Goal: Task Accomplishment & Management: Use online tool/utility

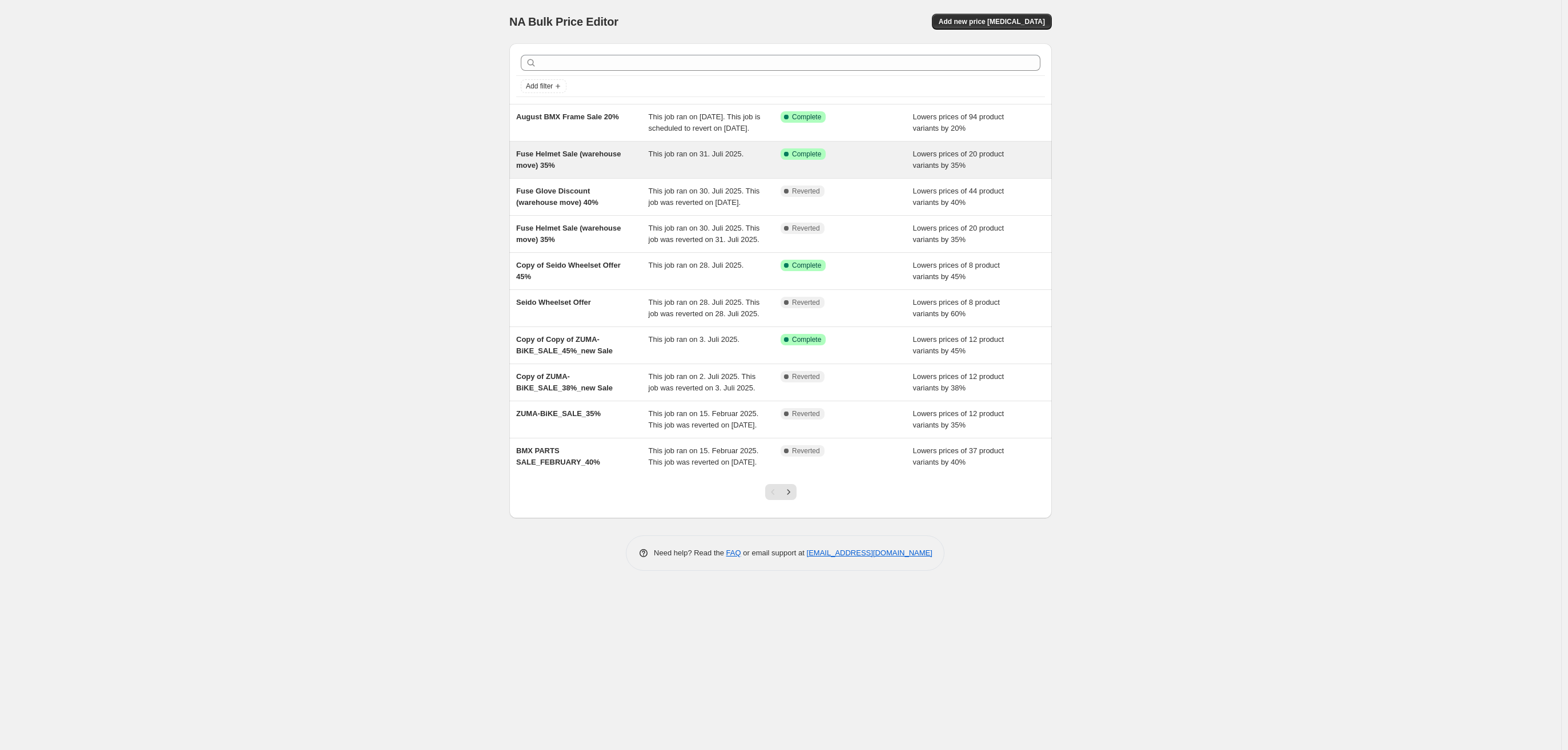
click at [583, 171] on div "Fuse Helmet Sale (warehouse move) 35%" at bounding box center [583, 160] width 133 height 23
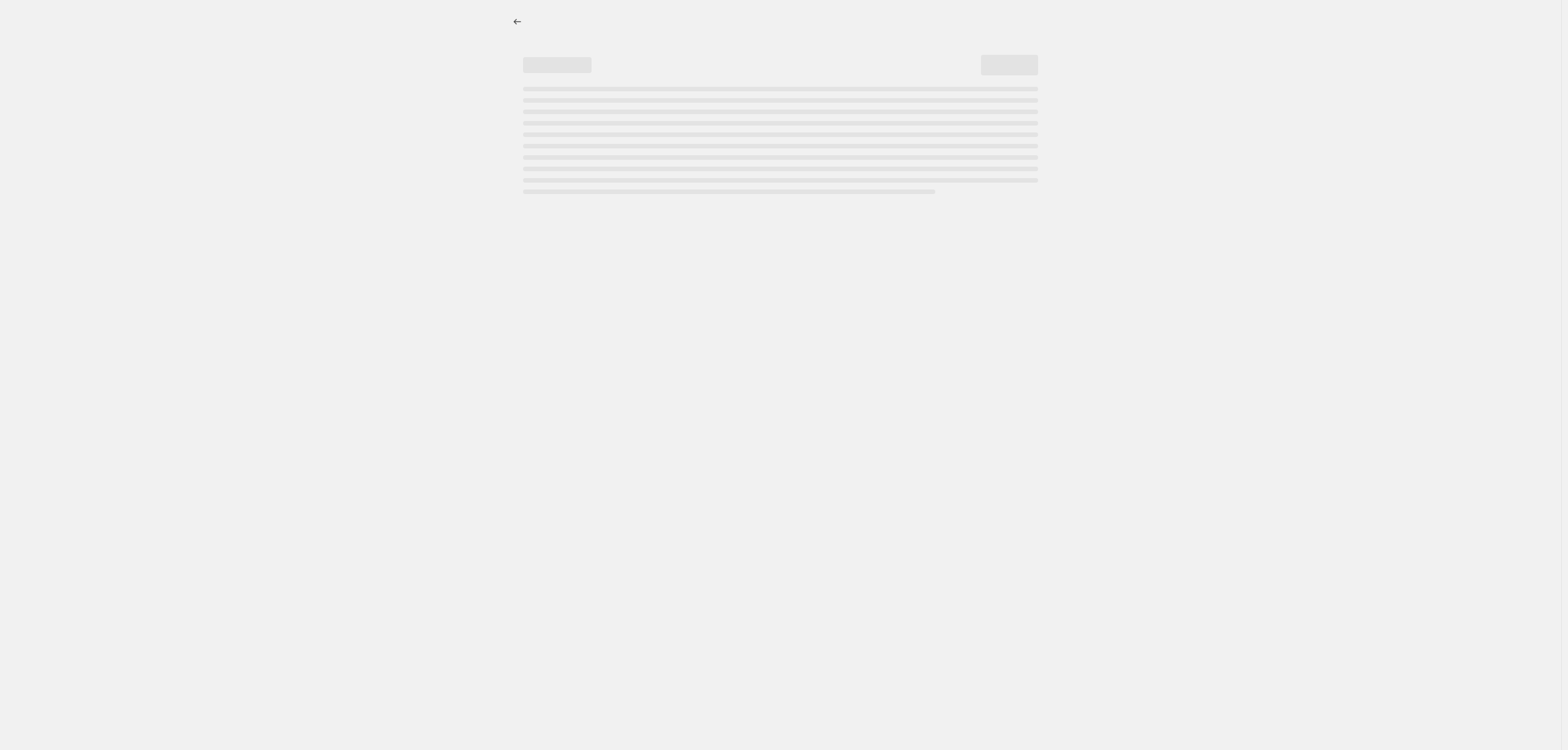
select select "percentage"
select select "no_change"
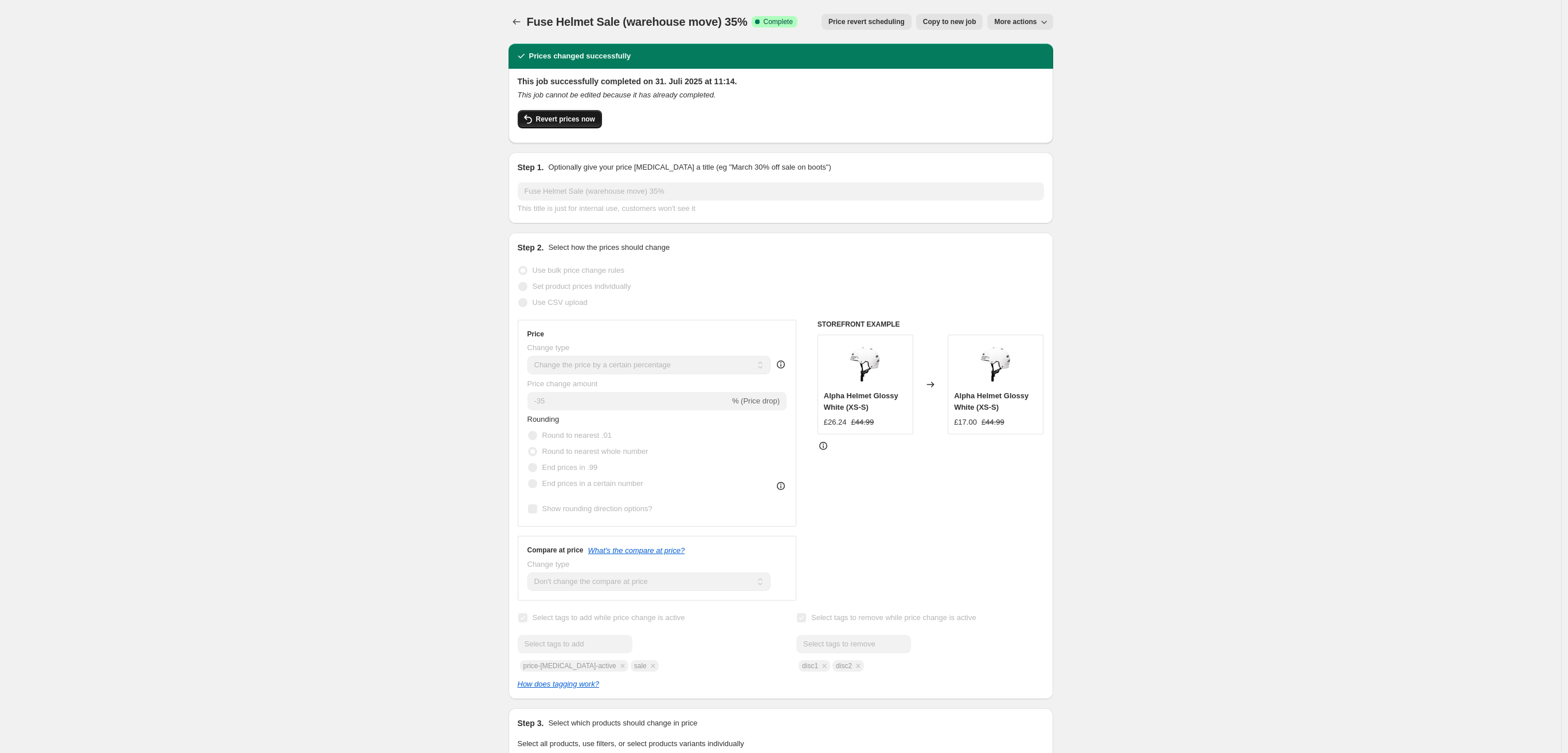
click at [575, 116] on span "Revert prices now" at bounding box center [566, 119] width 59 height 9
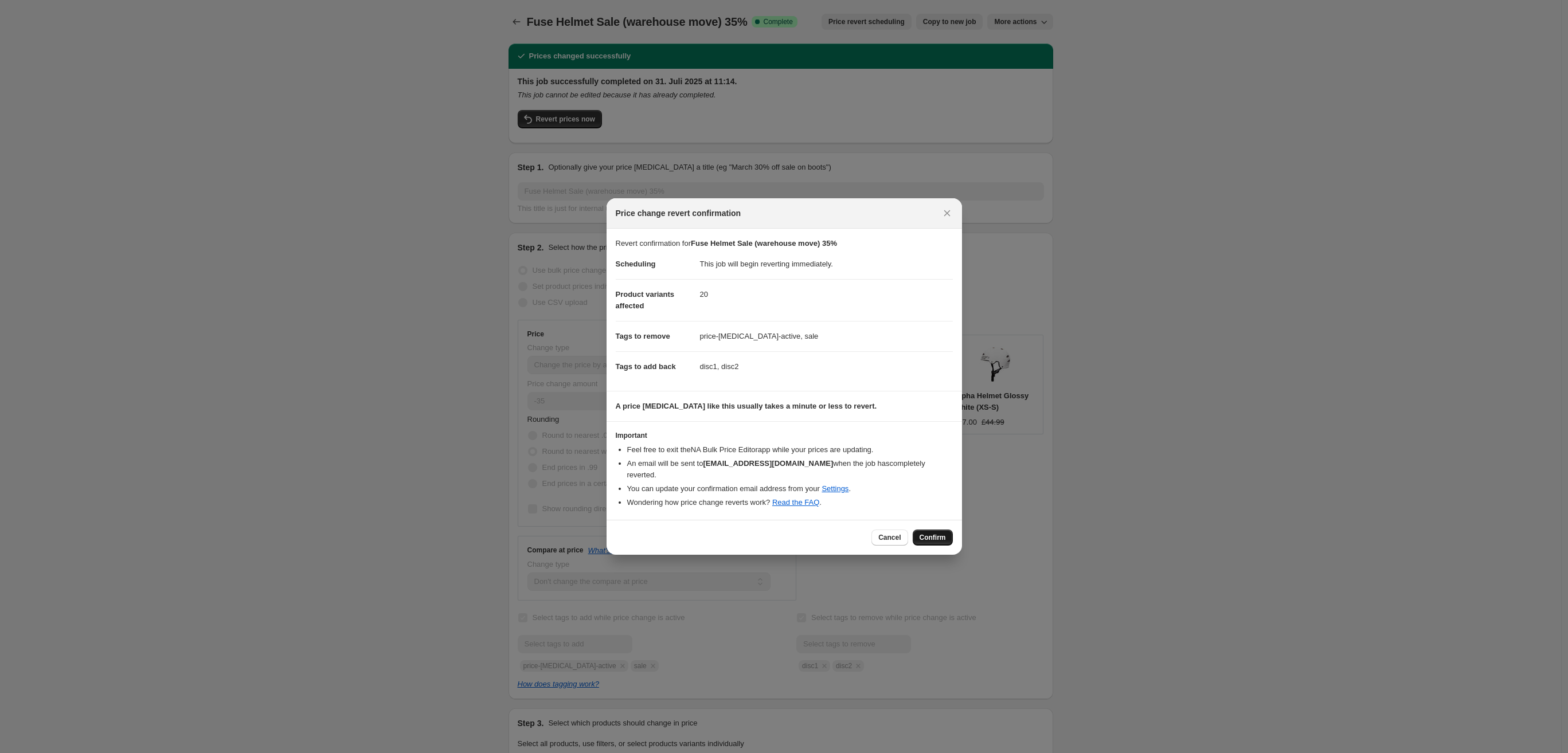
click at [933, 535] on span "Confirm" at bounding box center [933, 537] width 26 height 9
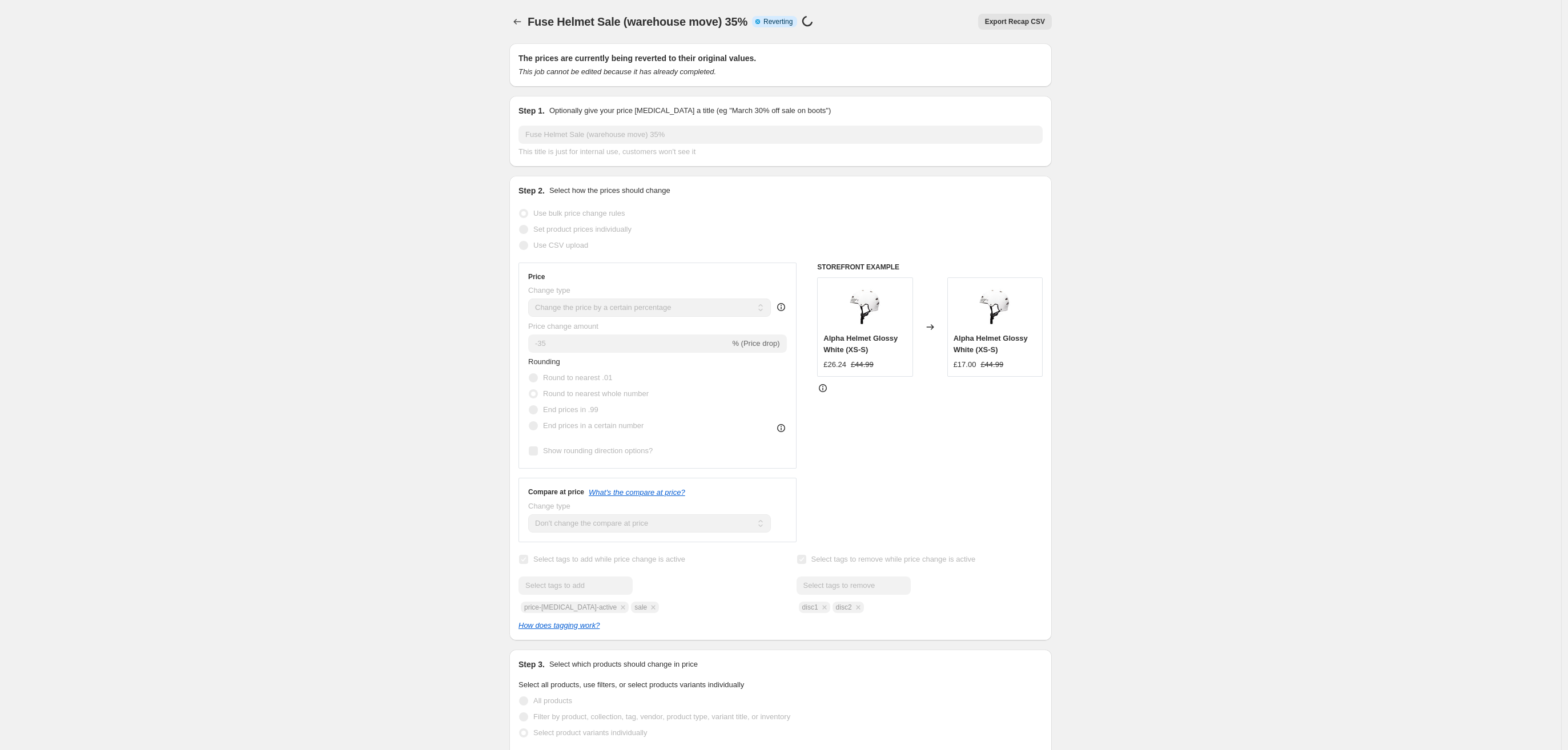
select select "percentage"
select select "no_change"
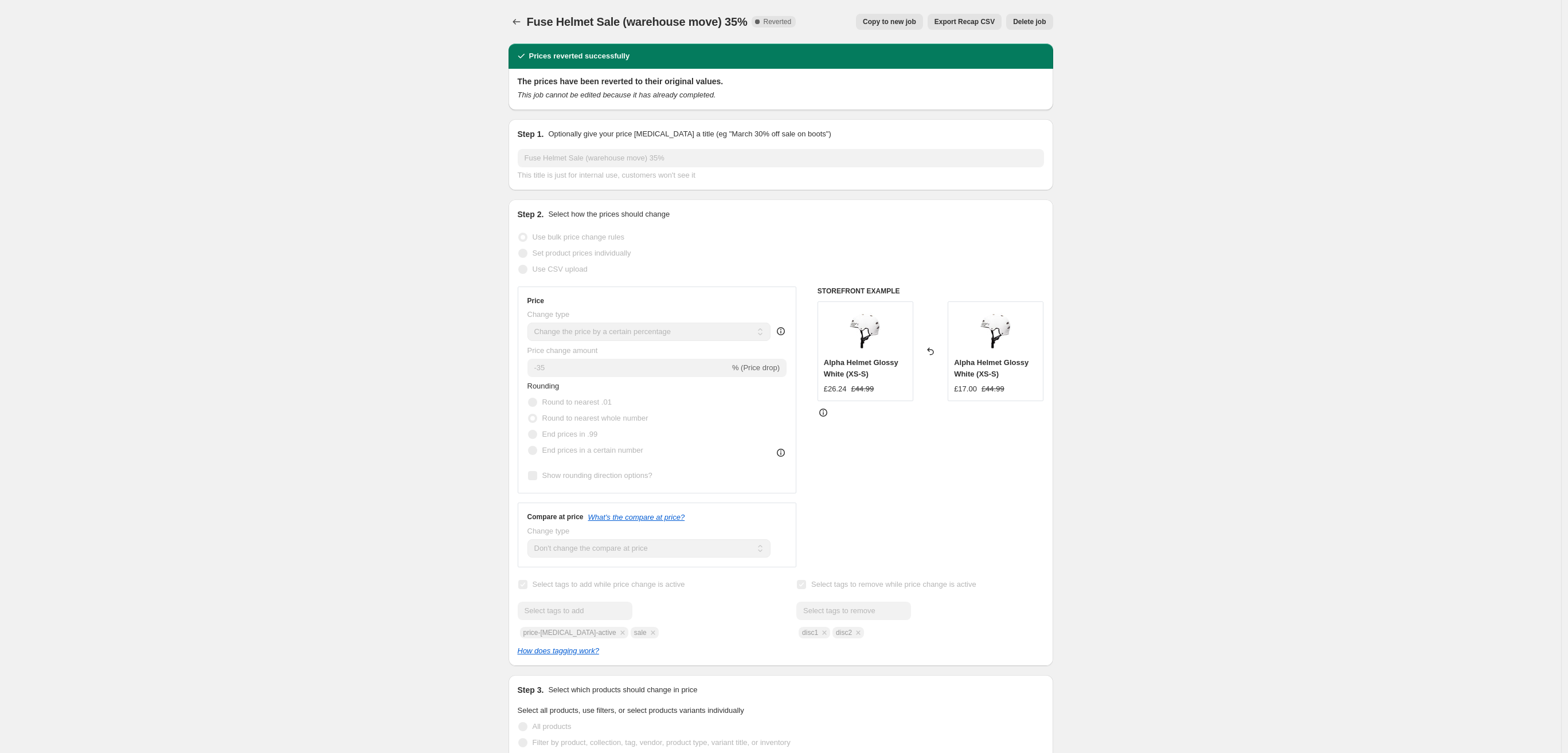
click at [896, 21] on span "Copy to new job" at bounding box center [889, 21] width 53 height 9
select select "percentage"
select select "no_change"
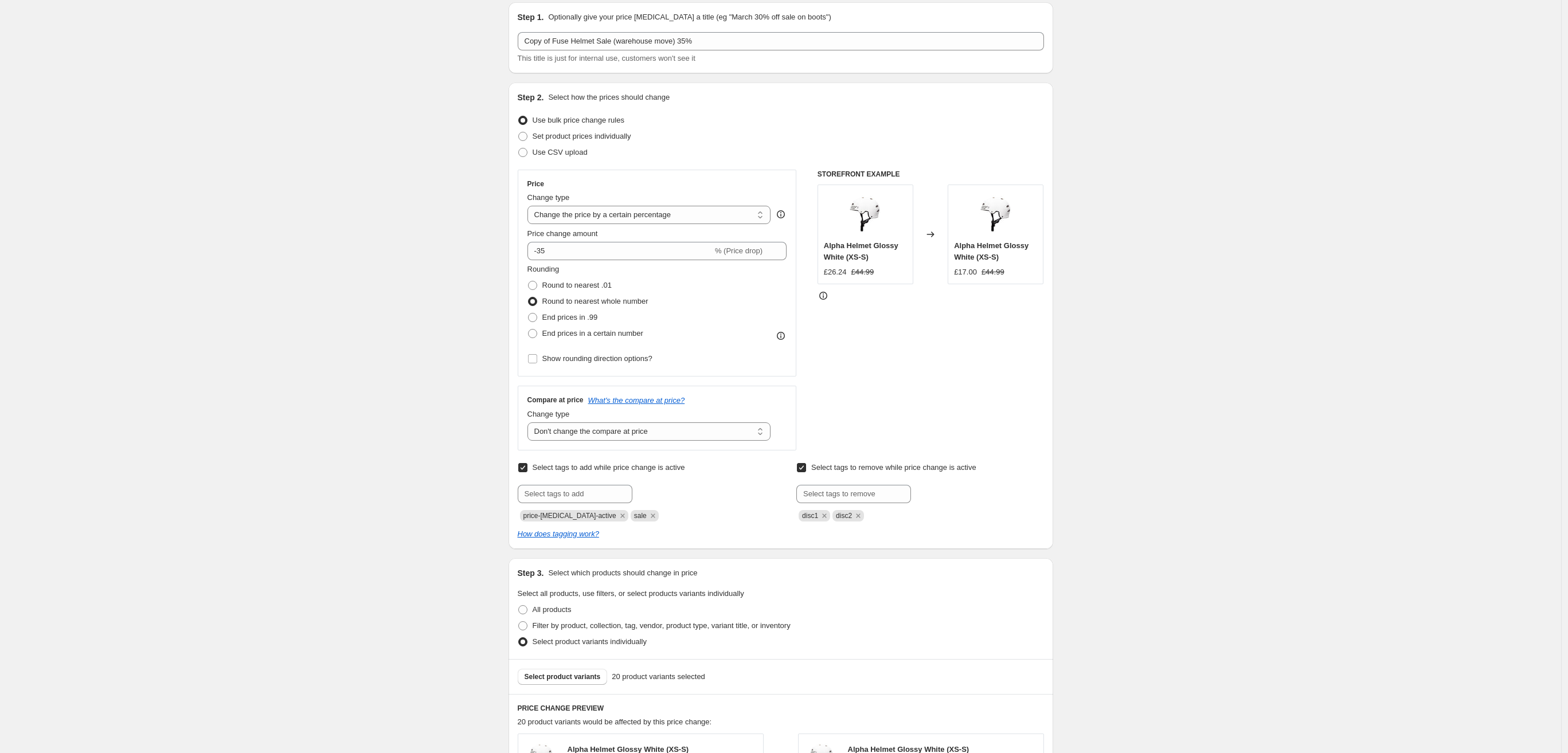
scroll to position [55, 0]
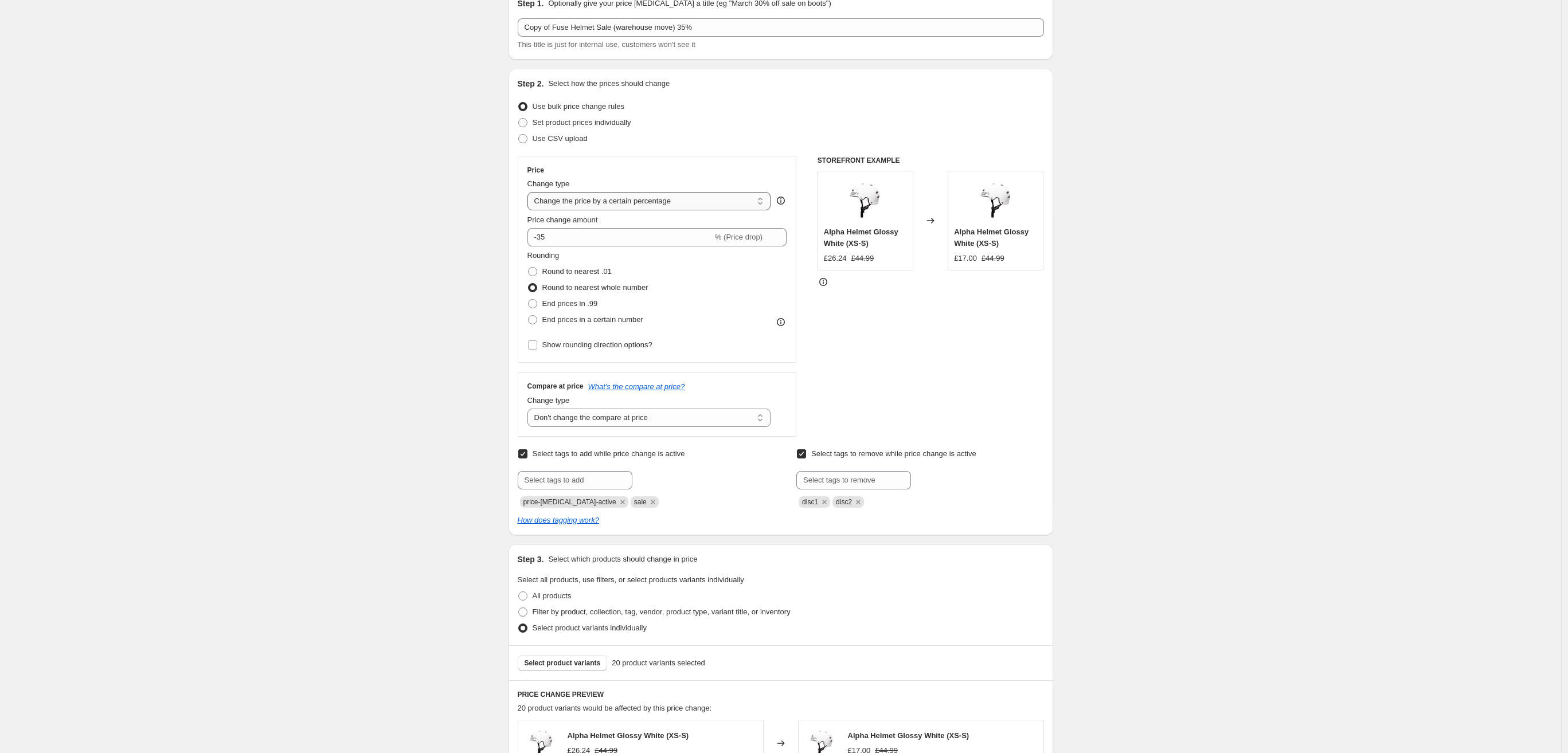
click option "Change the price by a certain percentage" at bounding box center [0, 0] width 0 height 0
click at [567, 241] on input "-35" at bounding box center [620, 237] width 185 height 18
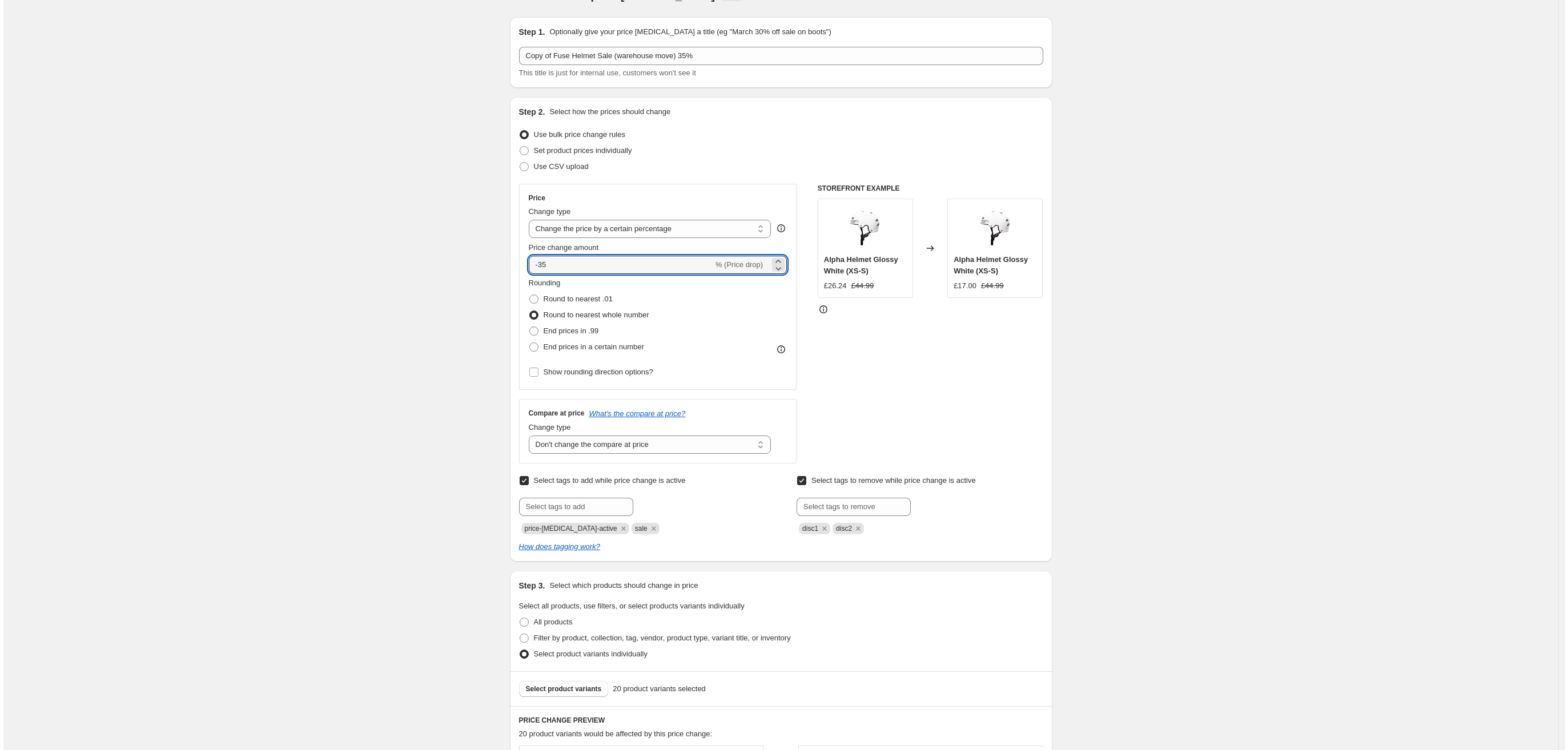
scroll to position [0, 0]
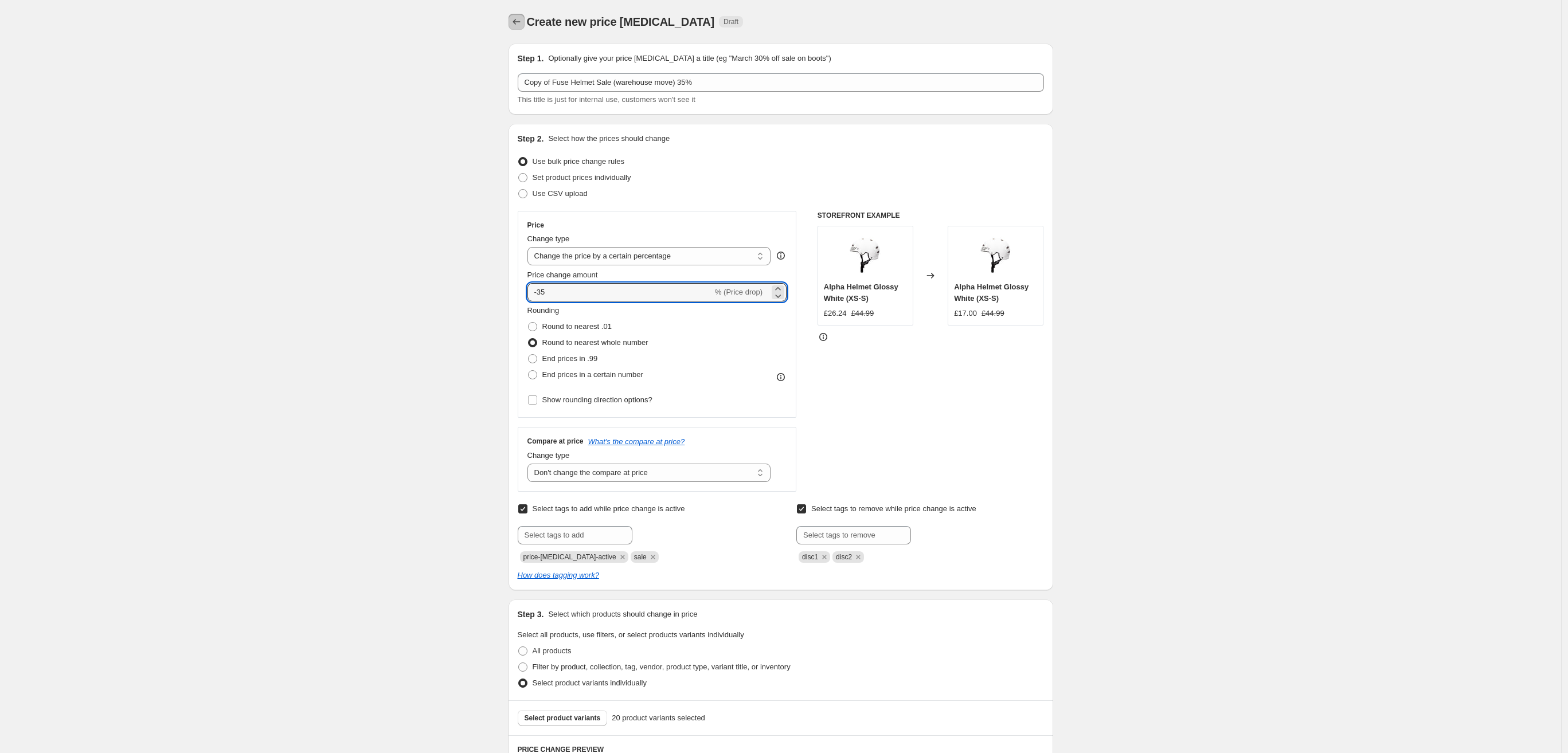
click at [520, 23] on icon "Price change jobs" at bounding box center [516, 21] width 12 height 12
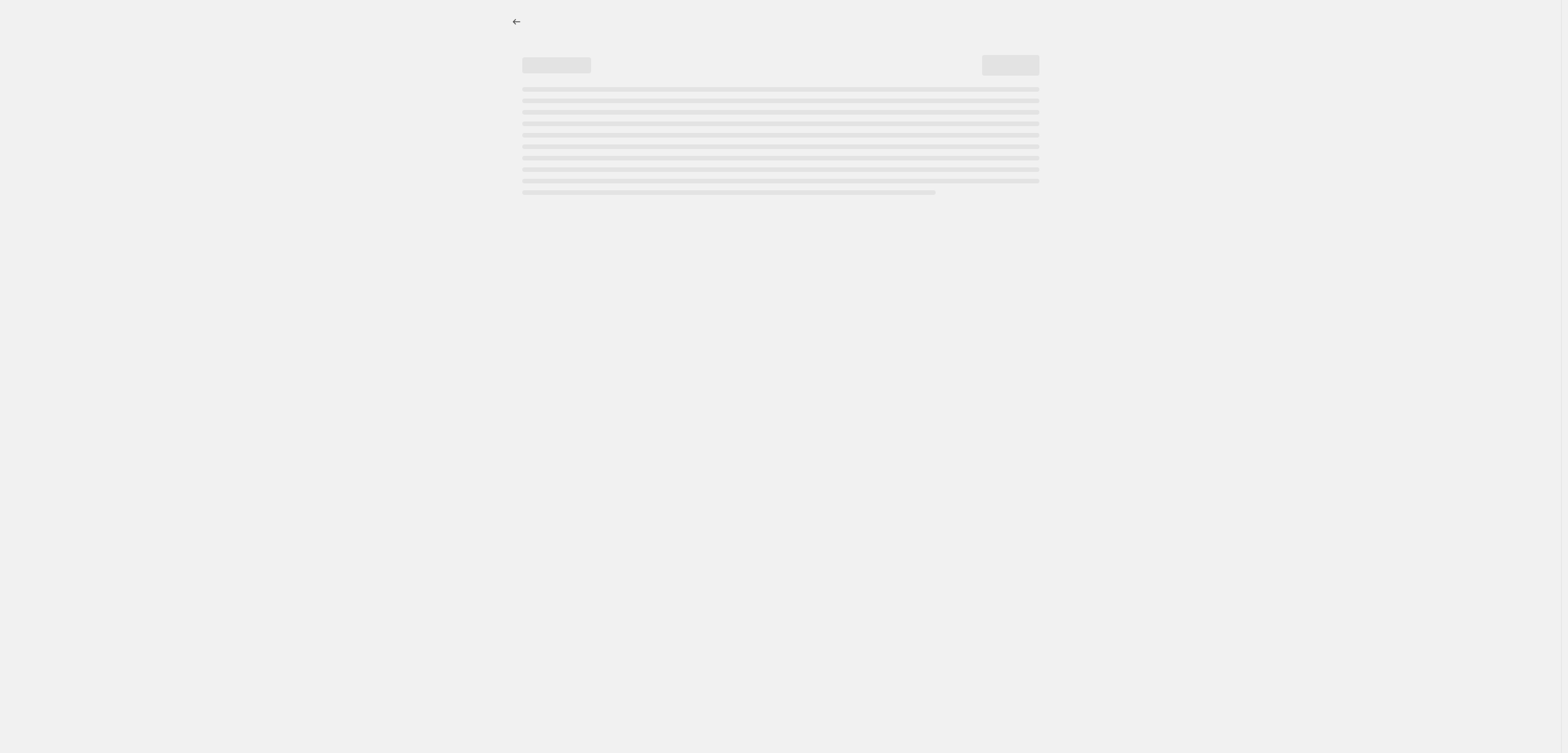
select select "percentage"
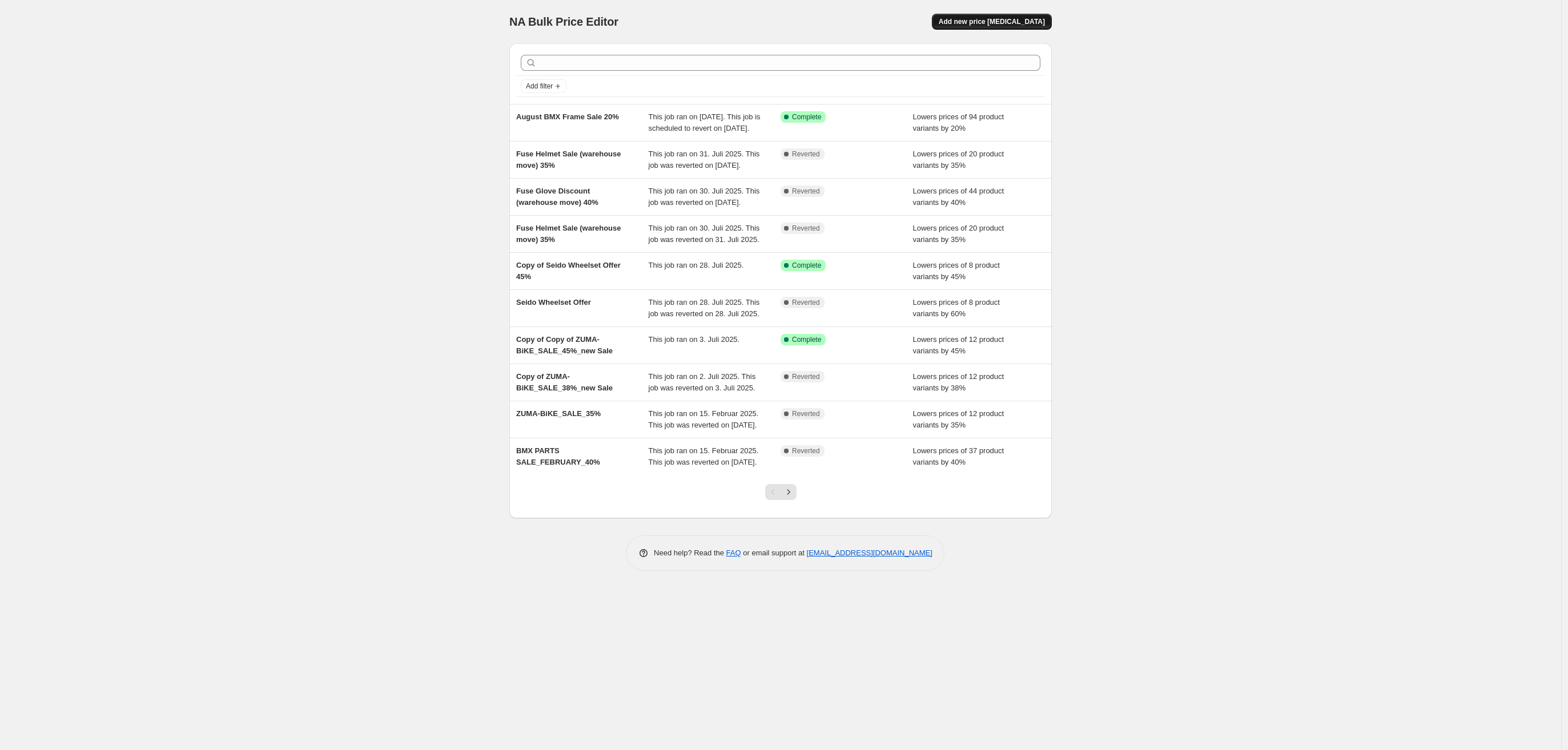
click at [1009, 18] on span "Add new price [MEDICAL_DATA]" at bounding box center [991, 21] width 106 height 9
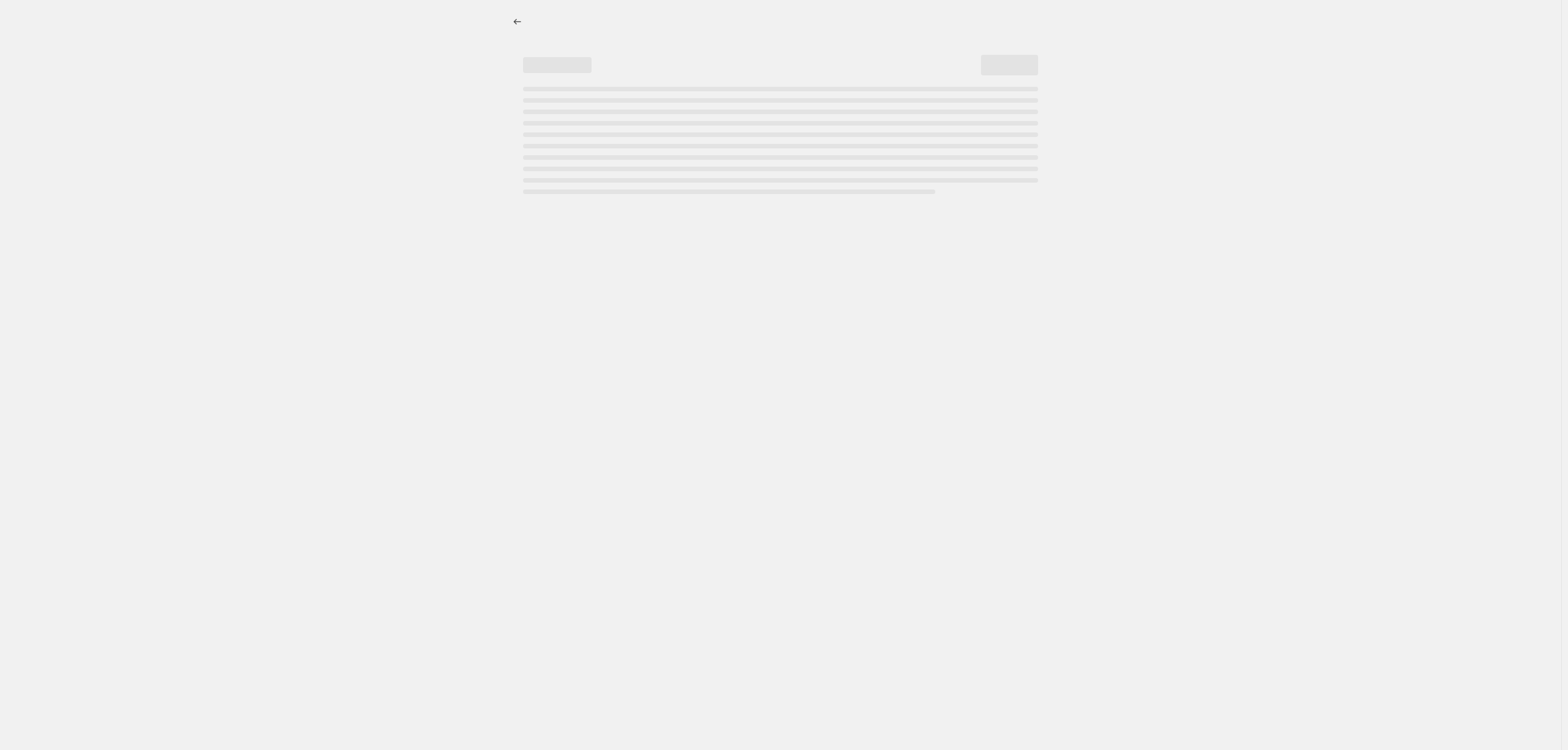
select select "percentage"
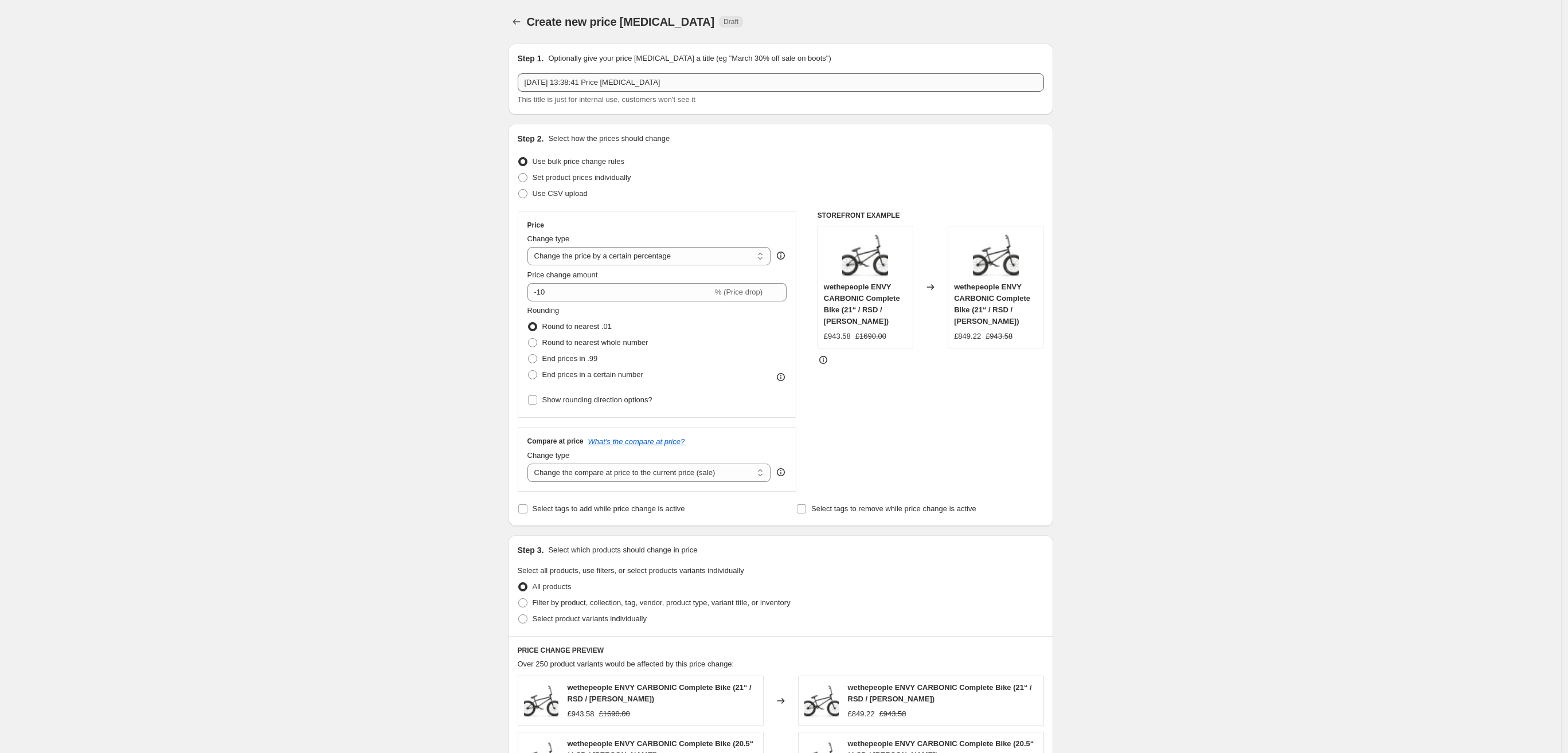
drag, startPoint x: 627, startPoint y: 95, endPoint x: 631, endPoint y: 90, distance: 6.4
click at [627, 94] on div "This title is just for internal use, customers won't see it" at bounding box center [781, 100] width 527 height 12
drag, startPoint x: 745, startPoint y: 92, endPoint x: 479, endPoint y: 87, distance: 266.0
click at [479, 87] on div "Create new price change job. This page is ready Create new price change job Dra…" at bounding box center [780, 582] width 1561 height 1164
click at [588, 83] on input "2. Sept. 2025, 13:38:41 Price change job" at bounding box center [781, 83] width 527 height 18
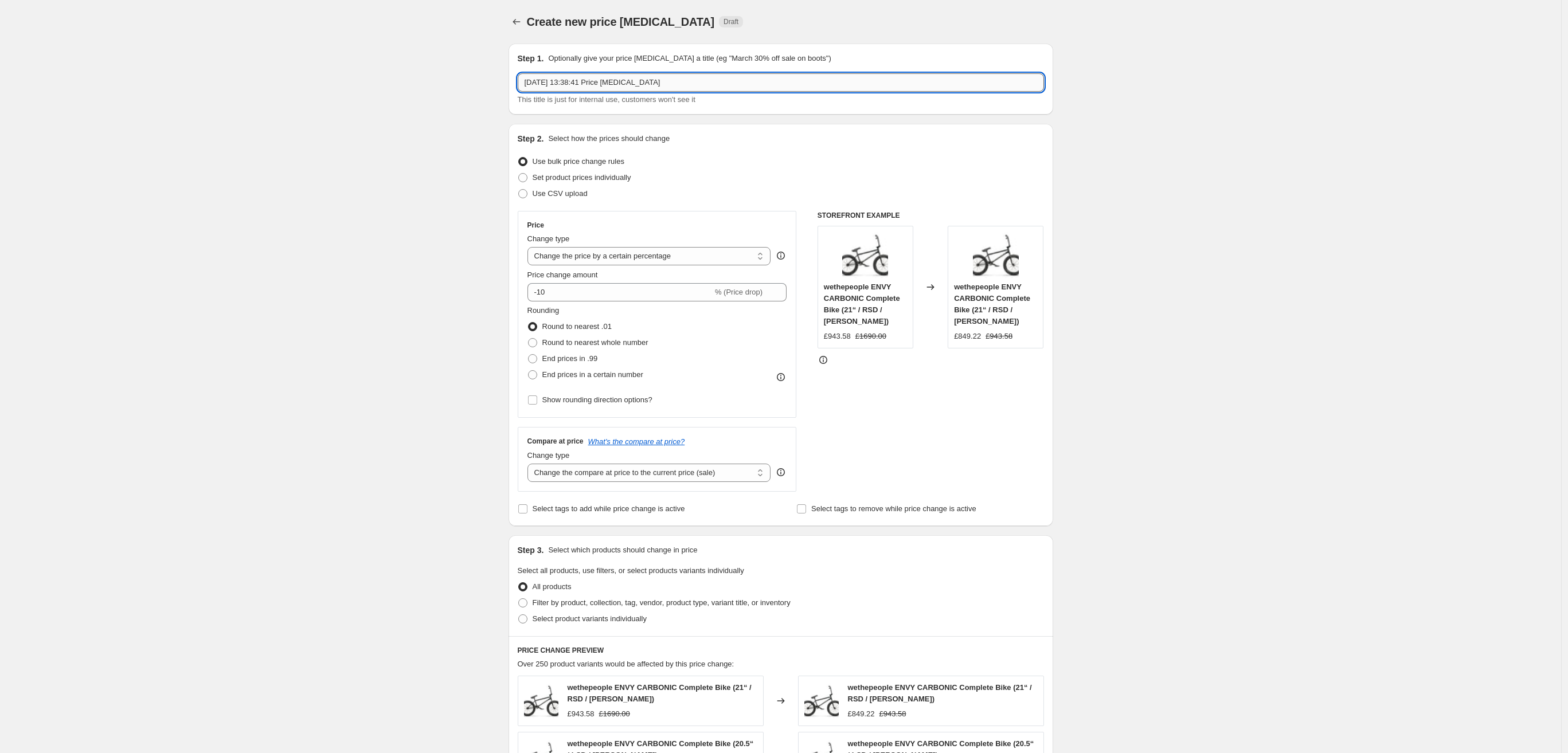
type input "2. Sept. 2025, 13A:38:41 Price change job"
type input "August - Fuse Sale 40% discount on Fuse Helmets and Gloves"
click option "Change the price by a certain percentage" at bounding box center [0, 0] width 0 height 0
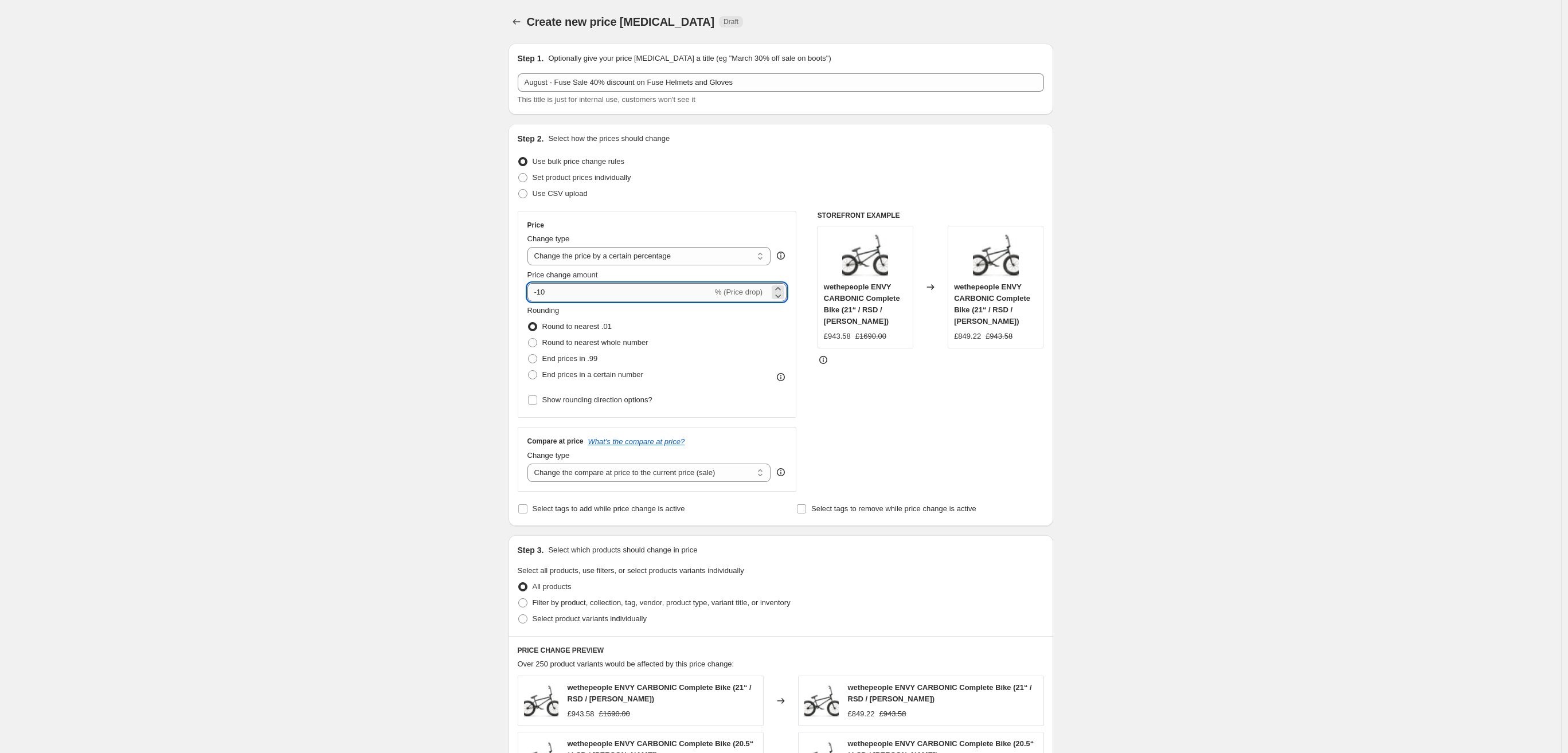
drag, startPoint x: 571, startPoint y: 294, endPoint x: 542, endPoint y: 295, distance: 29.0
click at [542, 295] on input "-10" at bounding box center [620, 292] width 185 height 18
type input "-40"
click at [538, 343] on span at bounding box center [533, 342] width 9 height 9
click at [528, 339] on input "Round to nearest whole number" at bounding box center [528, 338] width 1 height 1
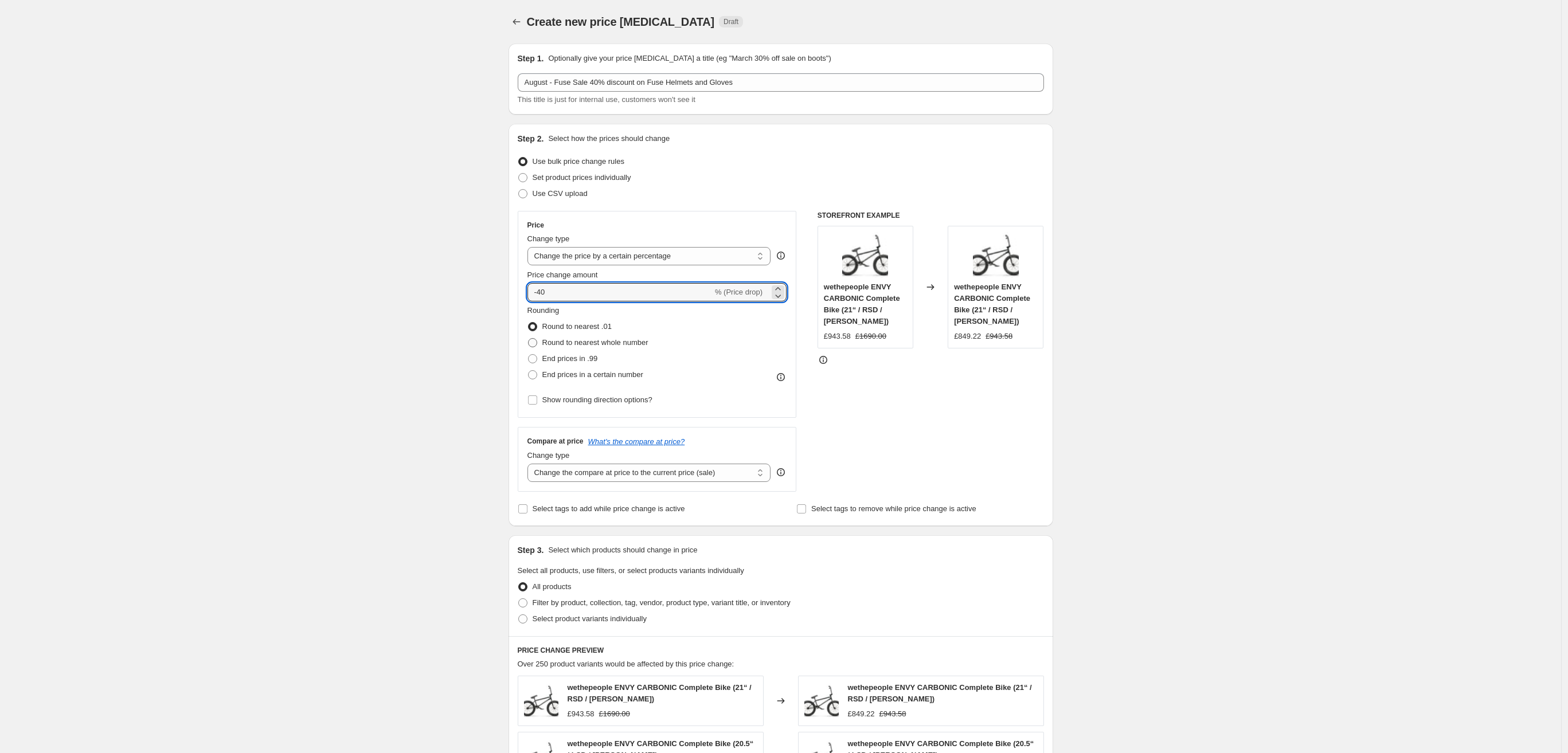
radio input "true"
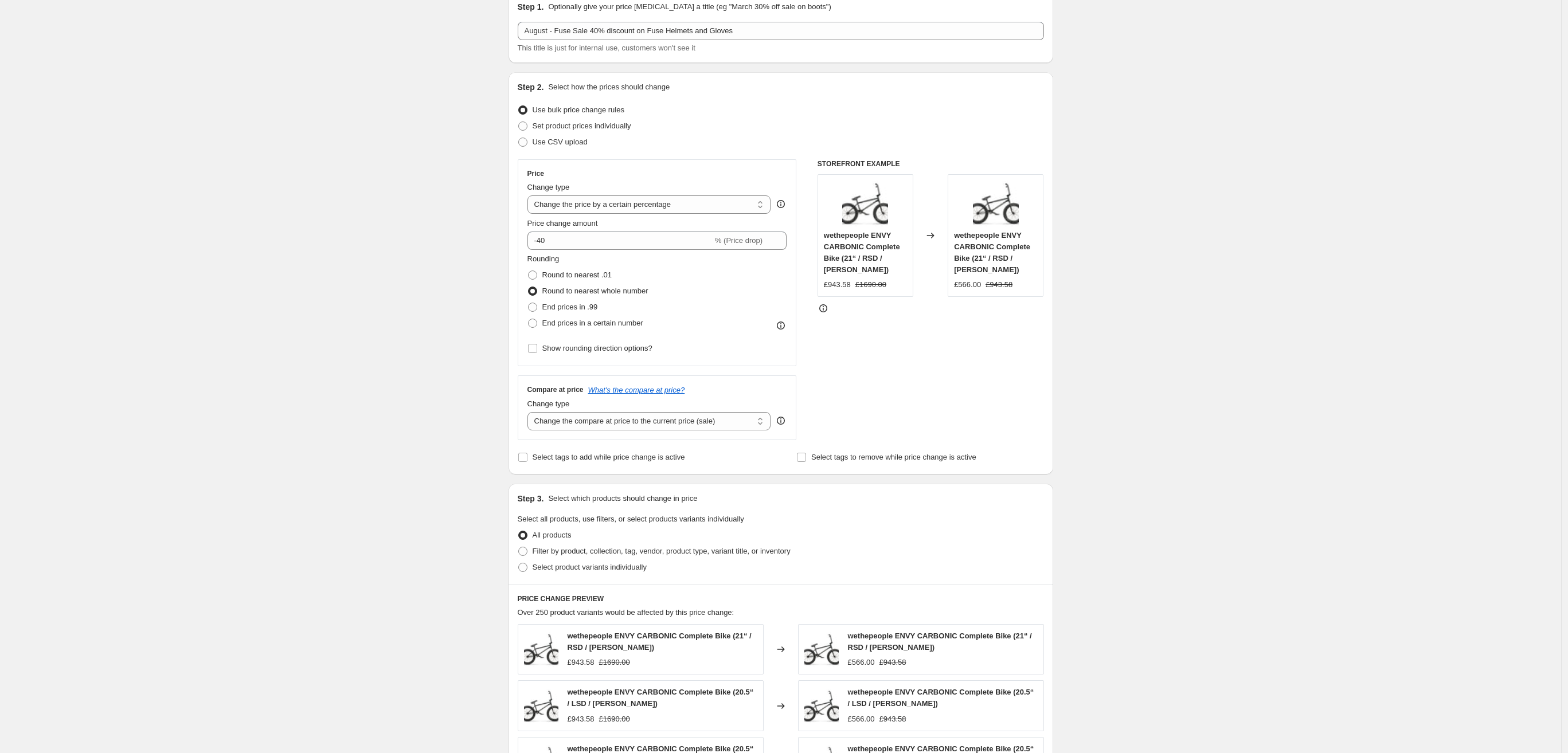
scroll to position [73, 0]
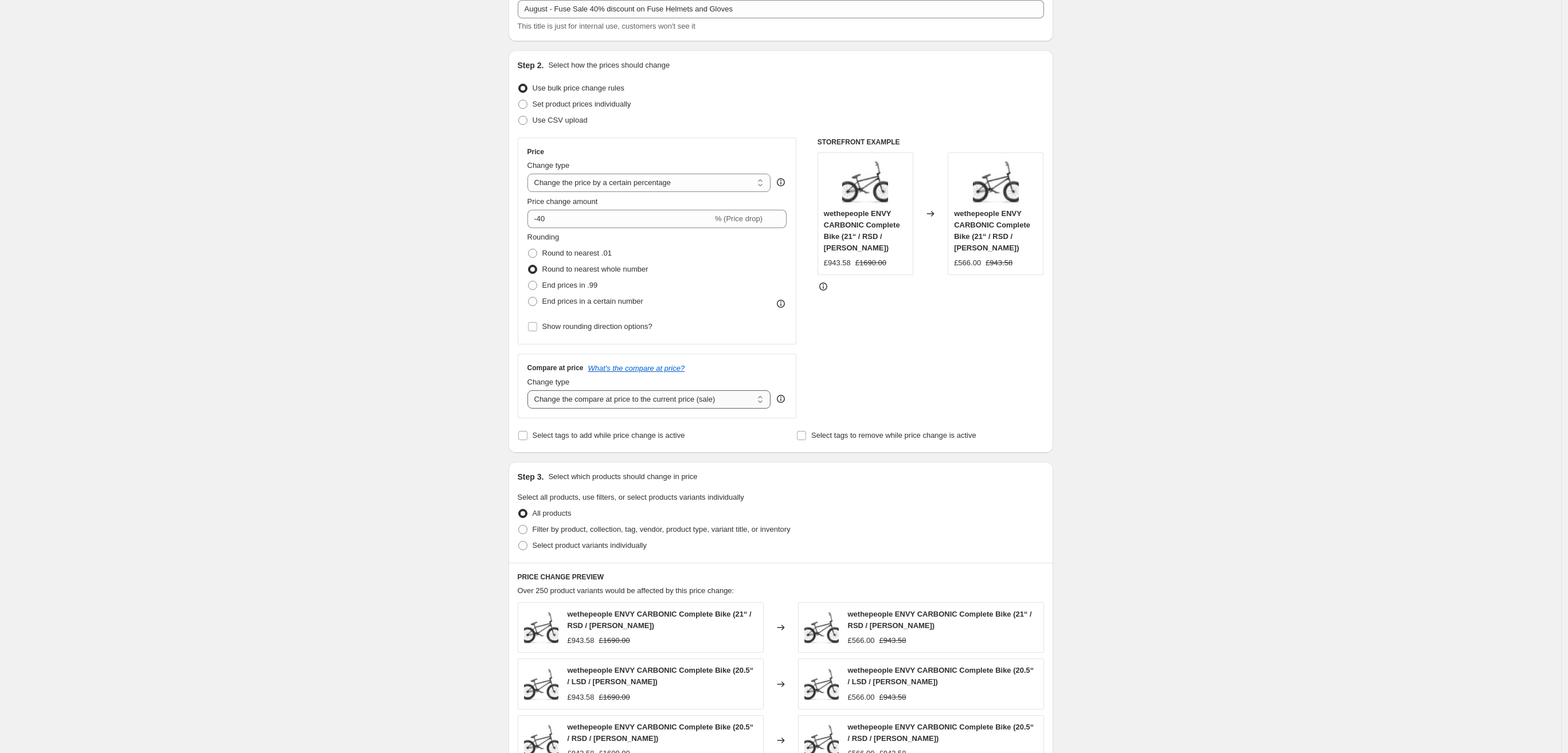
select select "no_change"
click option "Don't change the compare at price" at bounding box center [0, 0] width 0 height 0
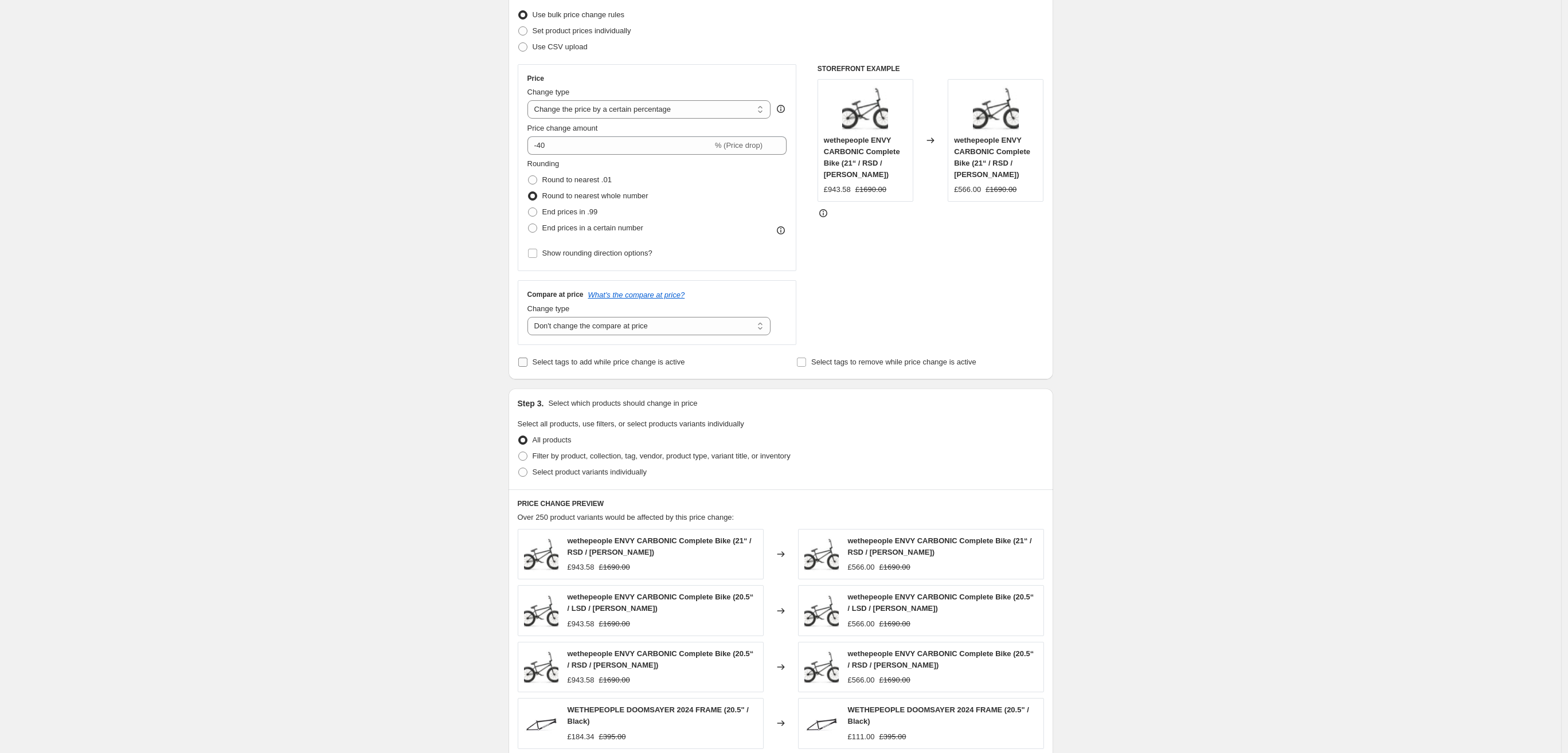
click at [526, 363] on input "Select tags to add while price change is active" at bounding box center [523, 362] width 9 height 9
checkbox input "true"
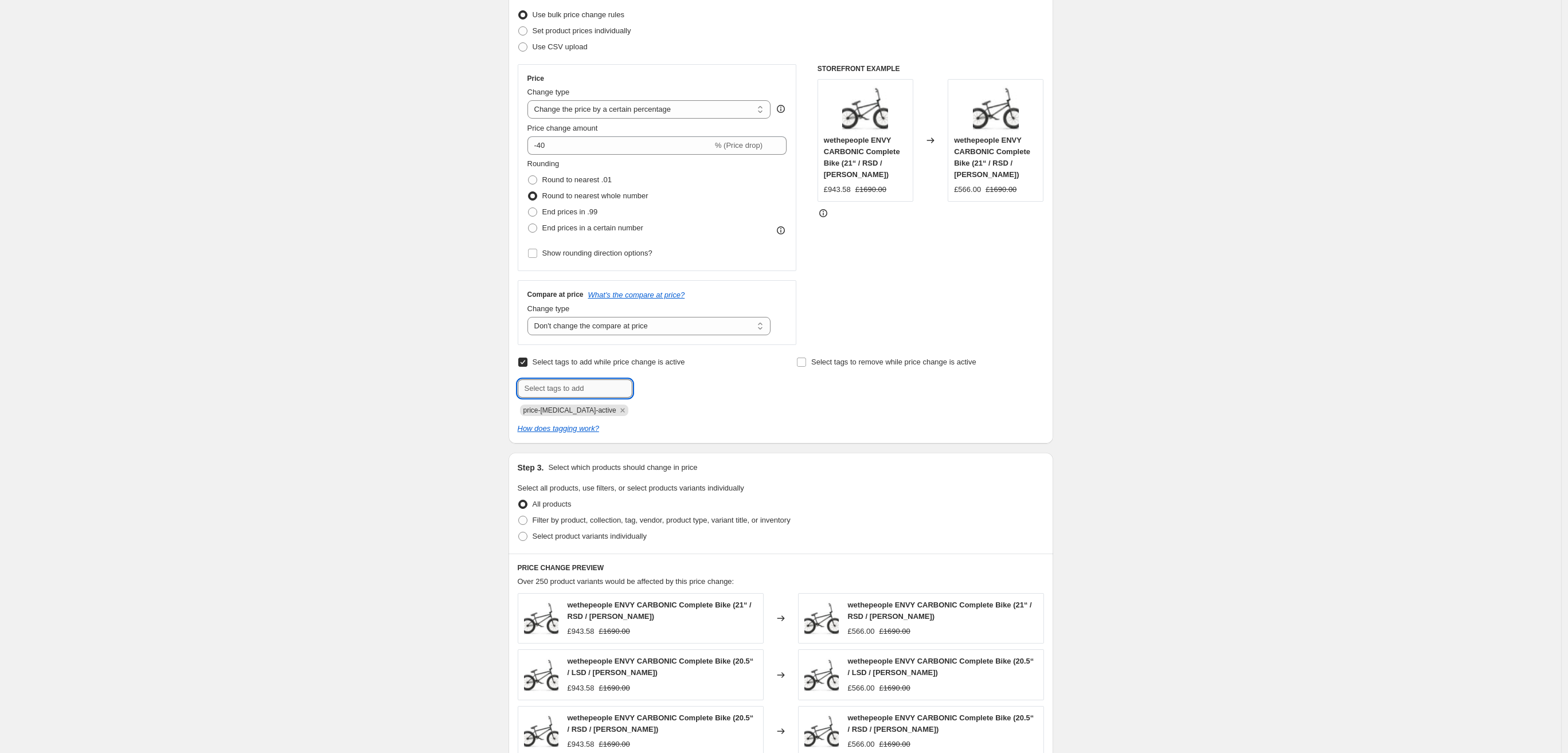
click at [568, 385] on input "text" at bounding box center [575, 389] width 115 height 18
type input "sale"
click at [666, 391] on span "sale" at bounding box center [664, 387] width 13 height 8
click at [805, 363] on input "Select tags to remove while price change is active" at bounding box center [801, 362] width 9 height 9
checkbox input "true"
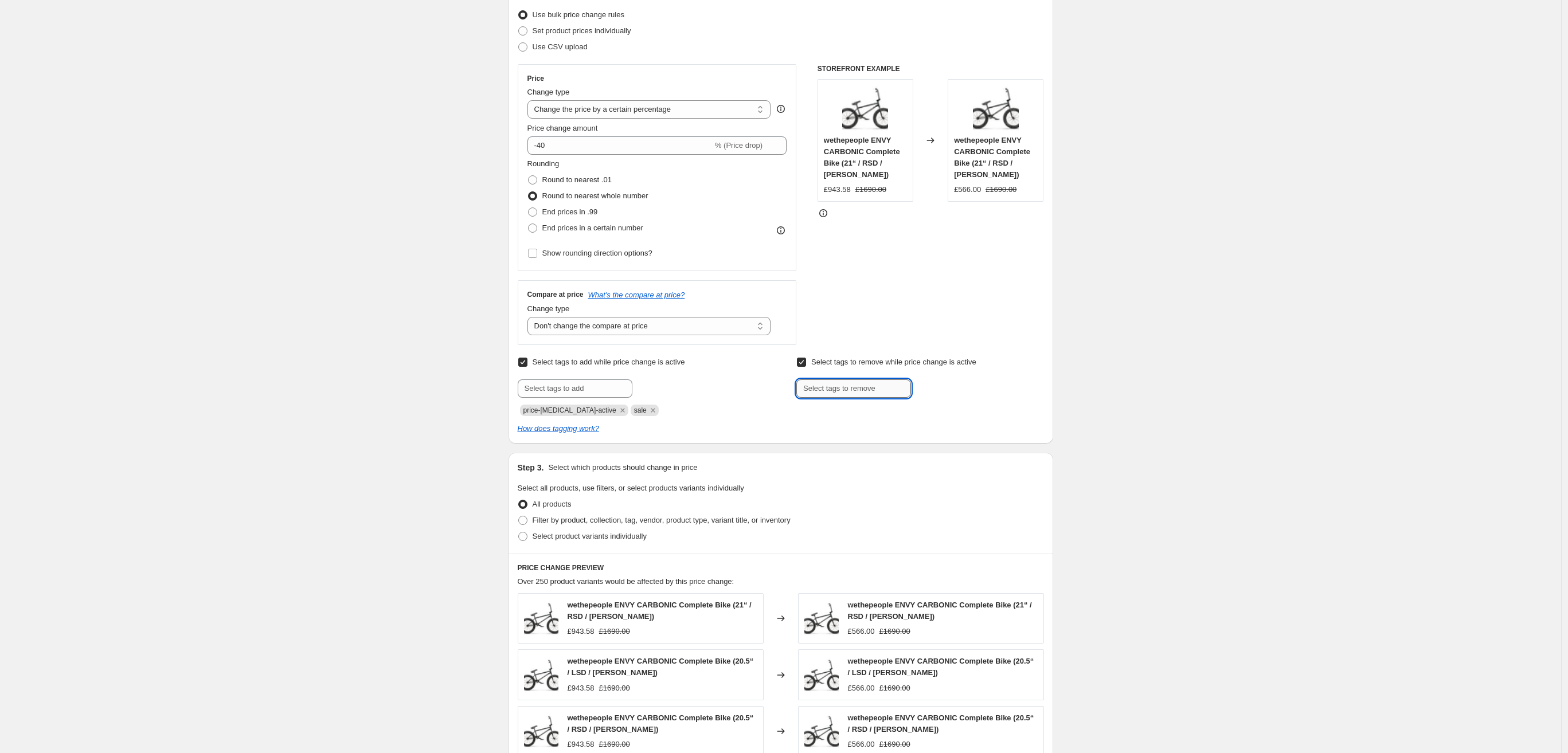
click at [818, 387] on input "text" at bounding box center [854, 389] width 115 height 18
type input "disc2"
click at [848, 388] on input "text" at bounding box center [854, 389] width 115 height 18
type input "disc1"
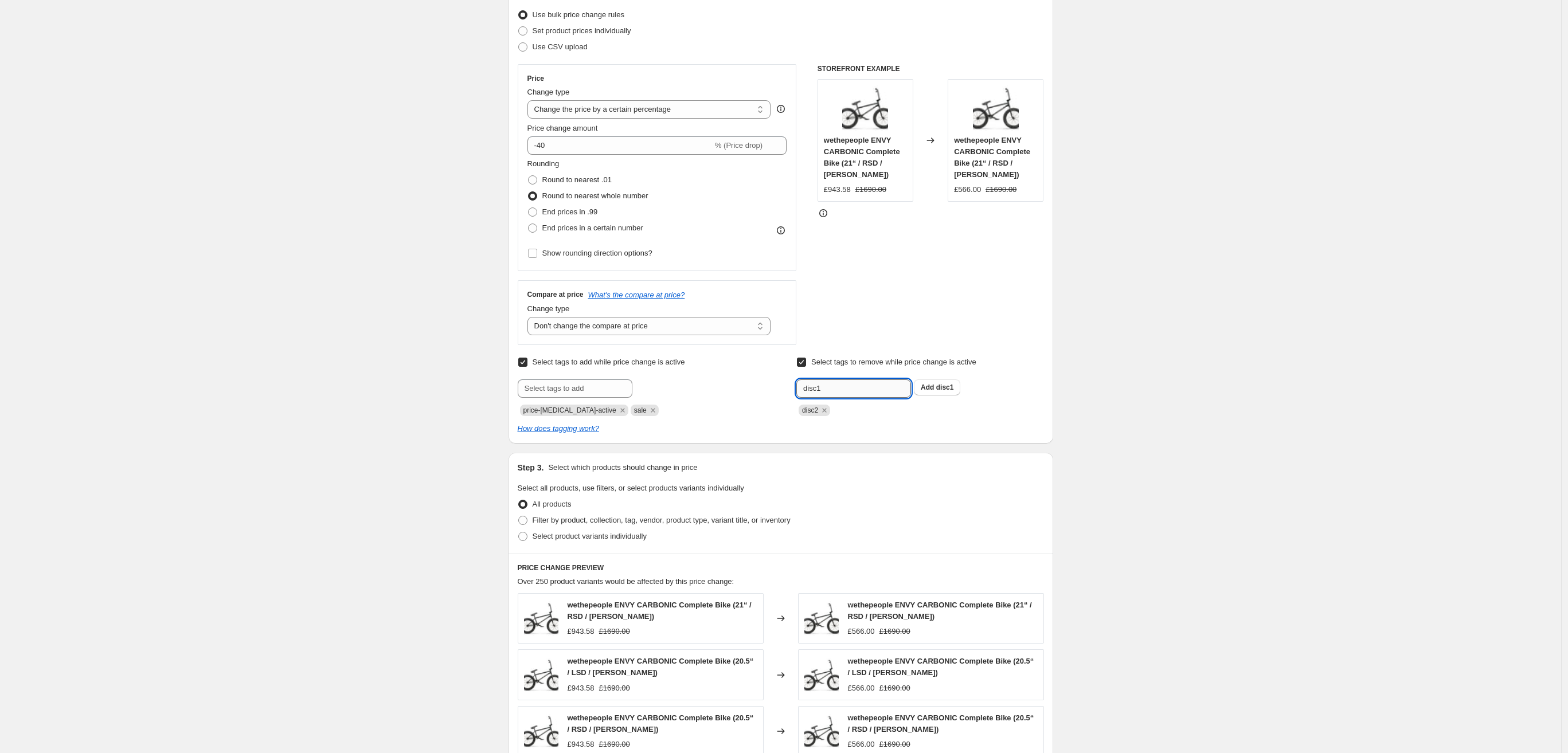
click at [857, 391] on input "text" at bounding box center [854, 389] width 115 height 18
type input "Sourcepartsdisc1"
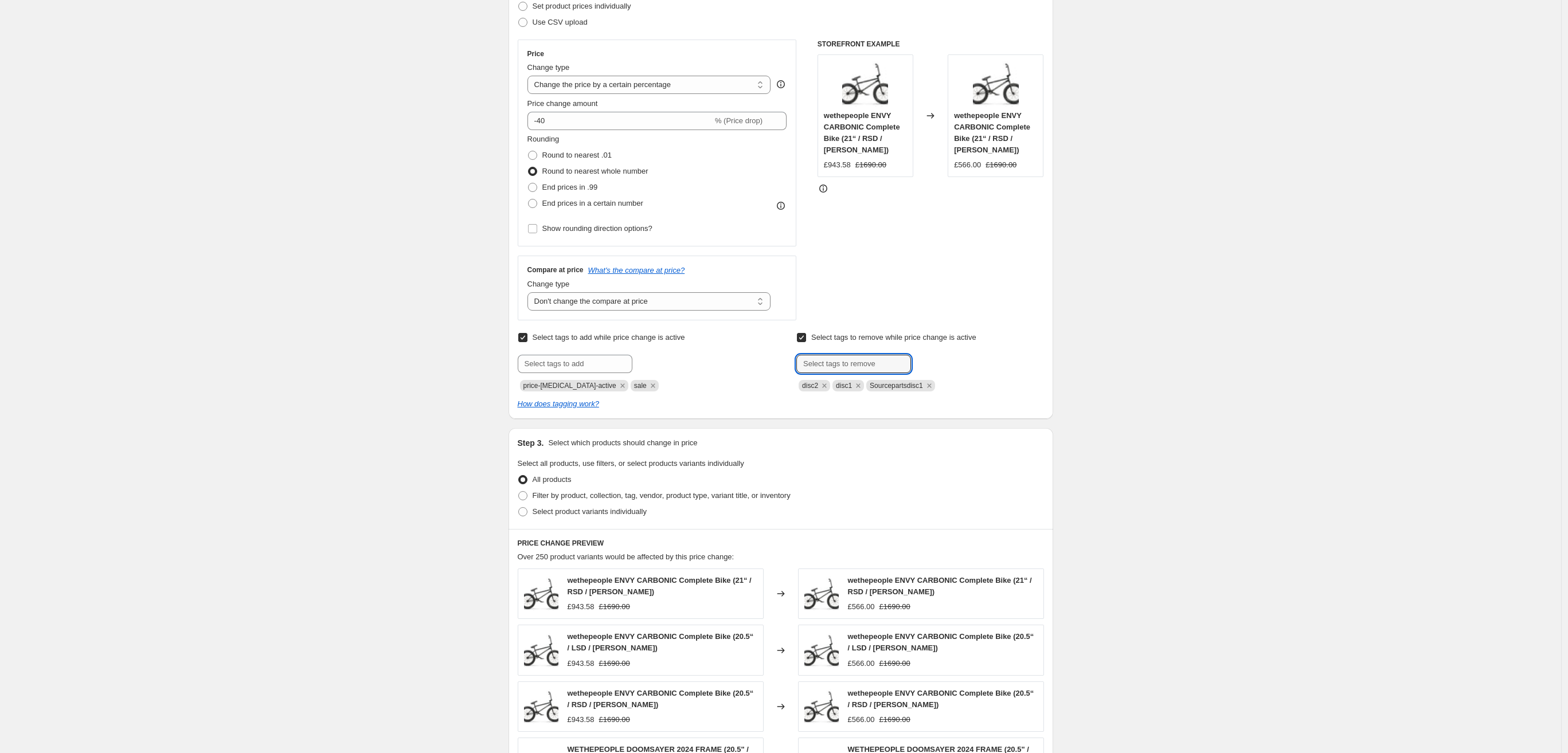
scroll to position [220, 0]
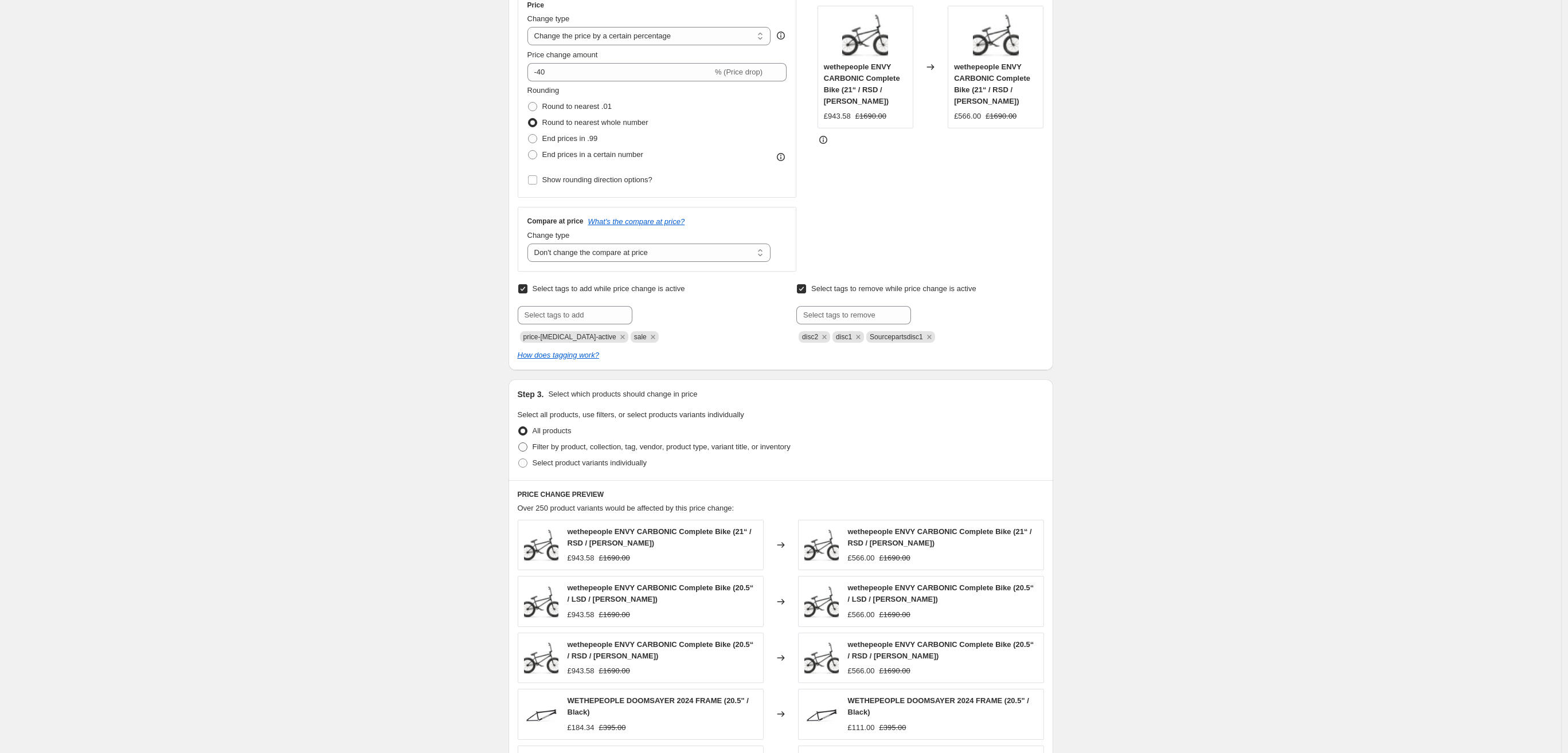
click at [527, 449] on span at bounding box center [523, 447] width 9 height 9
click at [519, 443] on input "Filter by product, collection, tag, vendor, product type, variant title, or inv…" at bounding box center [519, 443] width 1 height 1
radio input "true"
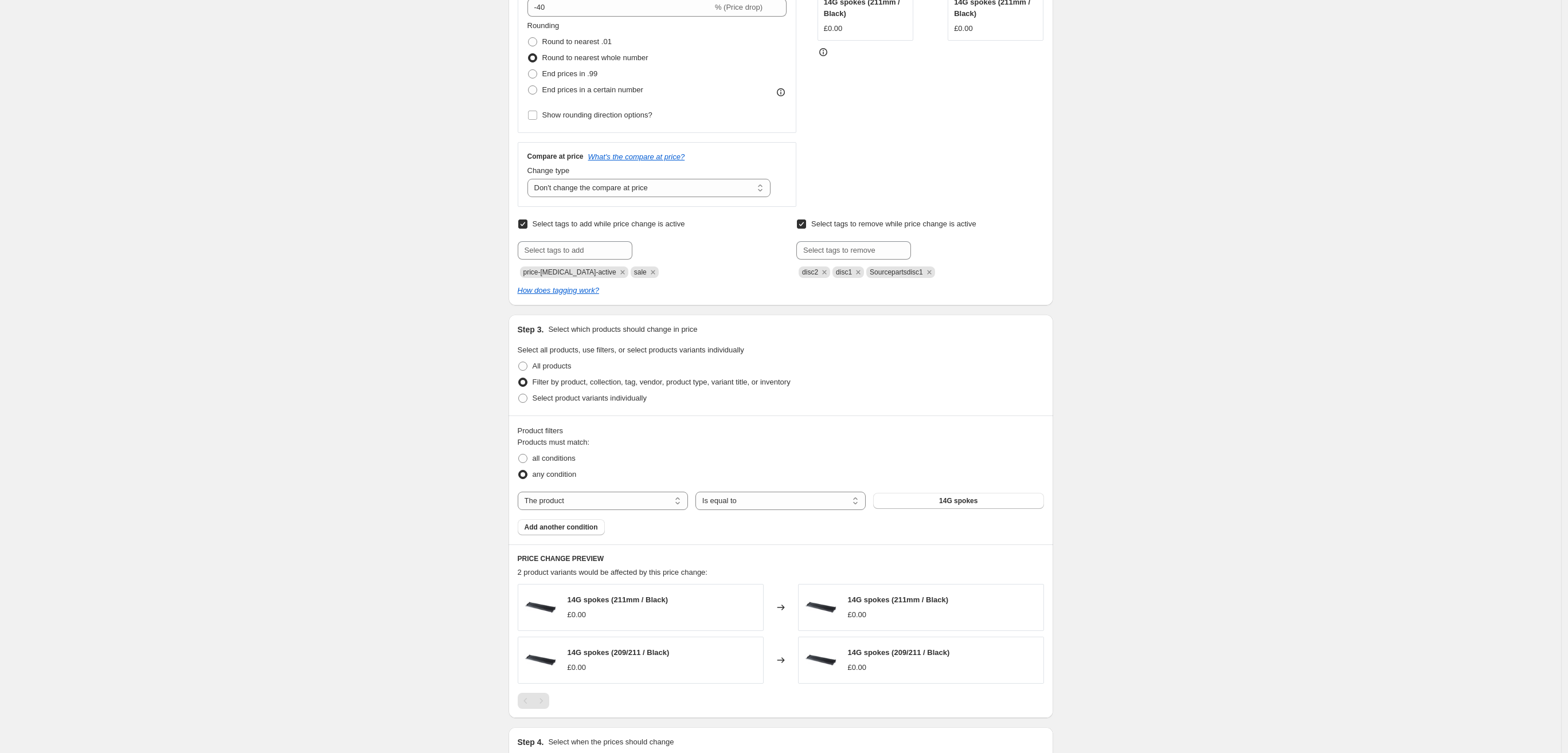
scroll to position [312, 0]
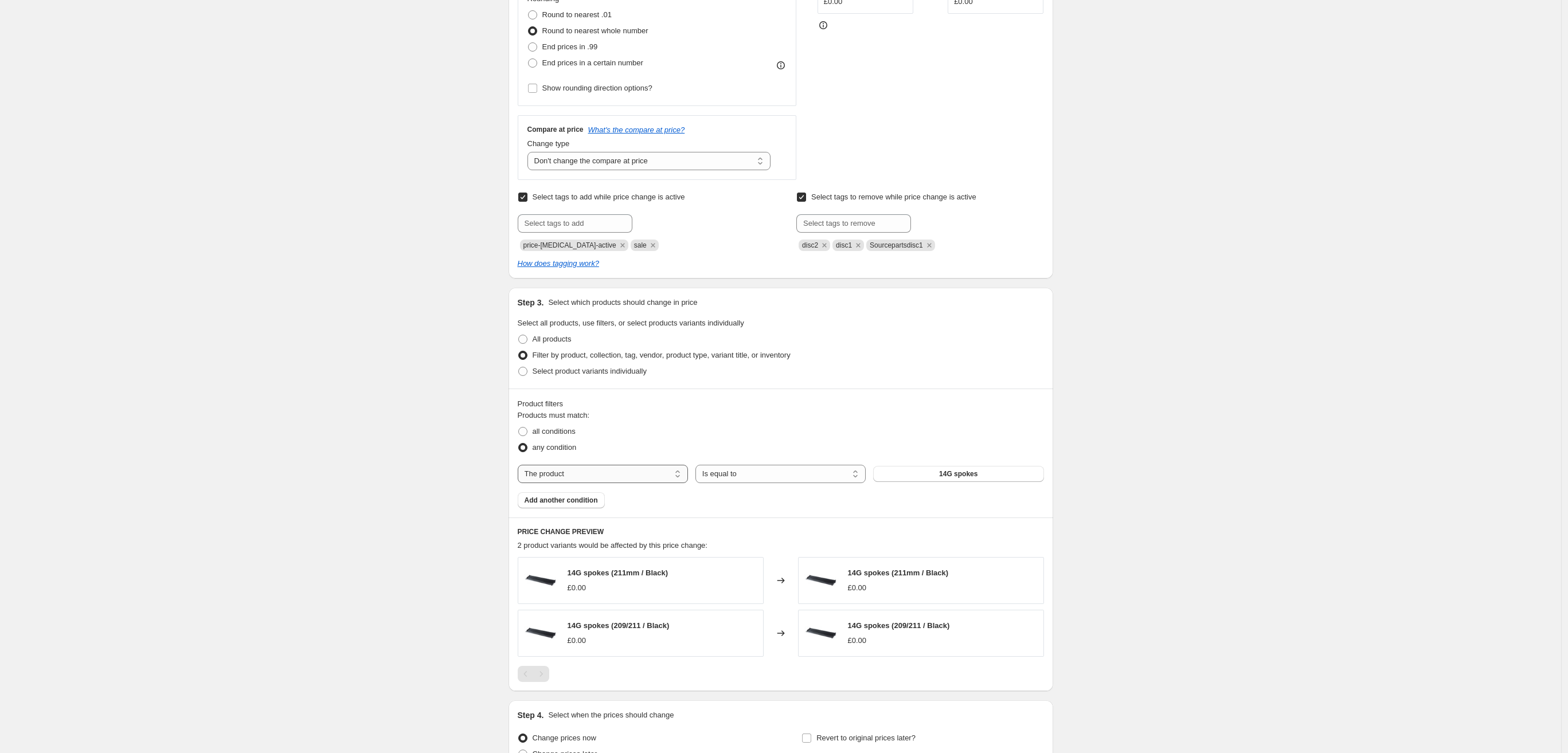
select select "collection"
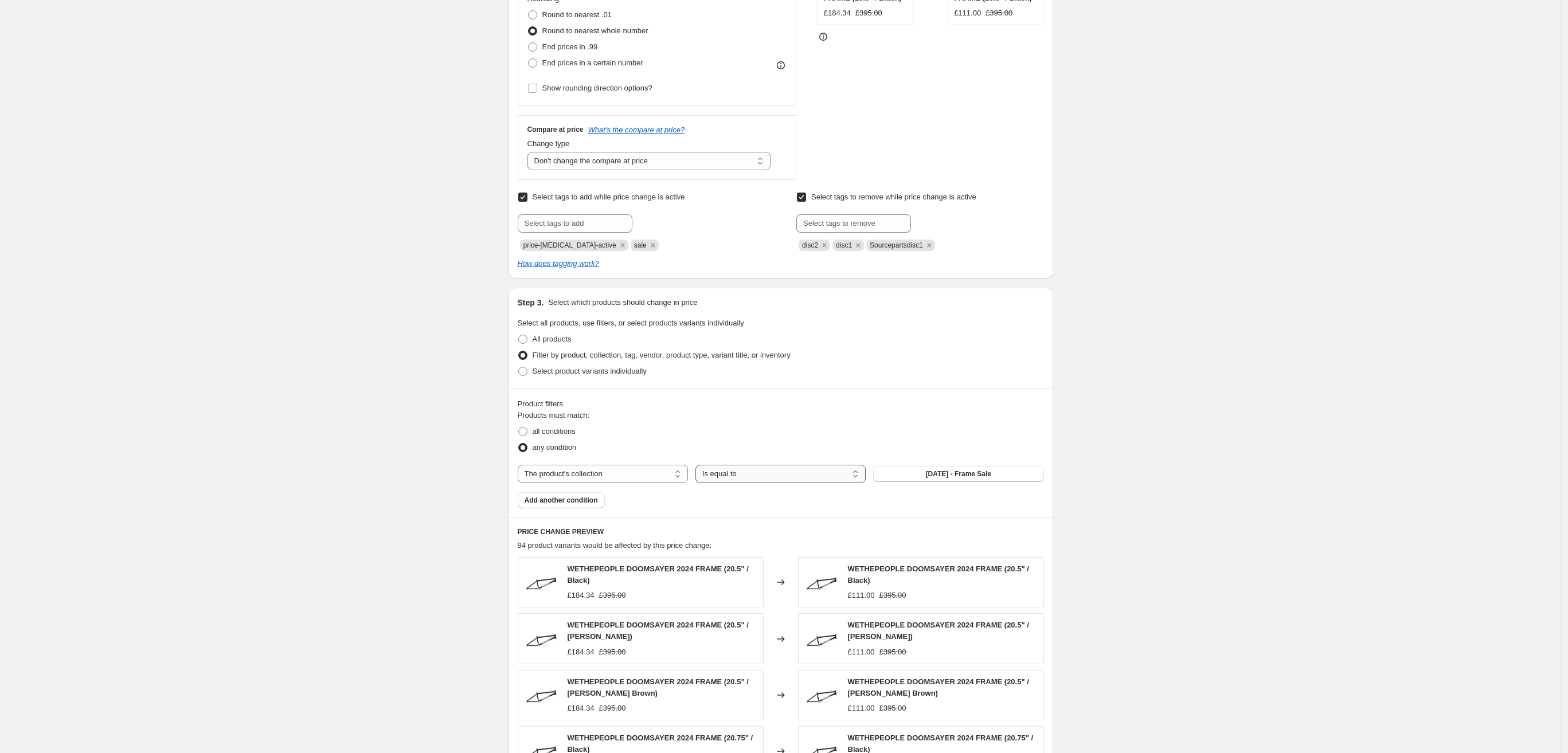
select select "not_equal"
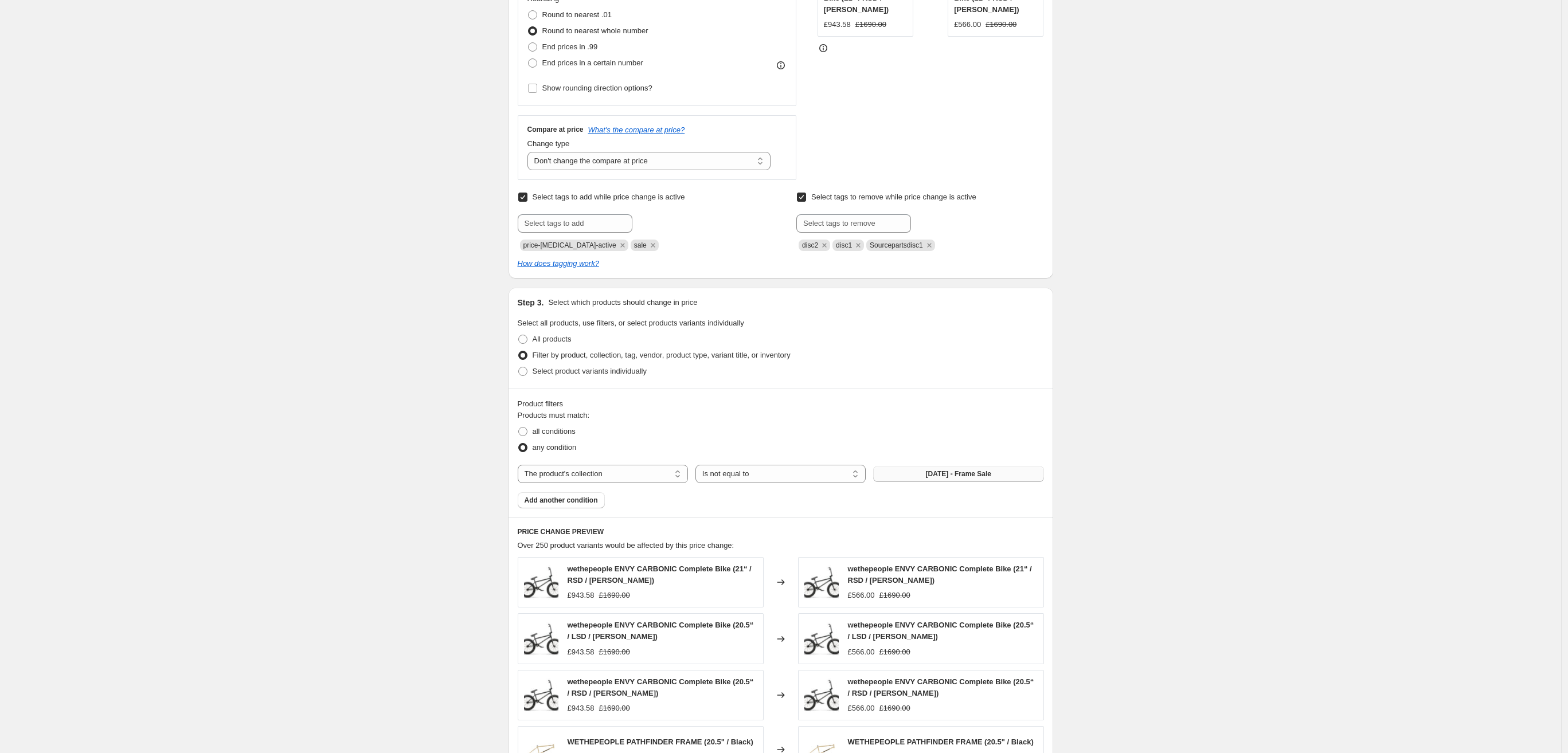
click at [915, 476] on button "[DATE] - Frame Sale" at bounding box center [958, 474] width 170 height 16
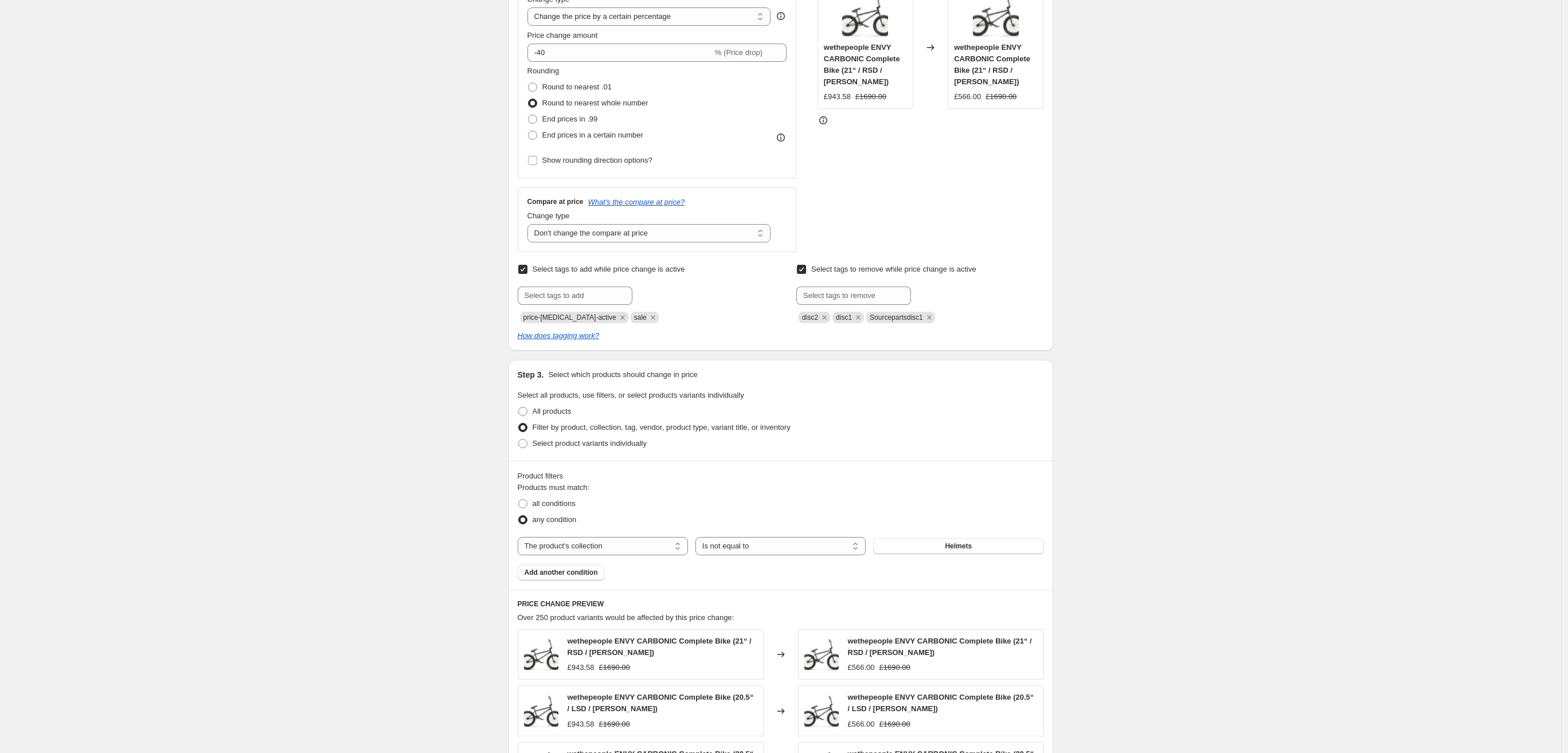
scroll to position [257, 0]
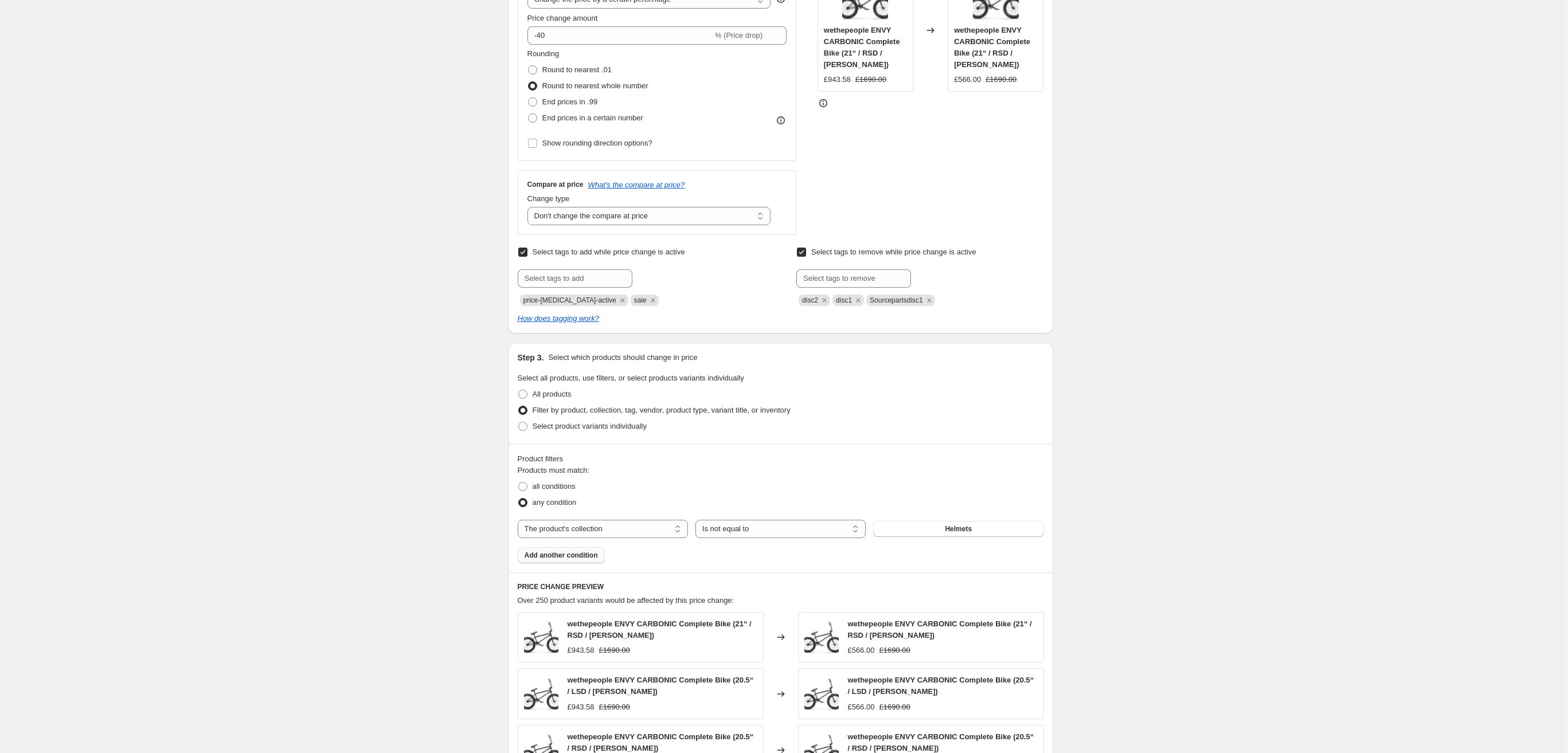
click at [534, 555] on span "Add another condition" at bounding box center [561, 555] width 73 height 9
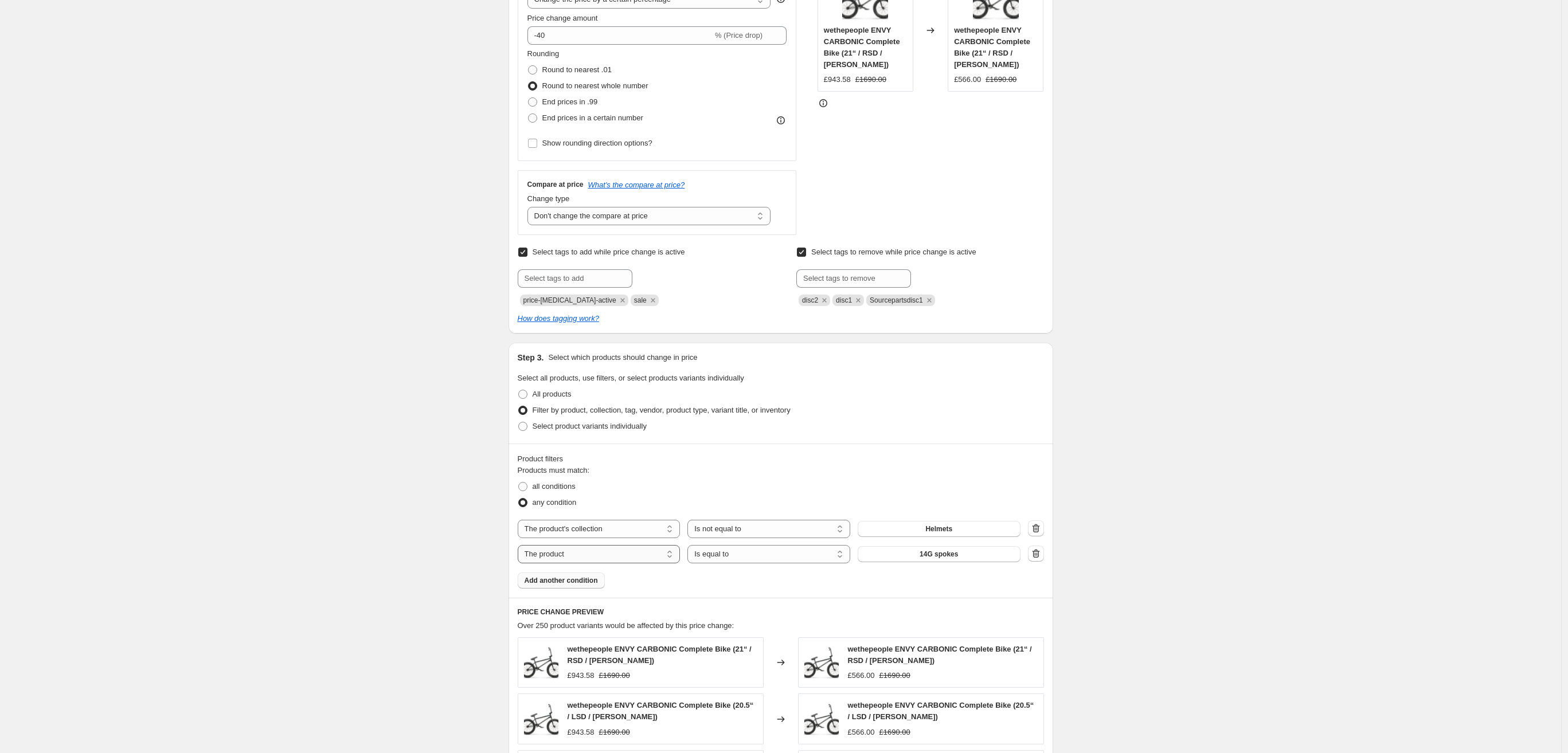
select select "collection"
click at [909, 556] on span "[DATE] - Frame Sale" at bounding box center [939, 554] width 65 height 9
click at [988, 535] on button "Helmets" at bounding box center [939, 529] width 163 height 16
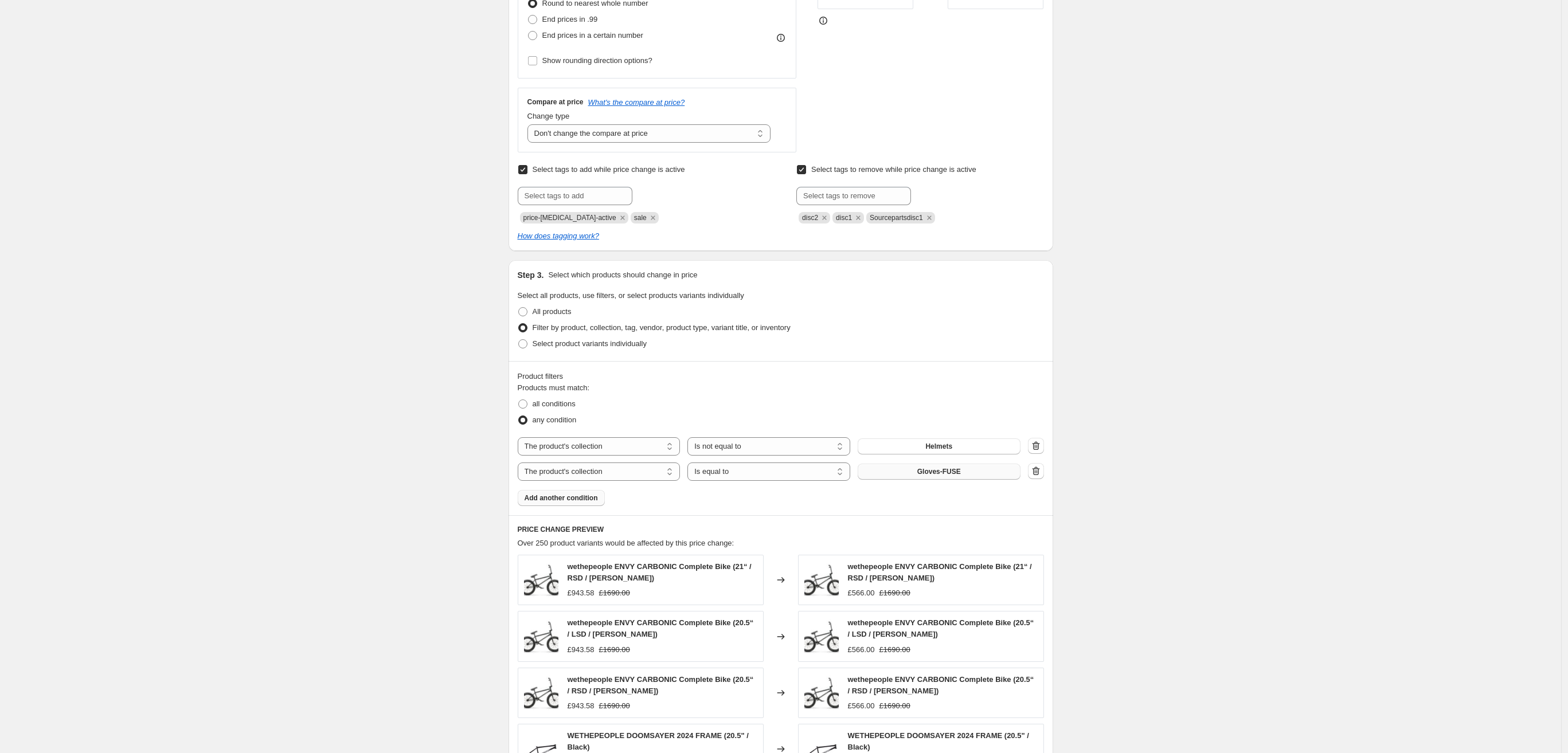
scroll to position [629, 0]
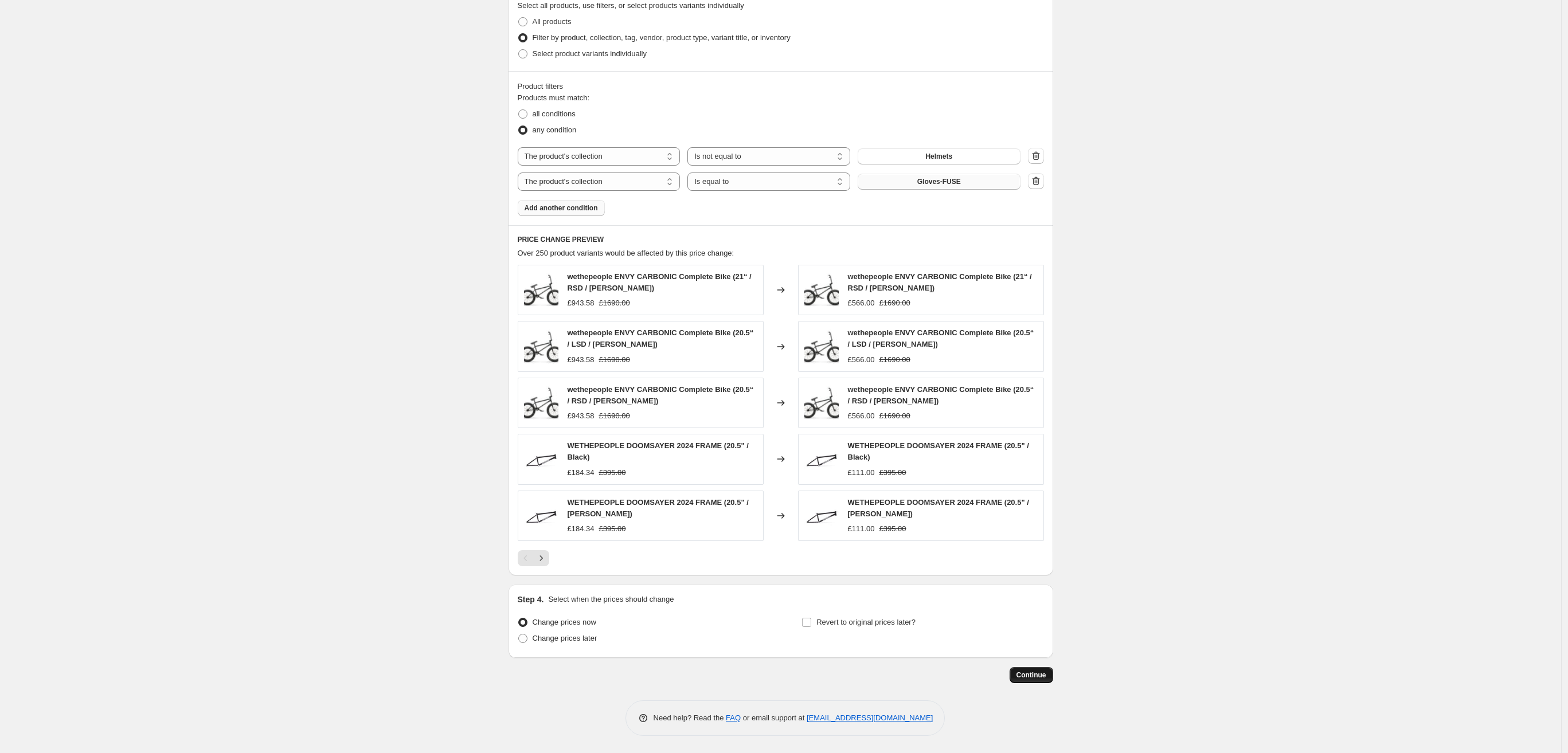
click at [1030, 672] on span "Continue" at bounding box center [1031, 675] width 30 height 9
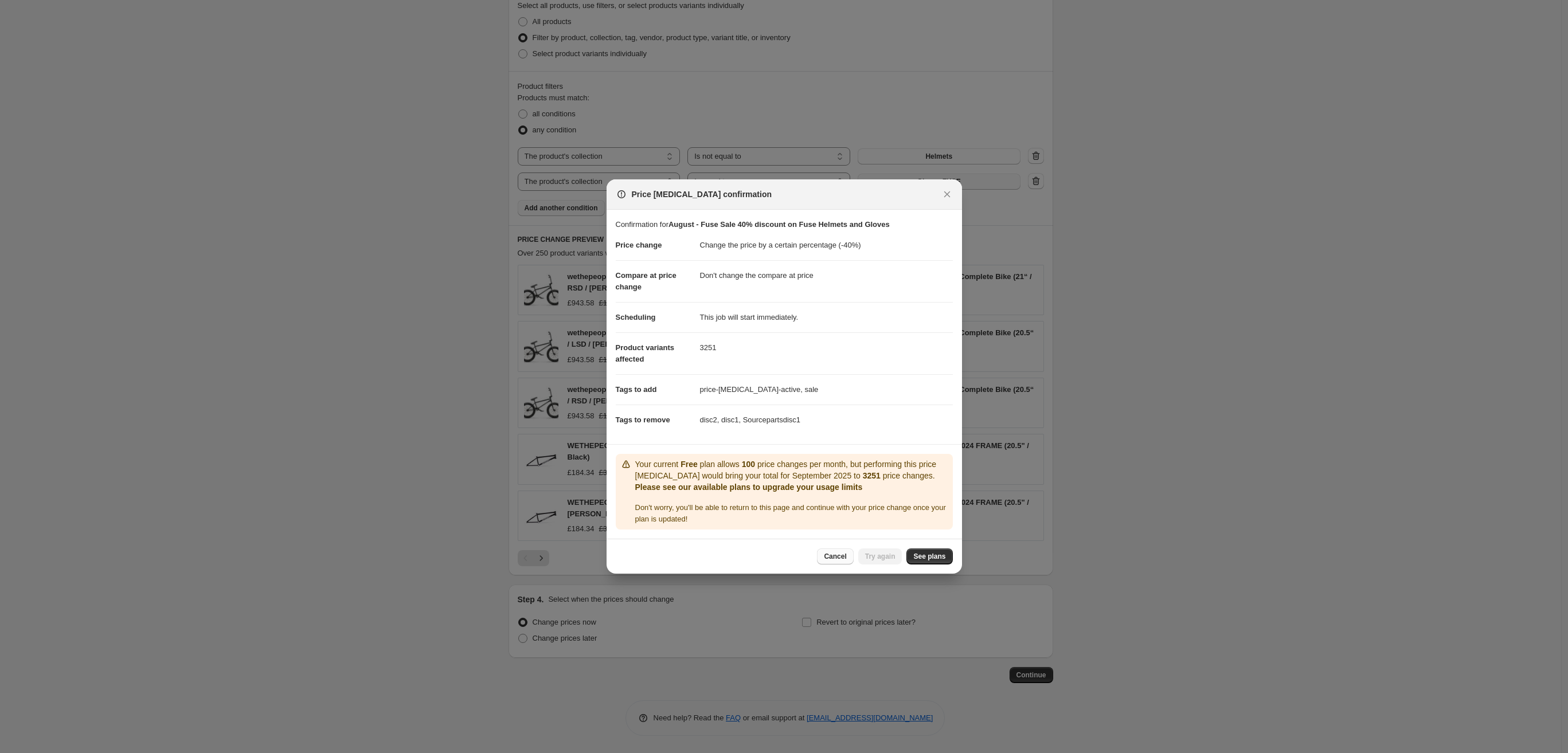
click at [835, 554] on span "Cancel" at bounding box center [835, 556] width 23 height 9
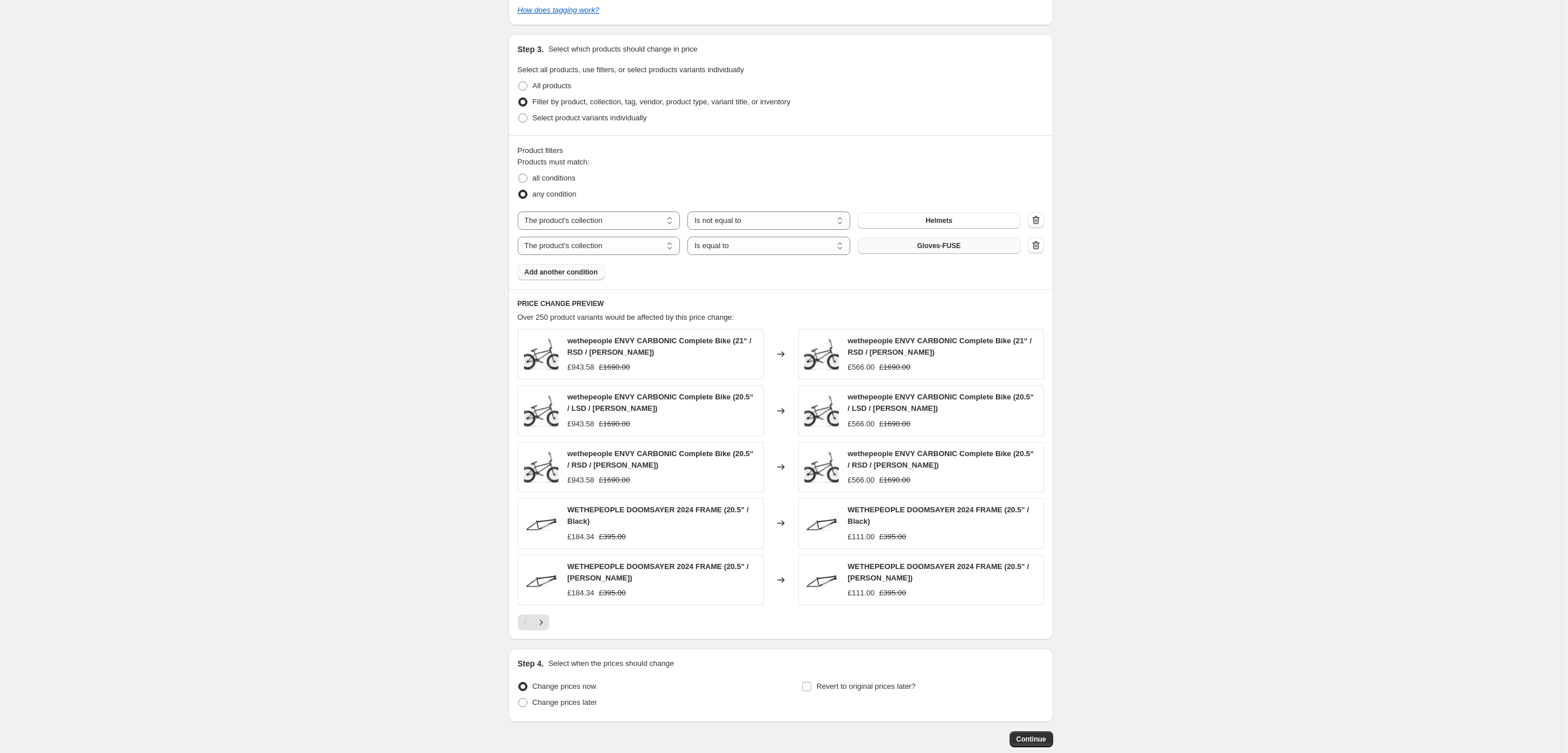
scroll to position [556, 0]
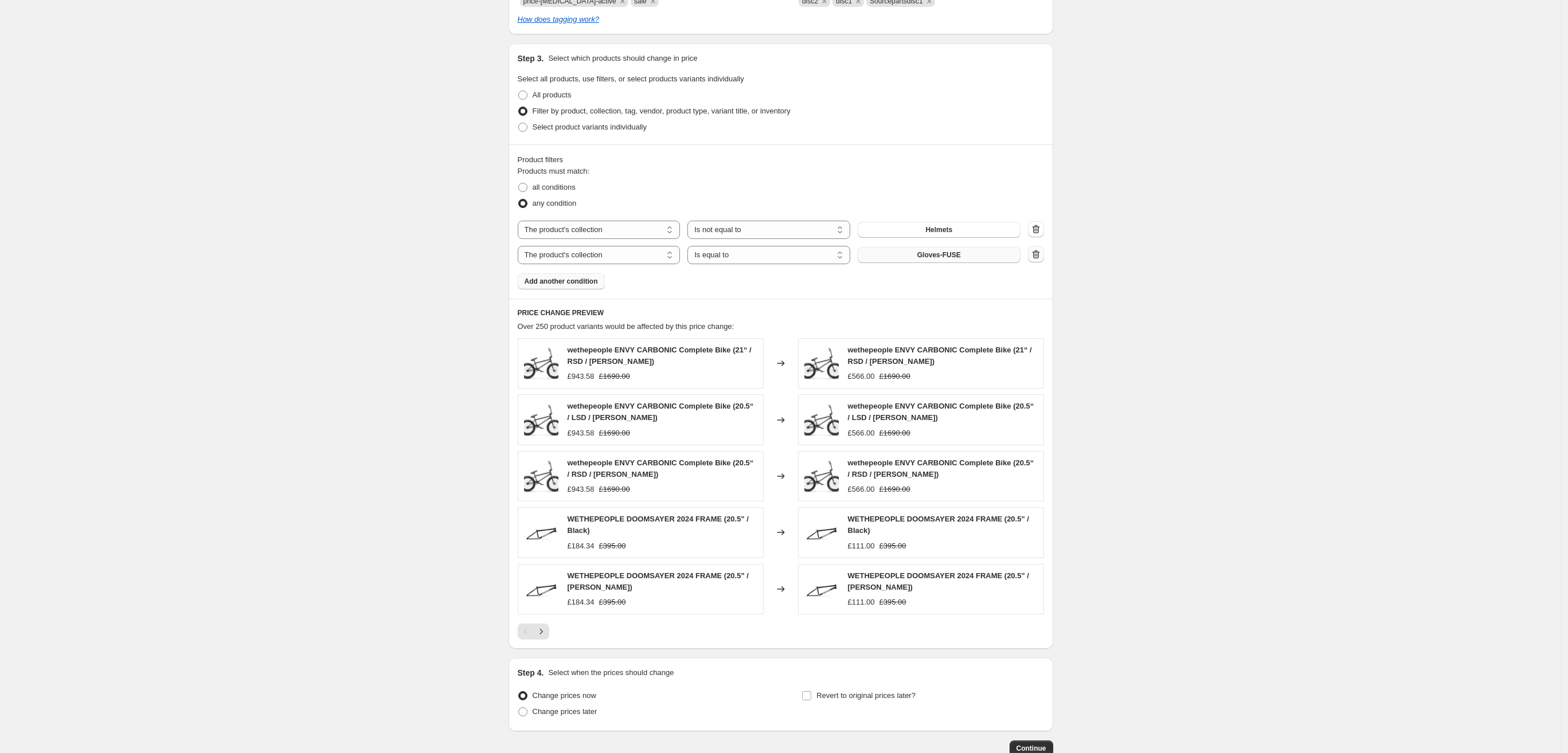
click at [1038, 252] on icon "button" at bounding box center [1036, 254] width 12 height 12
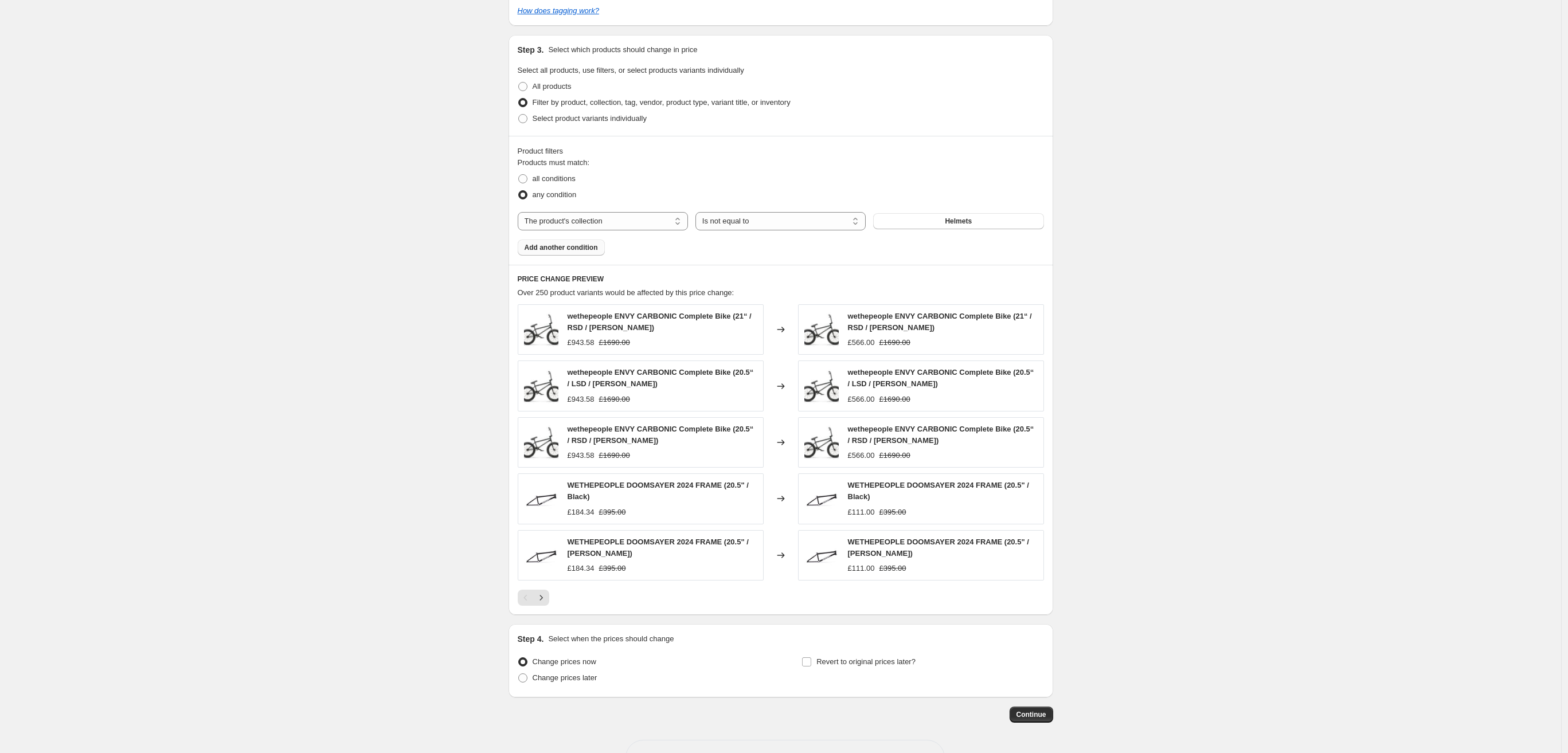
scroll to position [604, 0]
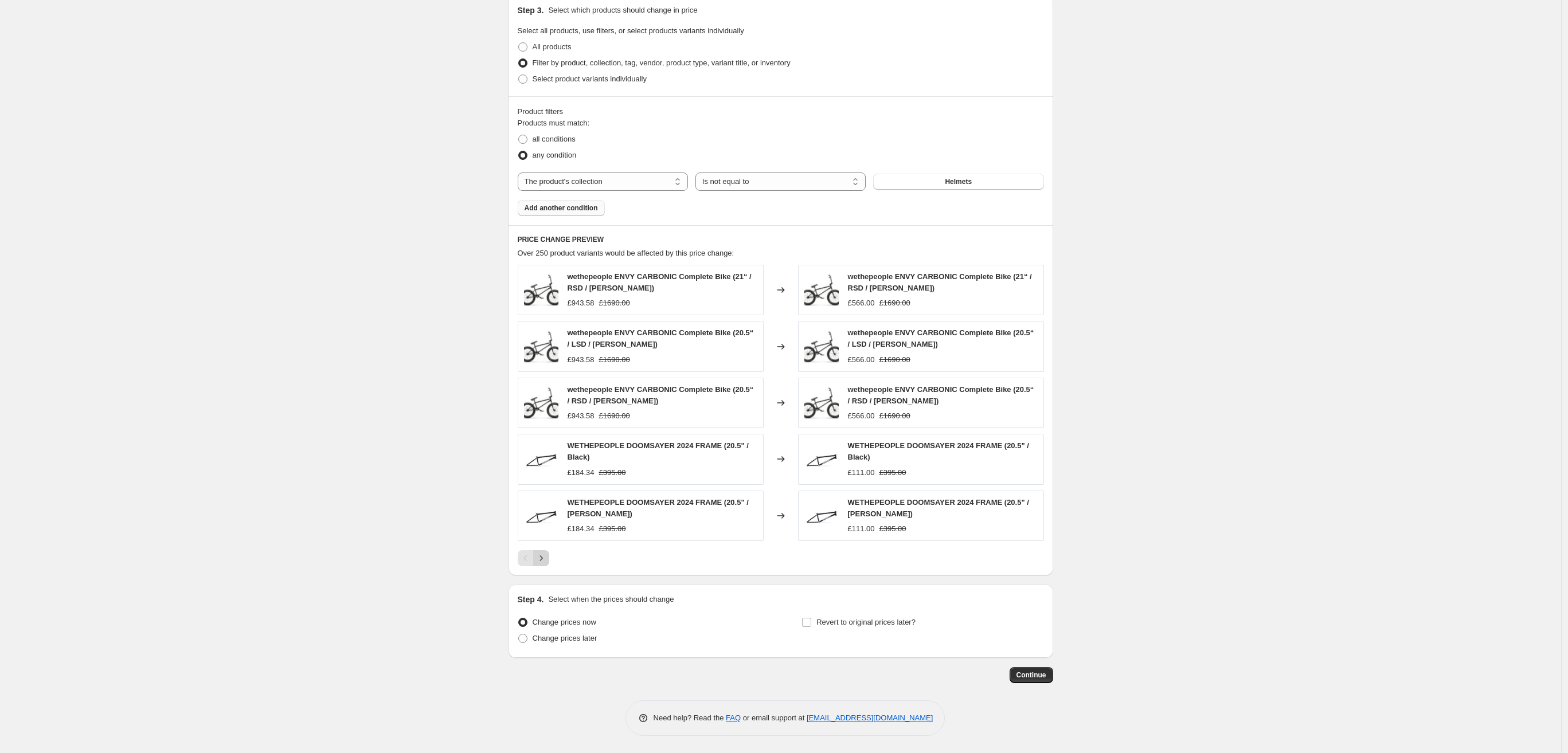
click at [541, 562] on icon "Next" at bounding box center [541, 558] width 12 height 12
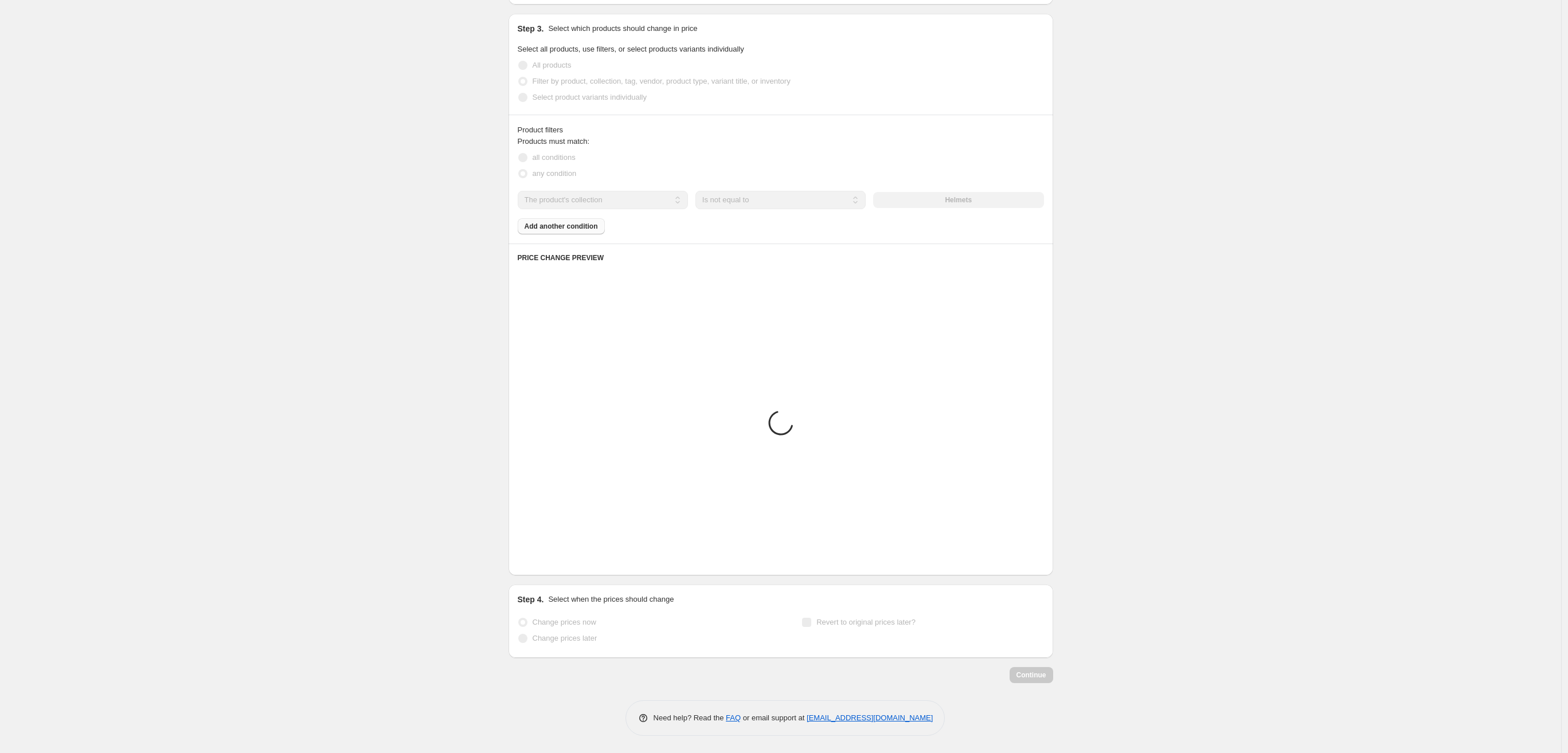
scroll to position [586, 0]
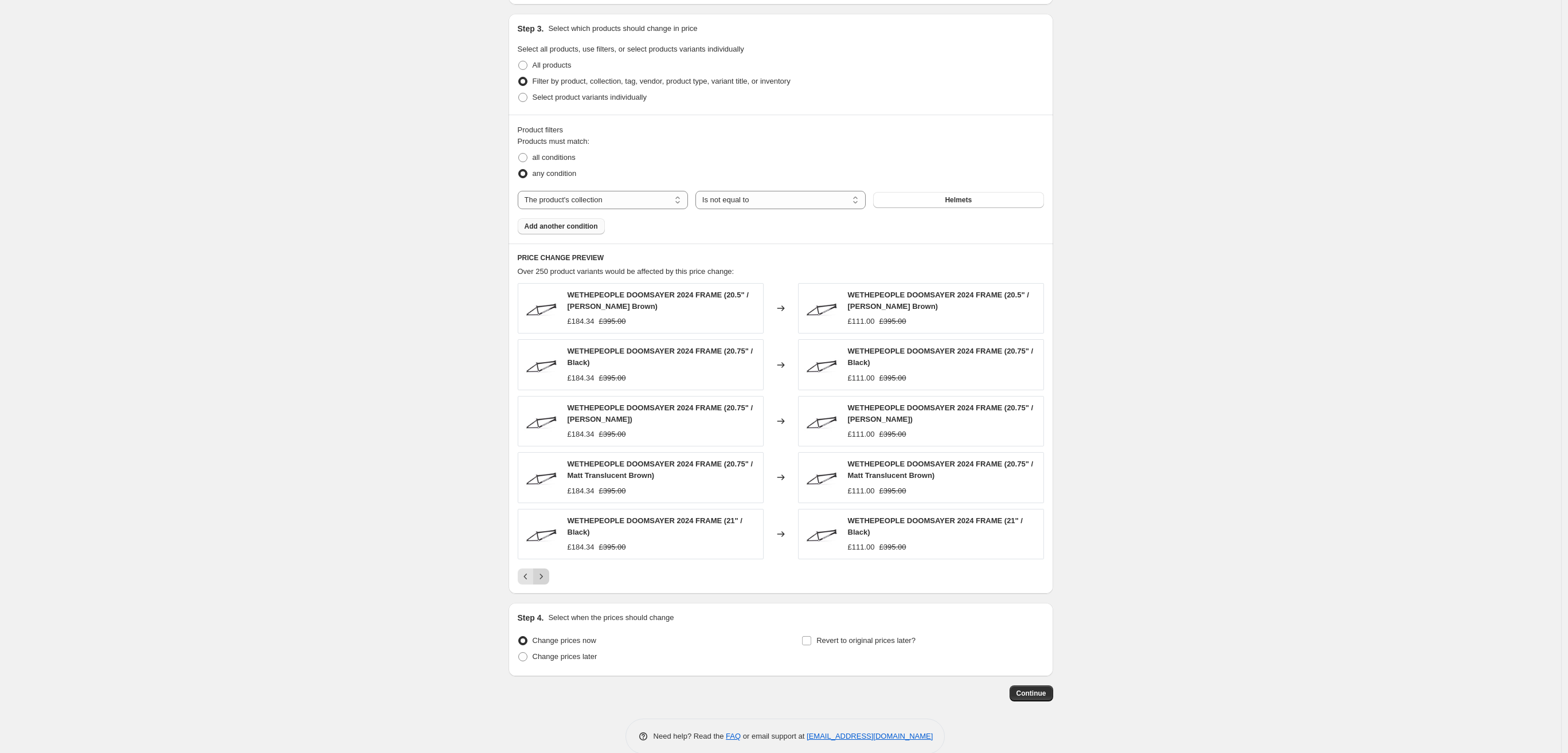
click at [541, 562] on div "WETHEPEOPLE DOOMSAYER 2024 FRAME (20.5" / Matt Translucent Brown) £184.34 £395.…" at bounding box center [781, 433] width 527 height 301
click at [541, 583] on button "Next" at bounding box center [541, 576] width 16 height 16
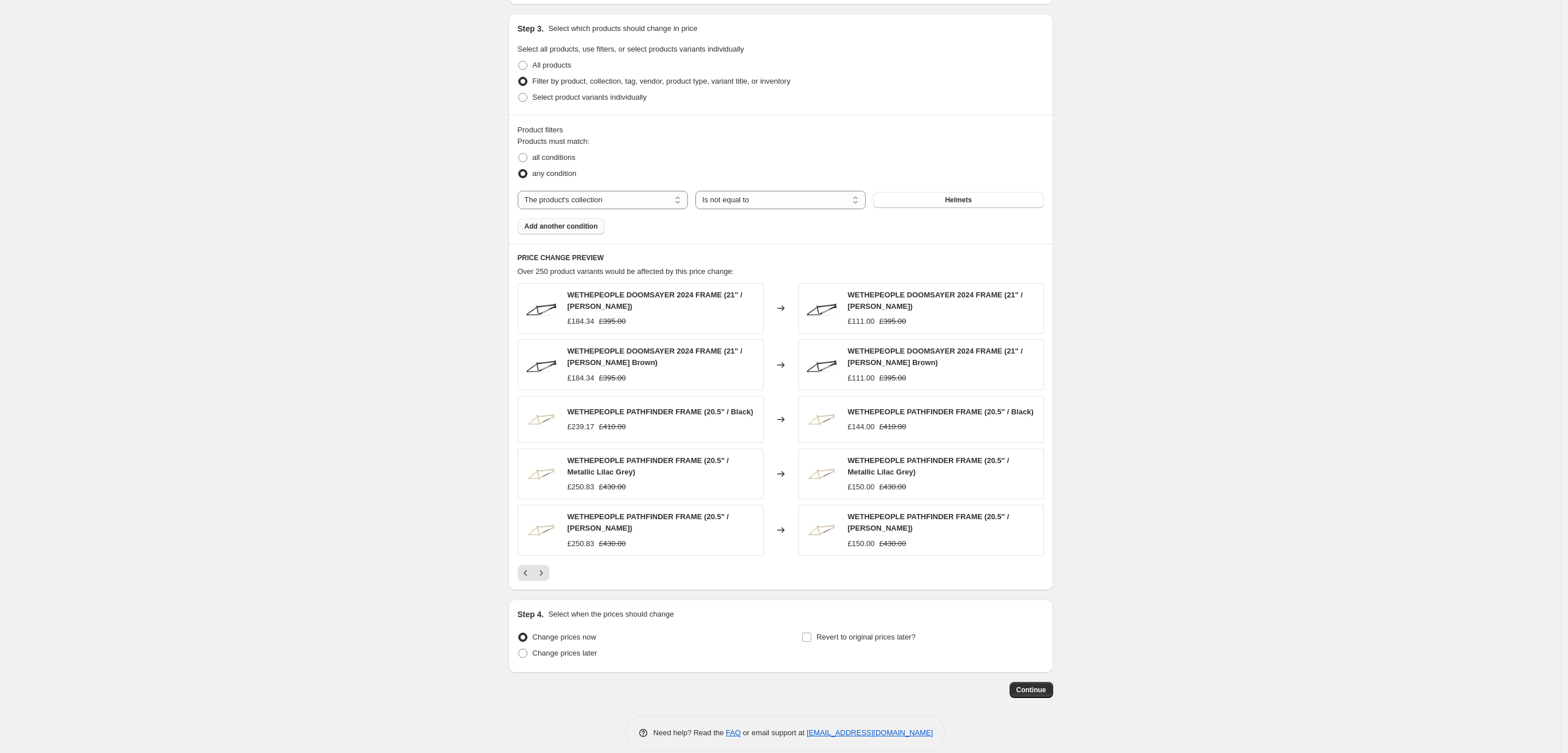
click at [541, 583] on div "PRICE CHANGE PREVIEW Over 250 product variants would be affected by this price …" at bounding box center [781, 416] width 545 height 347
click at [542, 574] on icon "Next" at bounding box center [541, 573] width 3 height 5
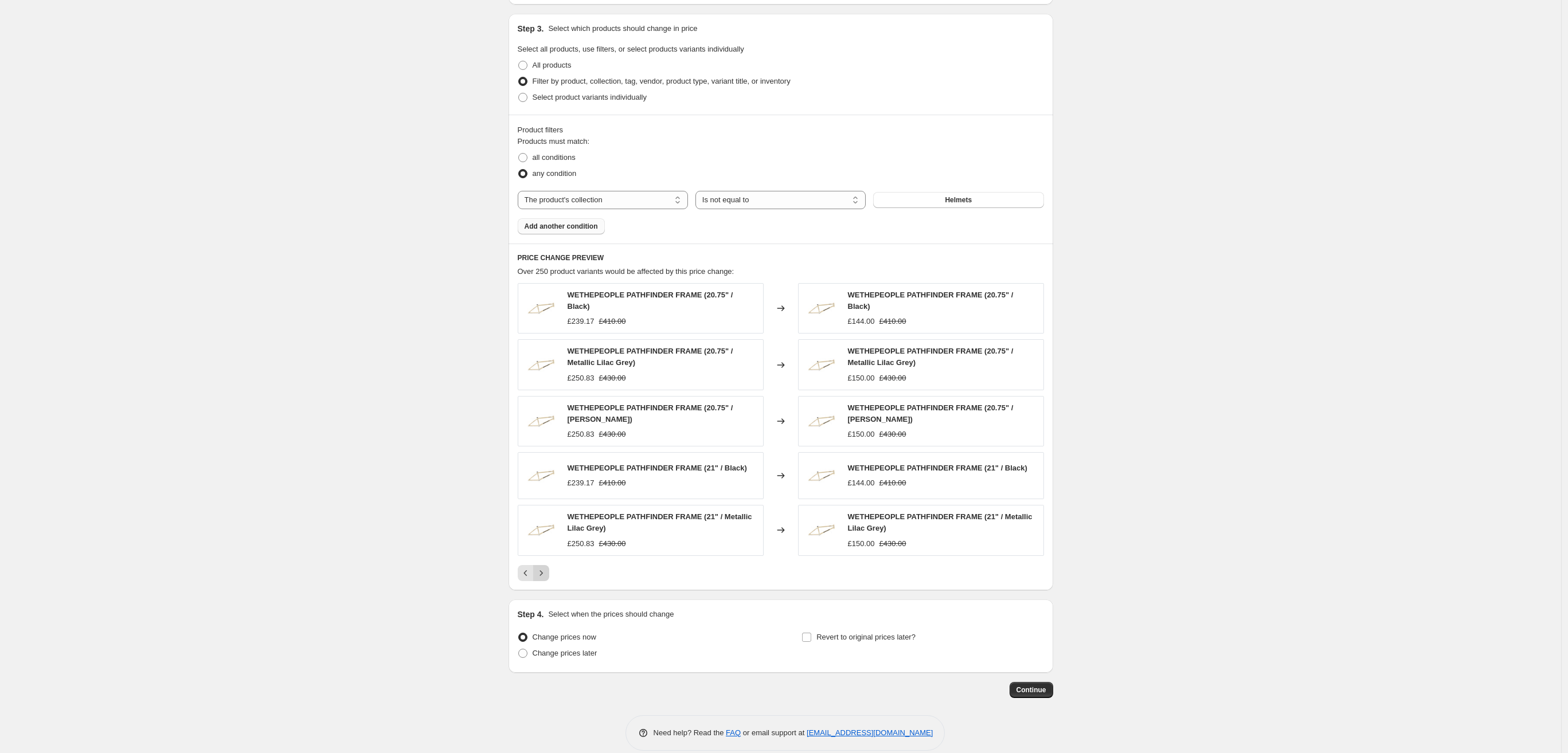
click at [542, 574] on icon "Next" at bounding box center [541, 573] width 3 height 5
click at [545, 574] on icon "Next" at bounding box center [541, 576] width 12 height 12
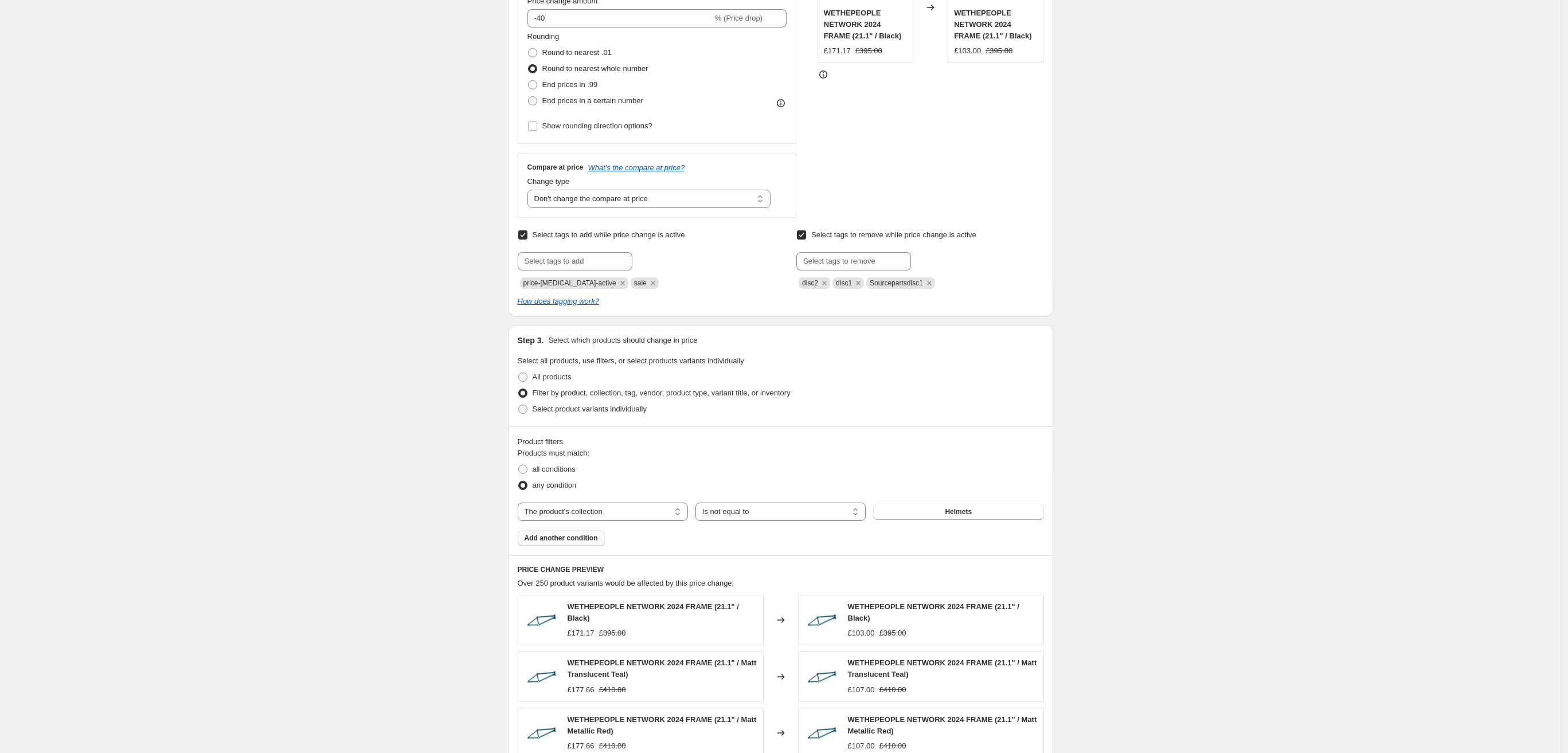
scroll to position [0, 0]
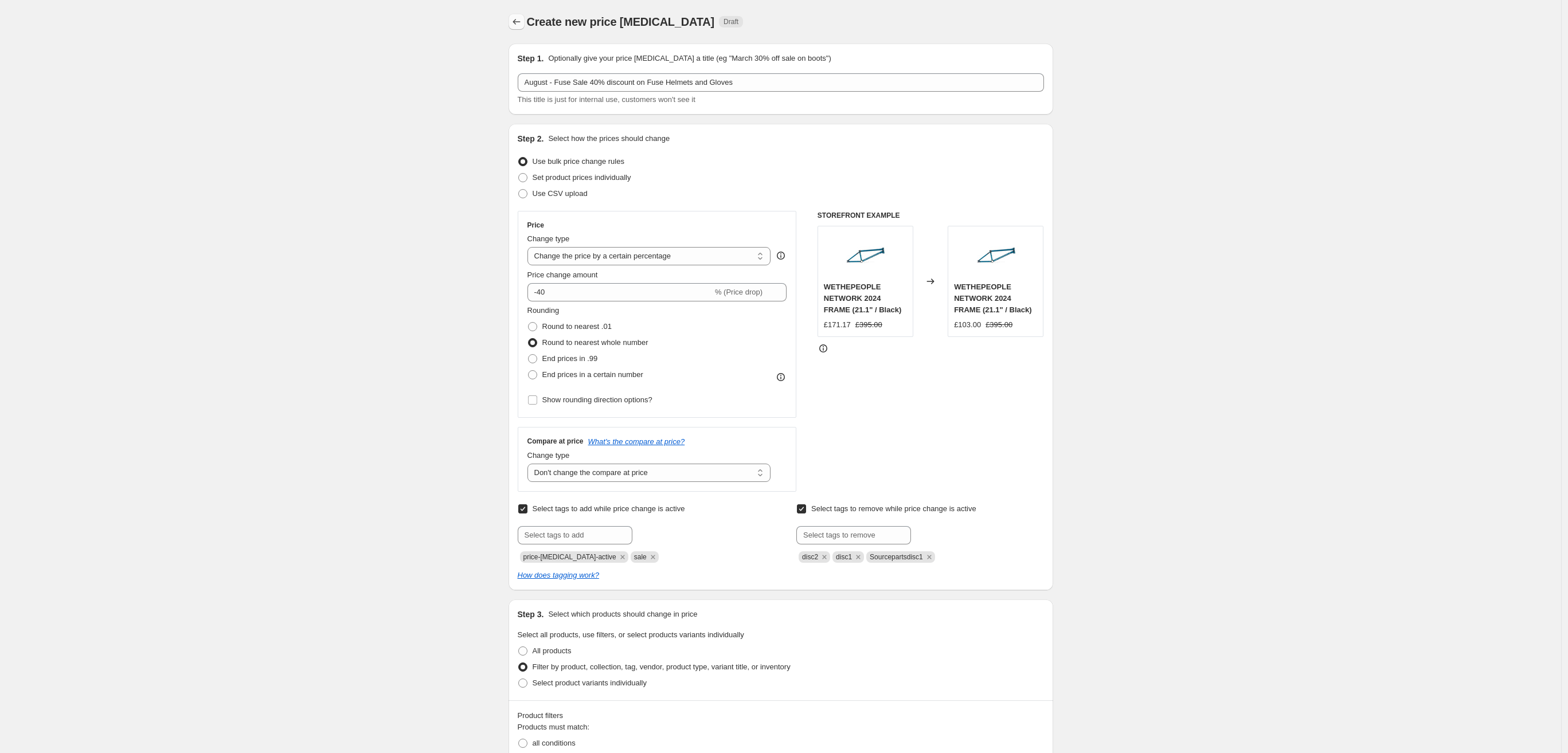
click at [514, 27] on icon "Price change jobs" at bounding box center [516, 21] width 12 height 12
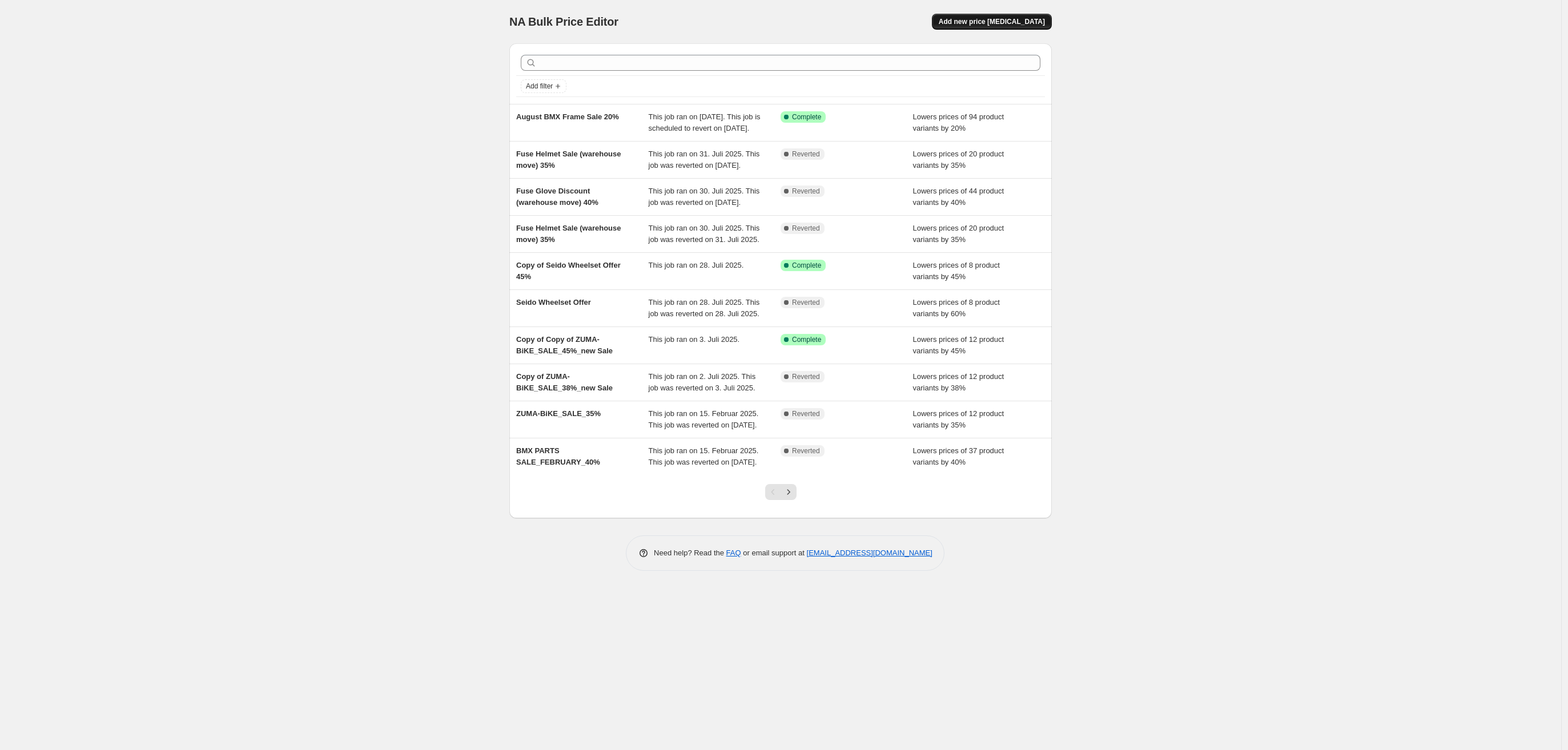
click at [1008, 20] on span "Add new price [MEDICAL_DATA]" at bounding box center [991, 21] width 106 height 9
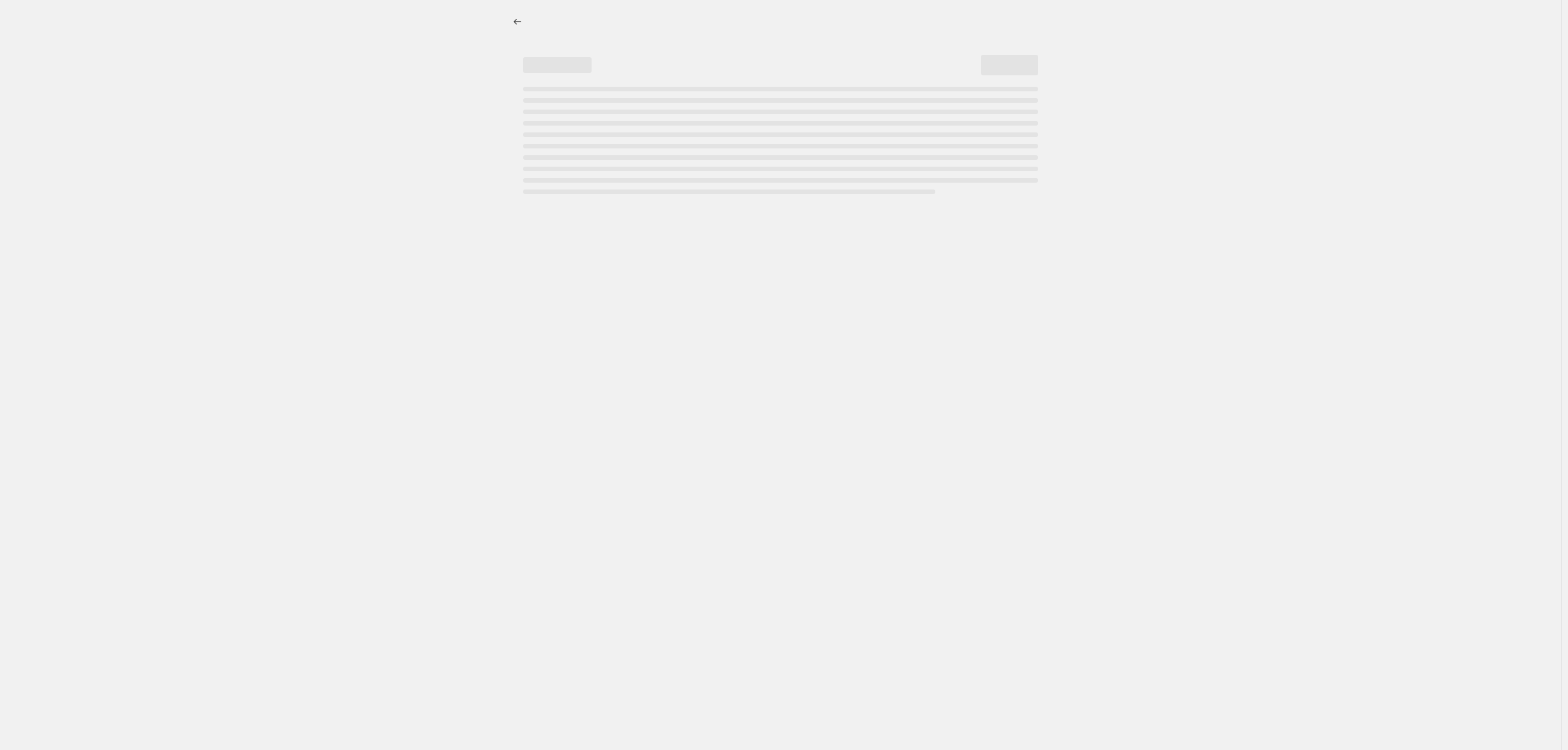
select select "percentage"
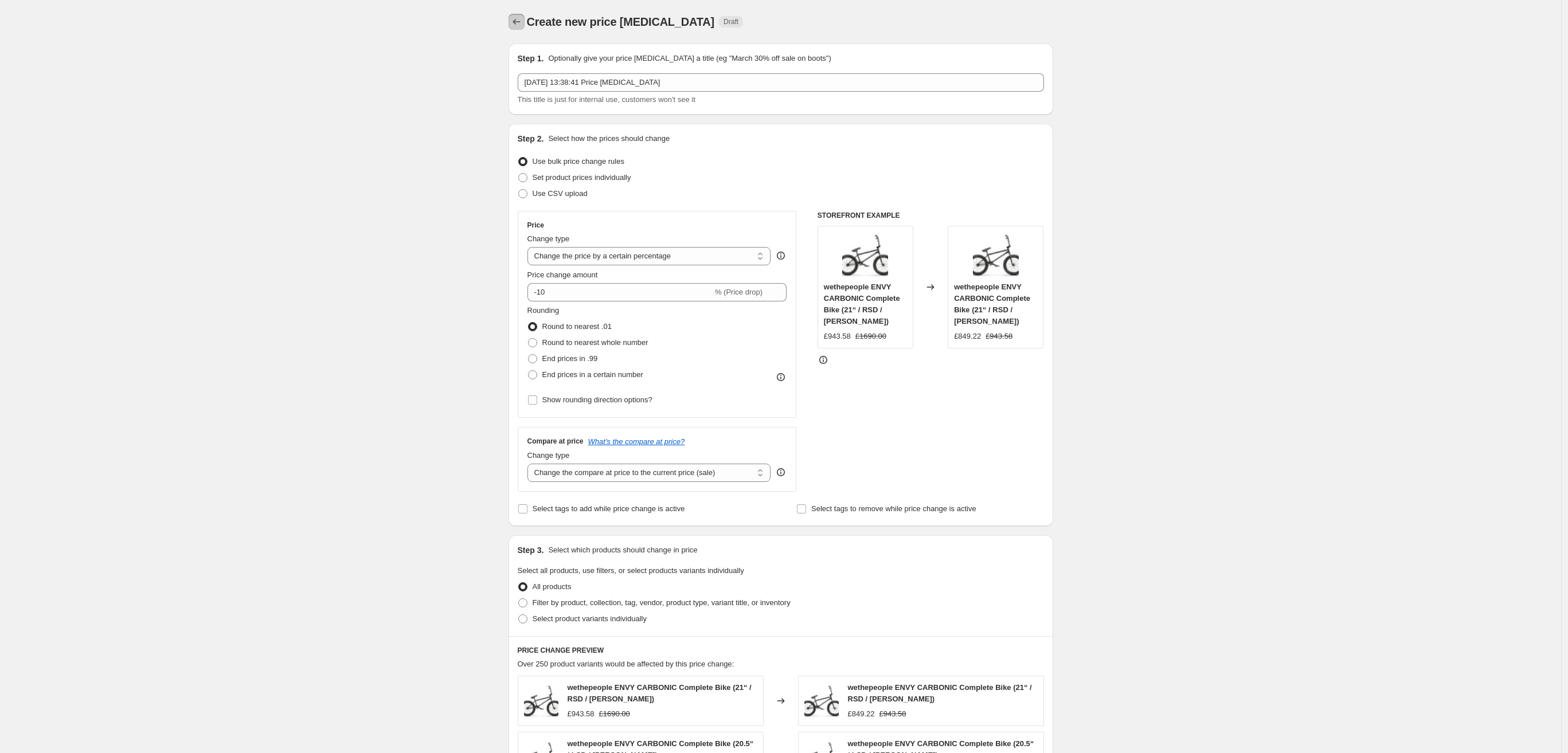
click at [519, 23] on icon "Price change jobs" at bounding box center [516, 21] width 12 height 12
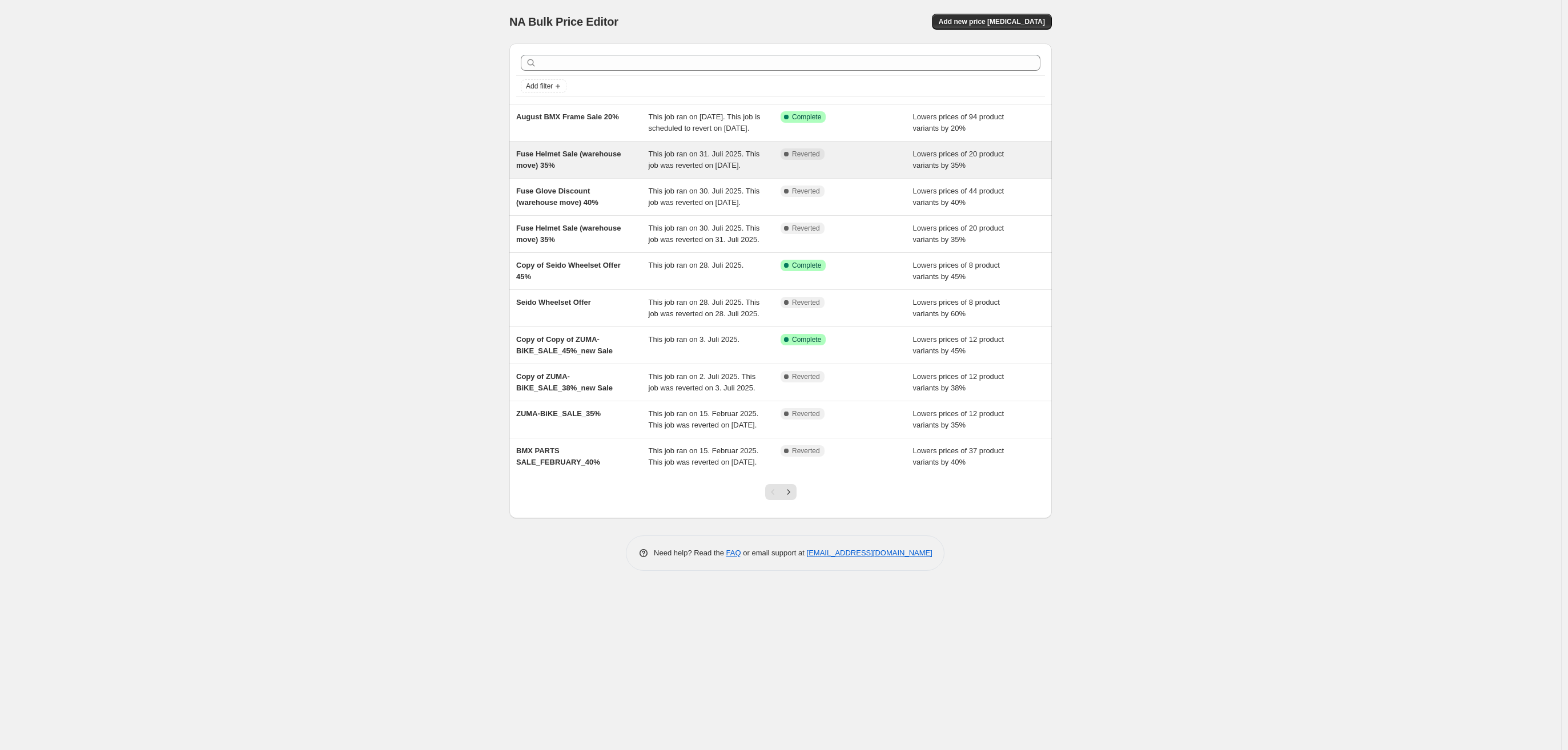
click at [544, 171] on div "Fuse Helmet Sale (warehouse move) 35%" at bounding box center [583, 160] width 133 height 23
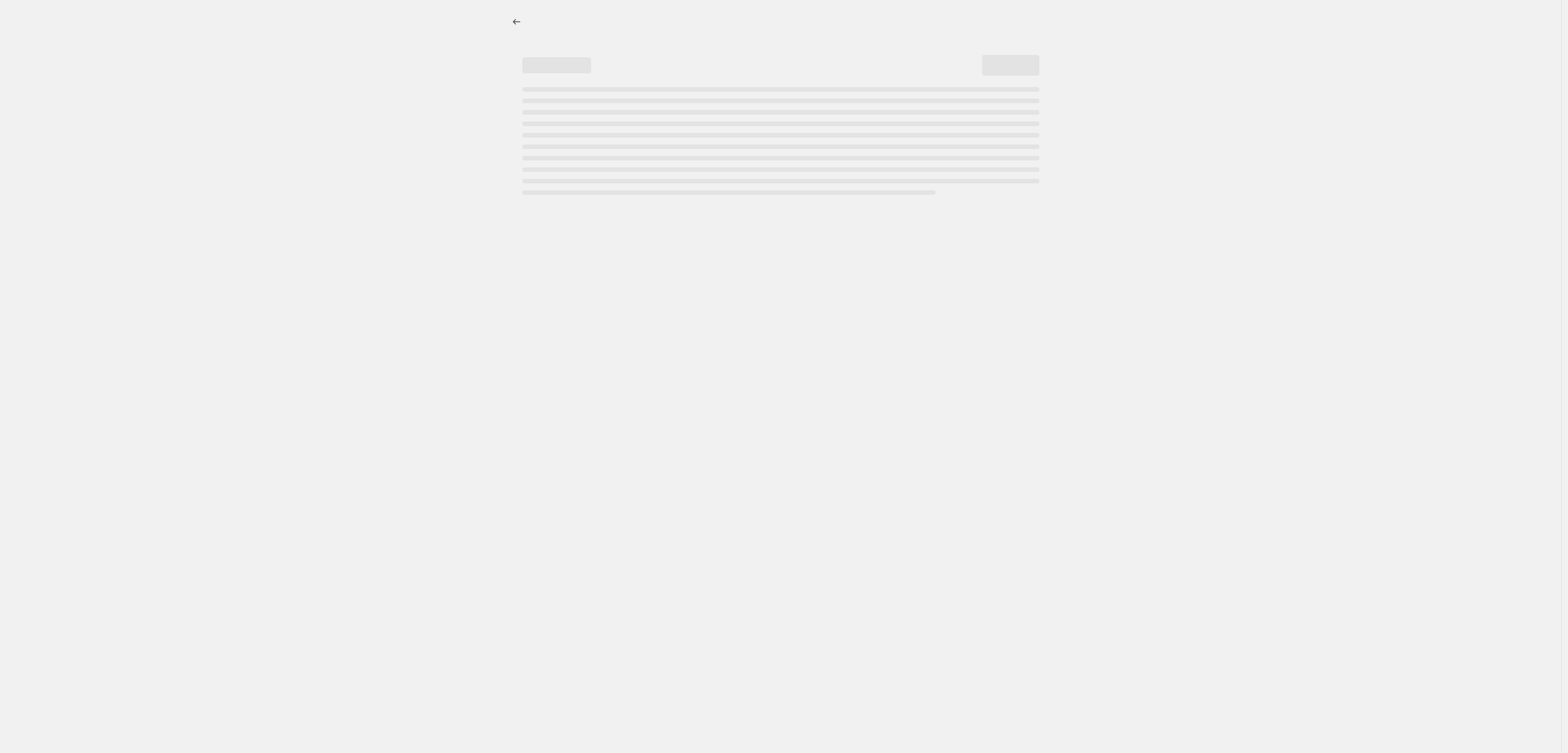
select select "percentage"
select select "no_change"
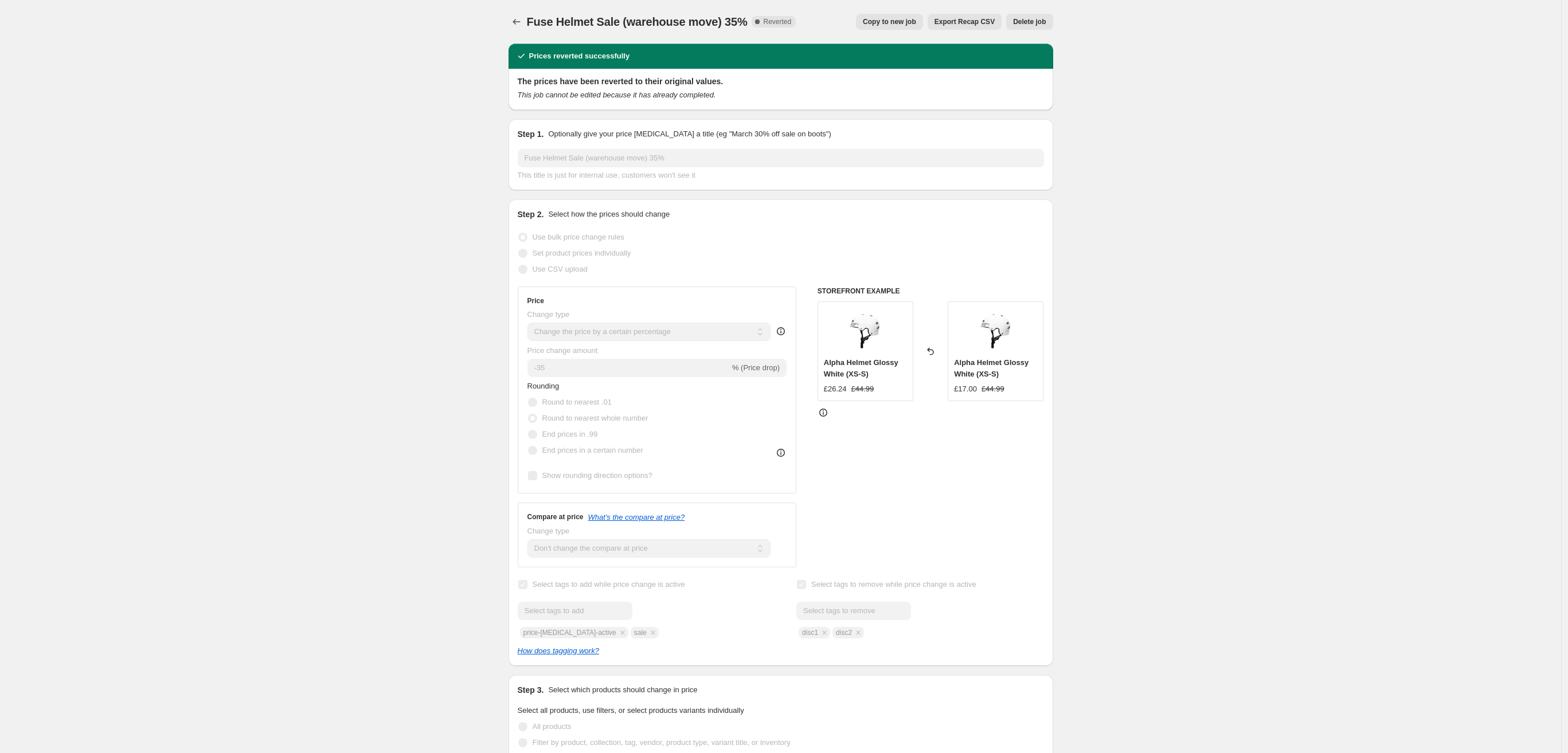
click at [872, 21] on span "Copy to new job" at bounding box center [889, 21] width 53 height 9
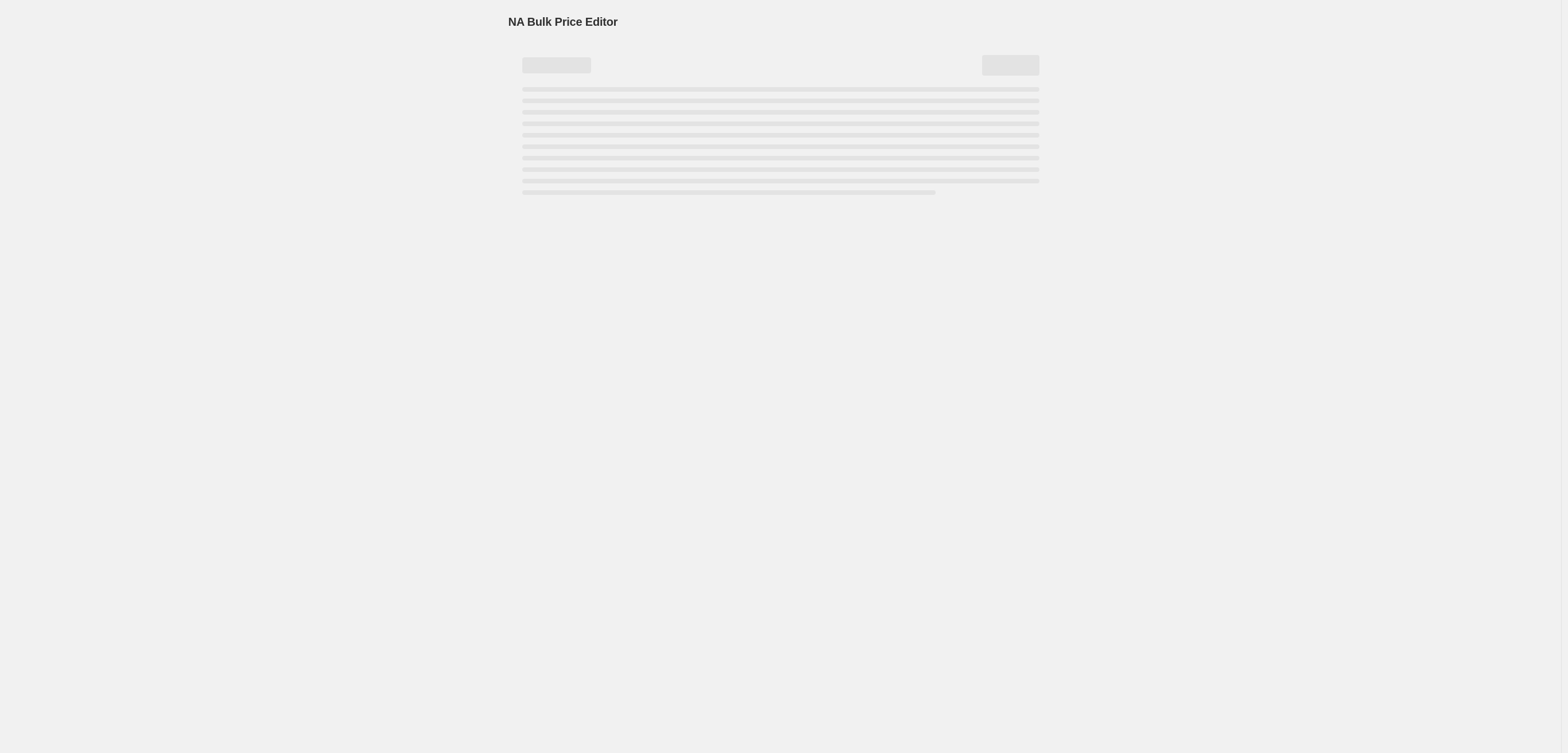
select select "percentage"
select select "no_change"
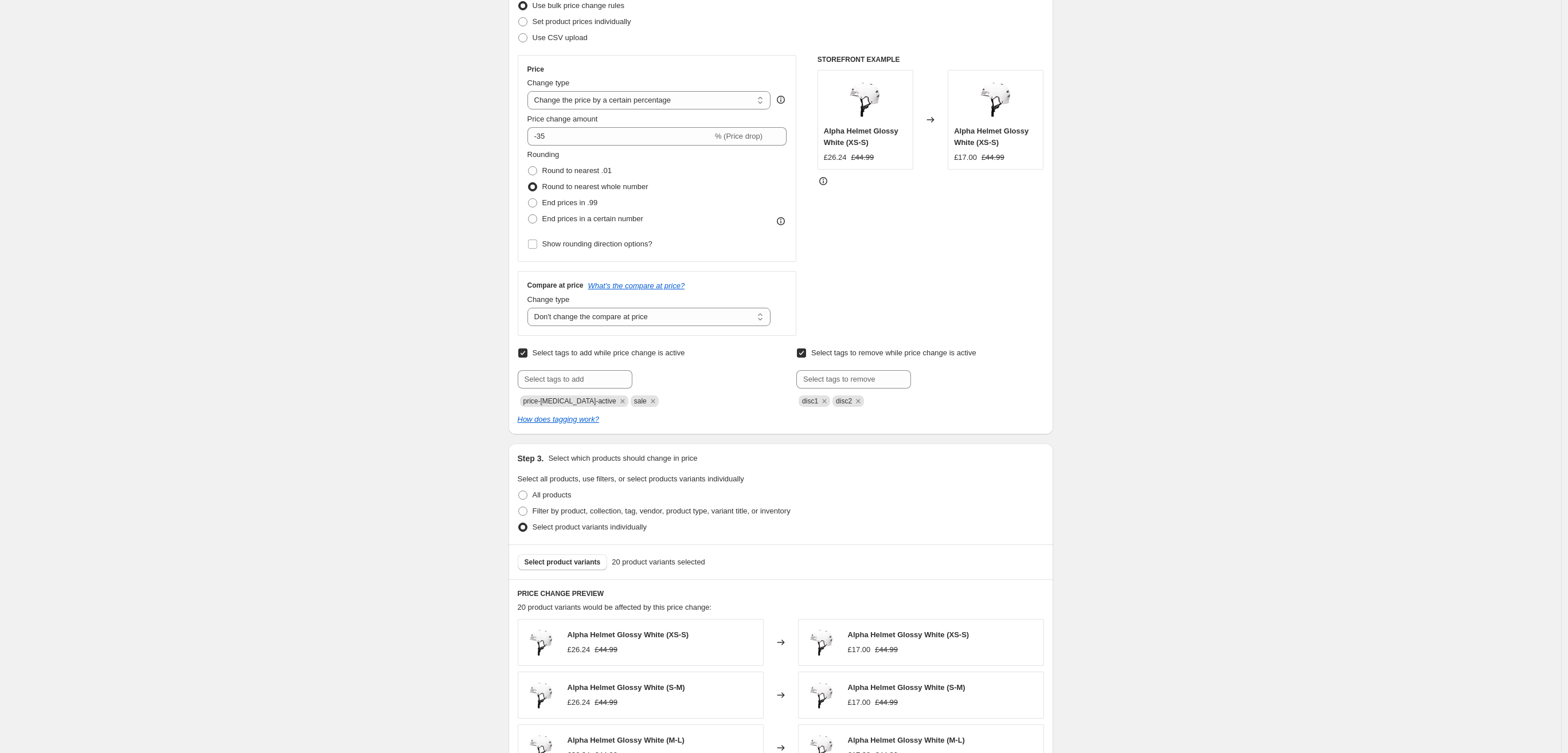
scroll to position [312, 0]
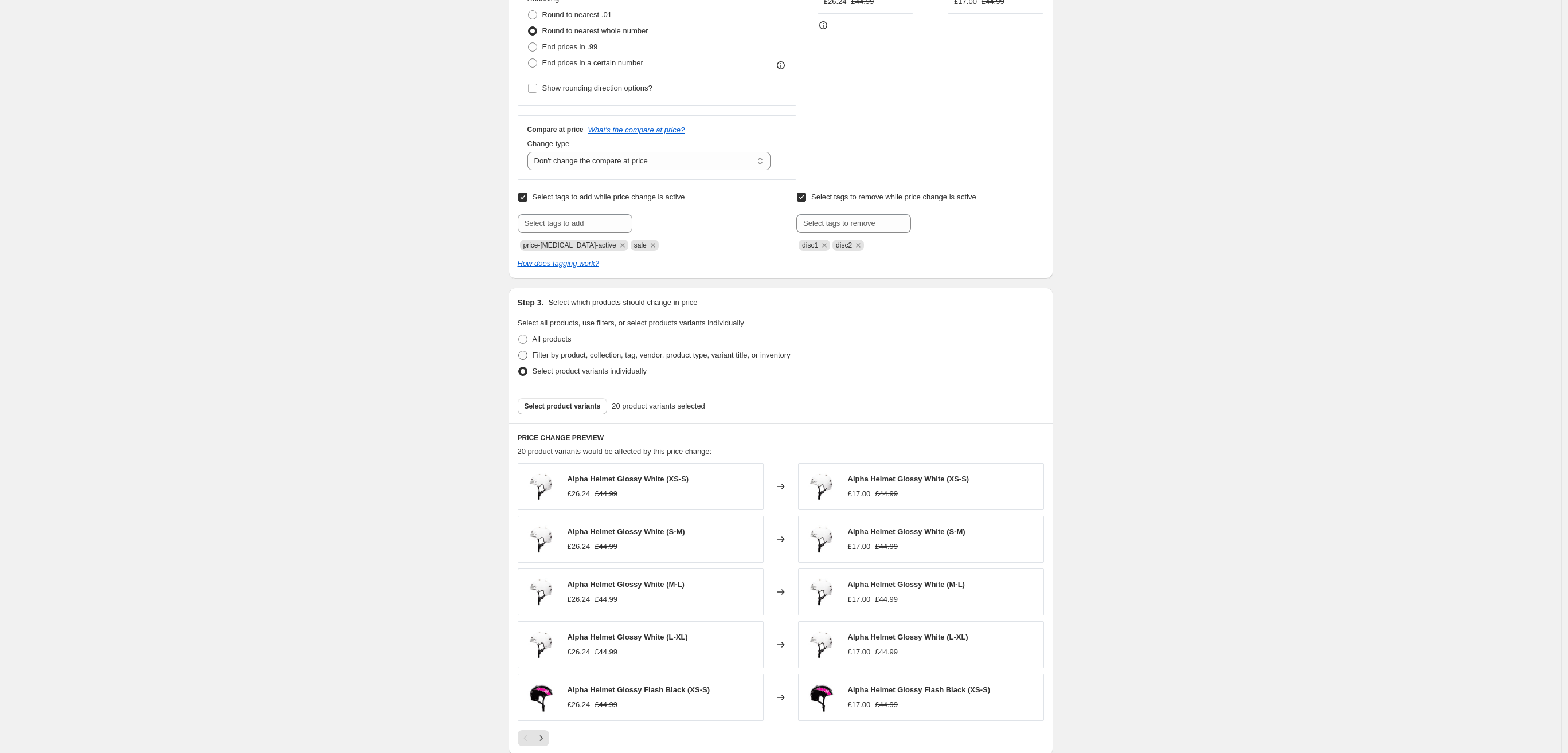
click at [525, 353] on span at bounding box center [523, 355] width 9 height 9
click at [519, 351] on input "Filter by product, collection, tag, vendor, product type, variant title, or inv…" at bounding box center [519, 351] width 1 height 1
radio input "true"
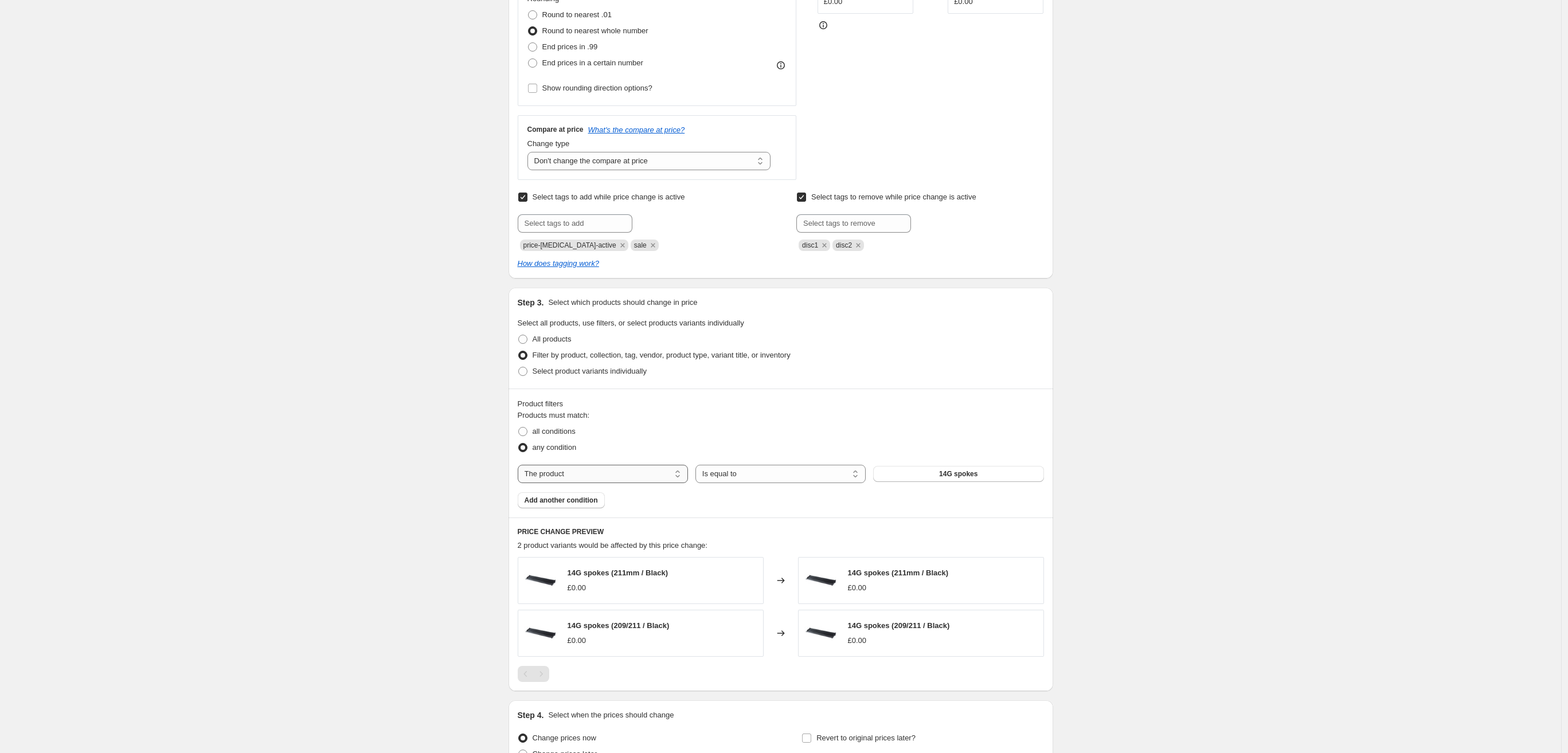
select select "product_type"
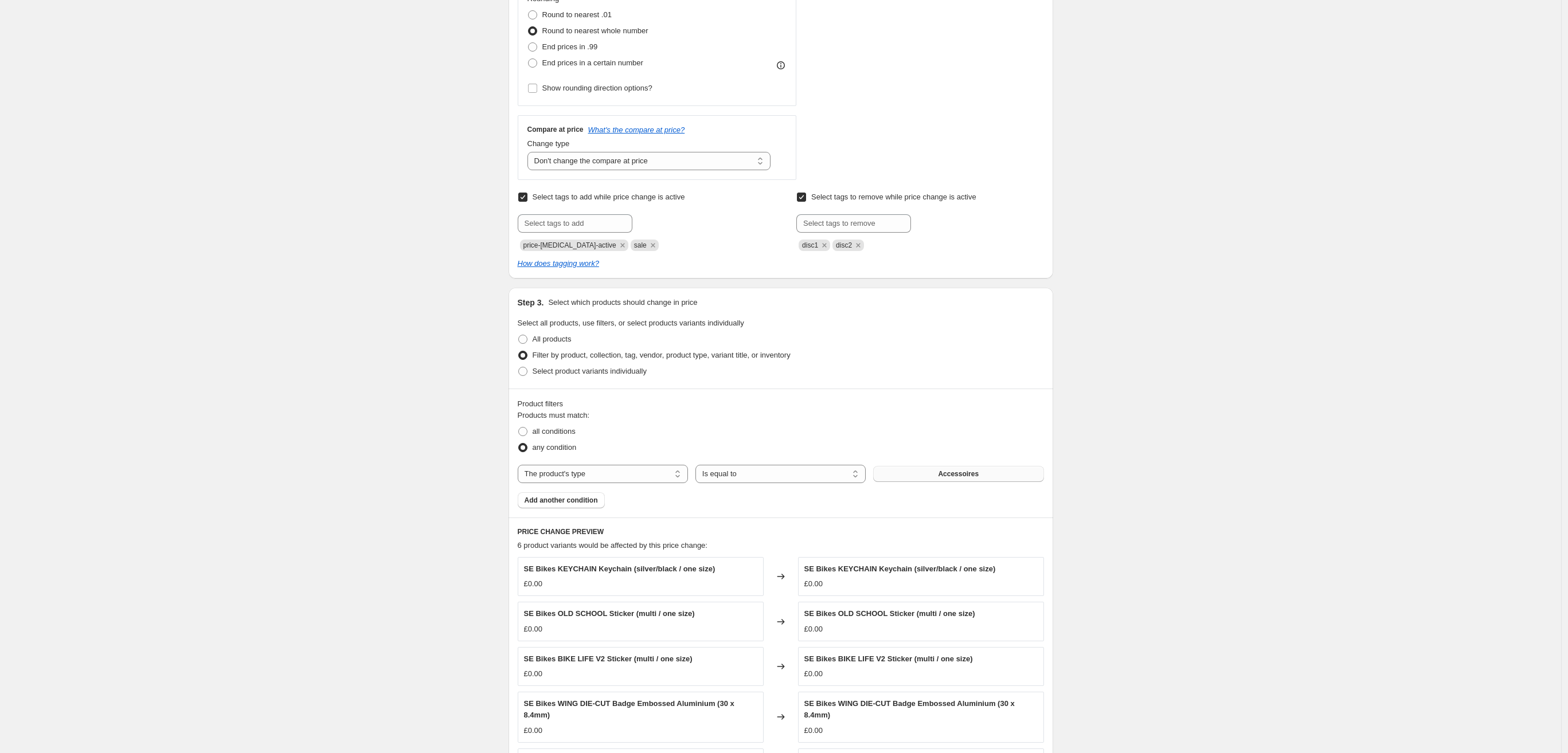
click at [924, 474] on button "Accessoires" at bounding box center [958, 474] width 170 height 16
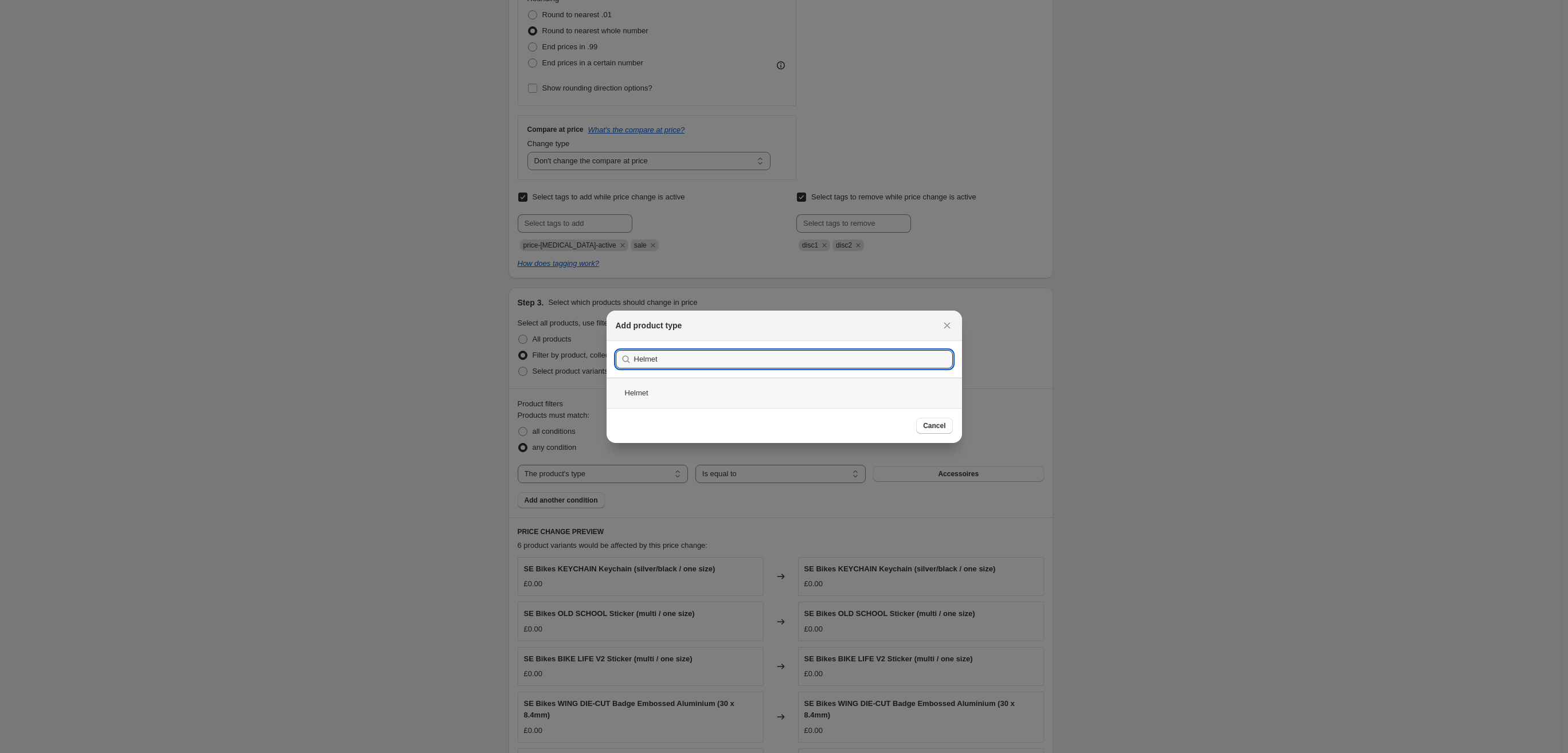
type input "Helmet"
click at [648, 398] on div "Helmet" at bounding box center [784, 393] width 355 height 31
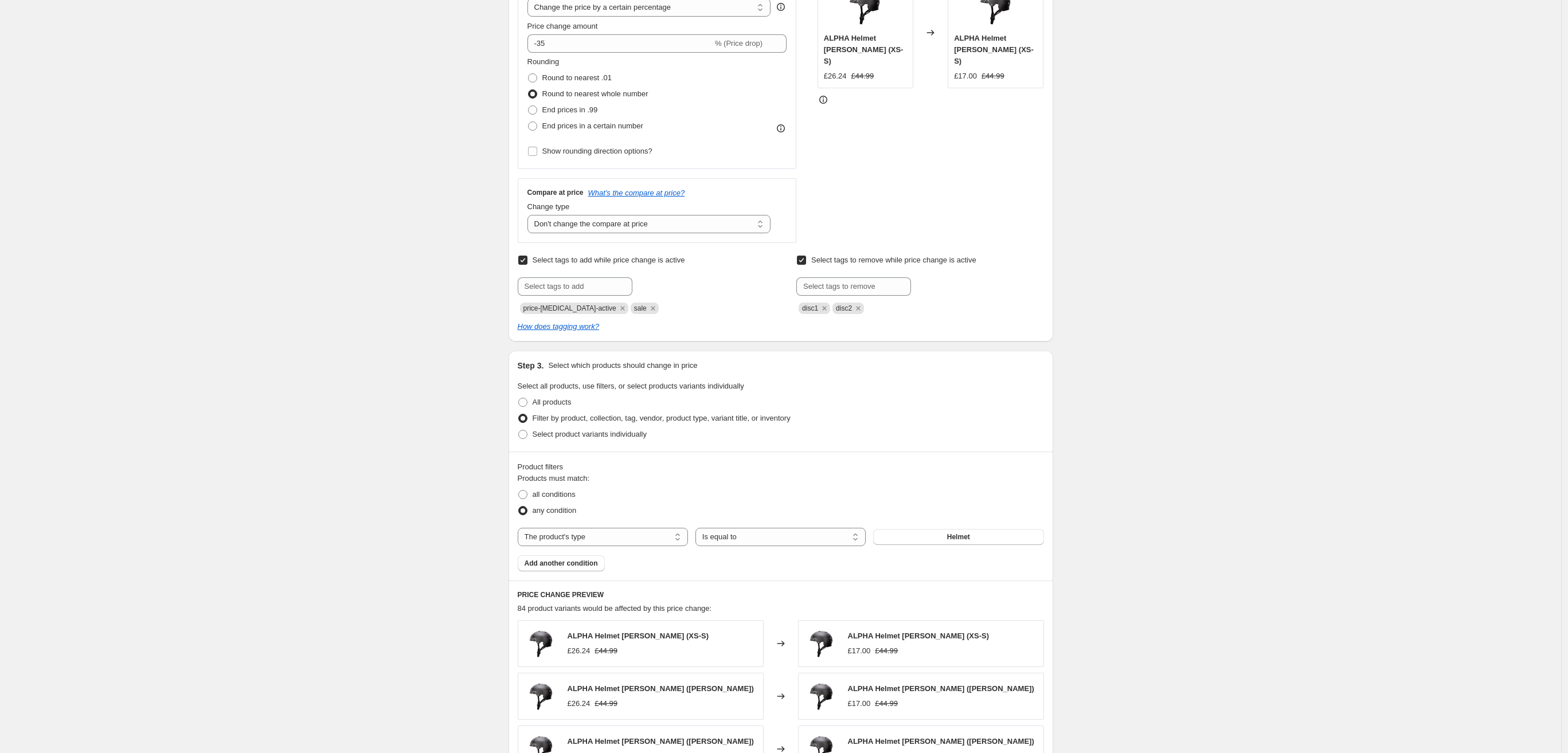
scroll to position [248, 0]
click at [859, 289] on input "text" at bounding box center [854, 288] width 115 height 18
type input "s"
click at [803, 262] on input "Select tags to remove while price change is active" at bounding box center [801, 261] width 9 height 9
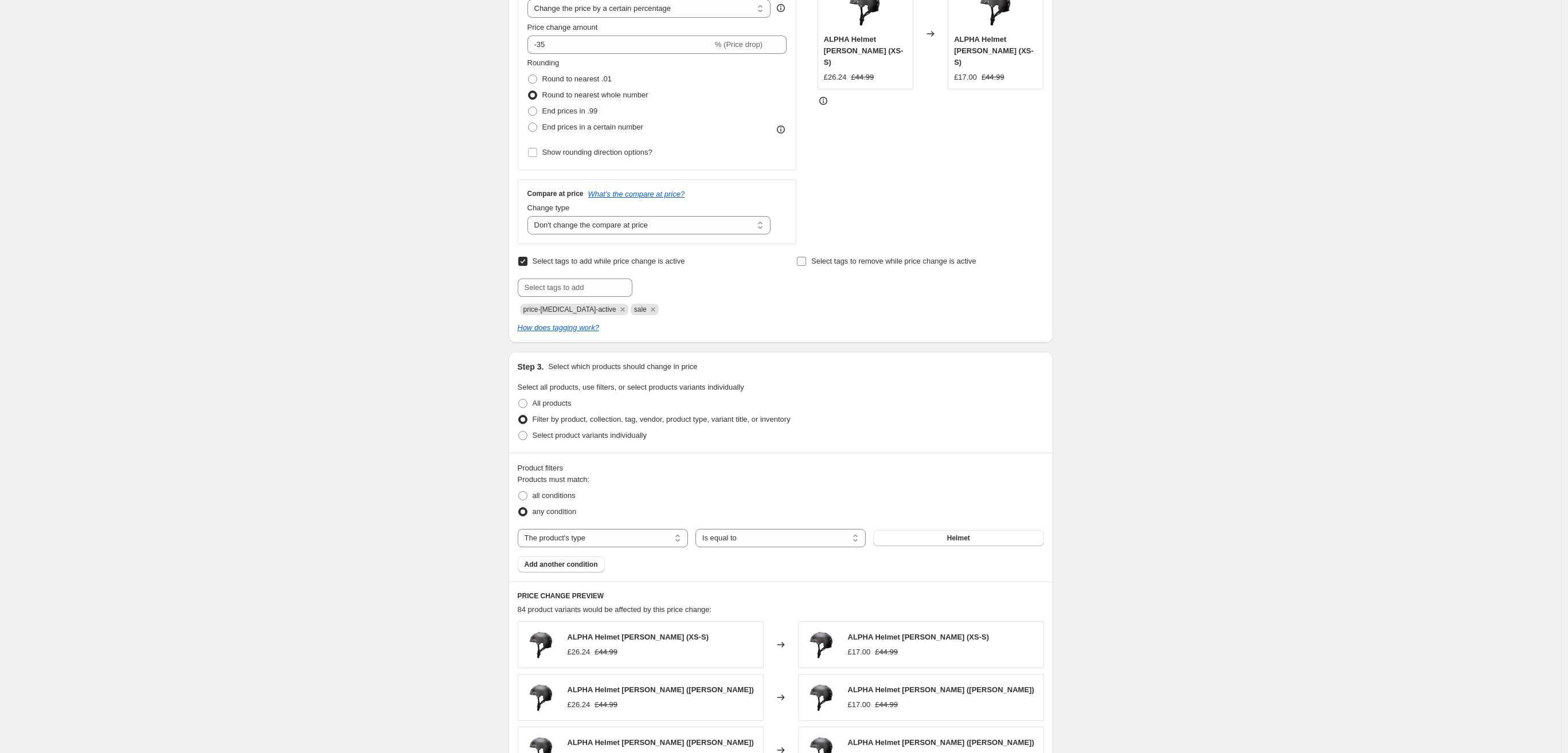
click at [811, 259] on label "Select tags to remove while price change is active" at bounding box center [886, 261] width 180 height 16
click at [806, 259] on input "Select tags to remove while price change is active" at bounding box center [801, 261] width 9 height 9
checkbox input "true"
click at [863, 309] on icon "Remove disc2" at bounding box center [858, 309] width 10 height 10
click at [825, 309] on icon "Remove disc1" at bounding box center [824, 309] width 10 height 10
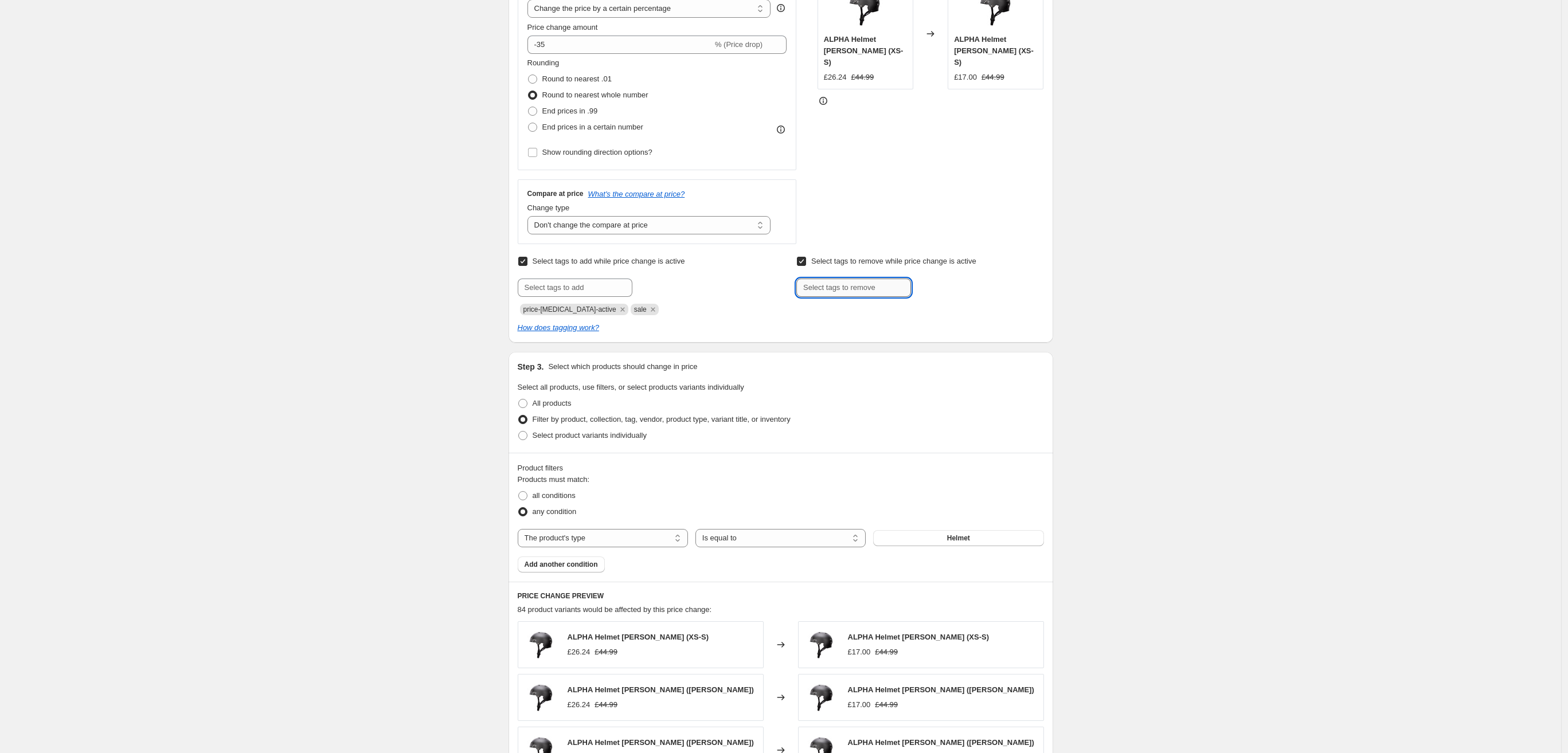
click at [818, 289] on input "text" at bounding box center [854, 288] width 115 height 18
type input "disc1"
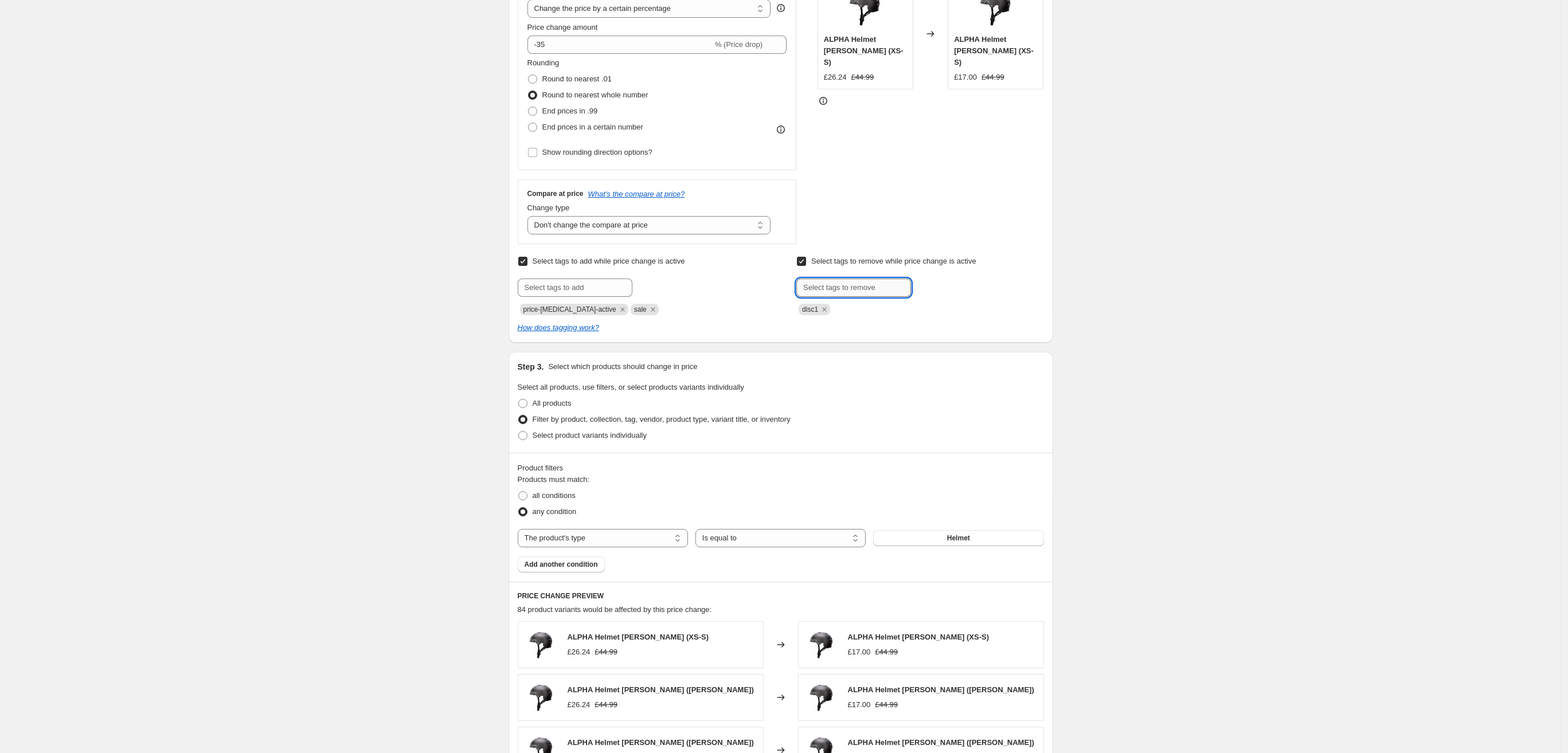
type input "s"
type input "disc2"
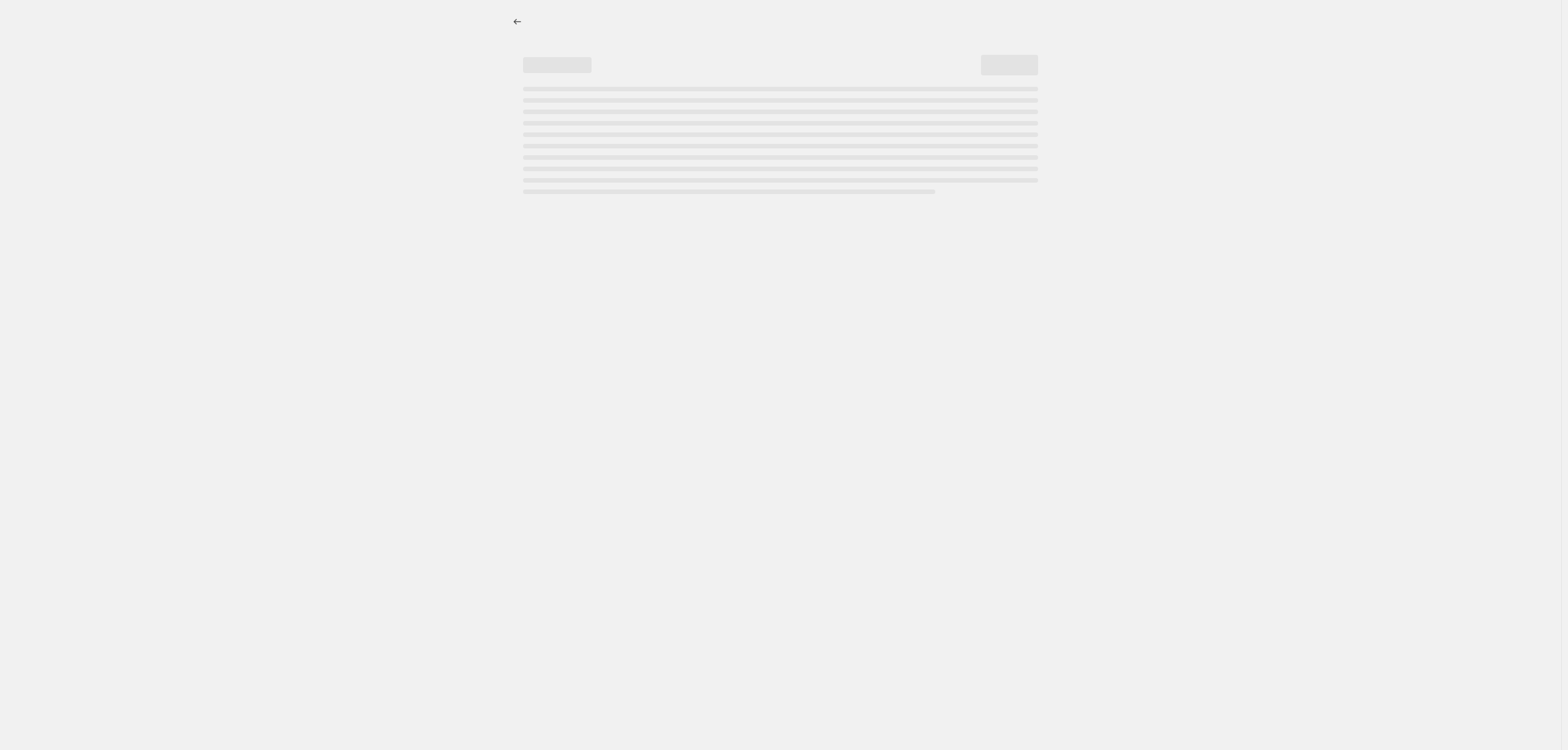
select select "percentage"
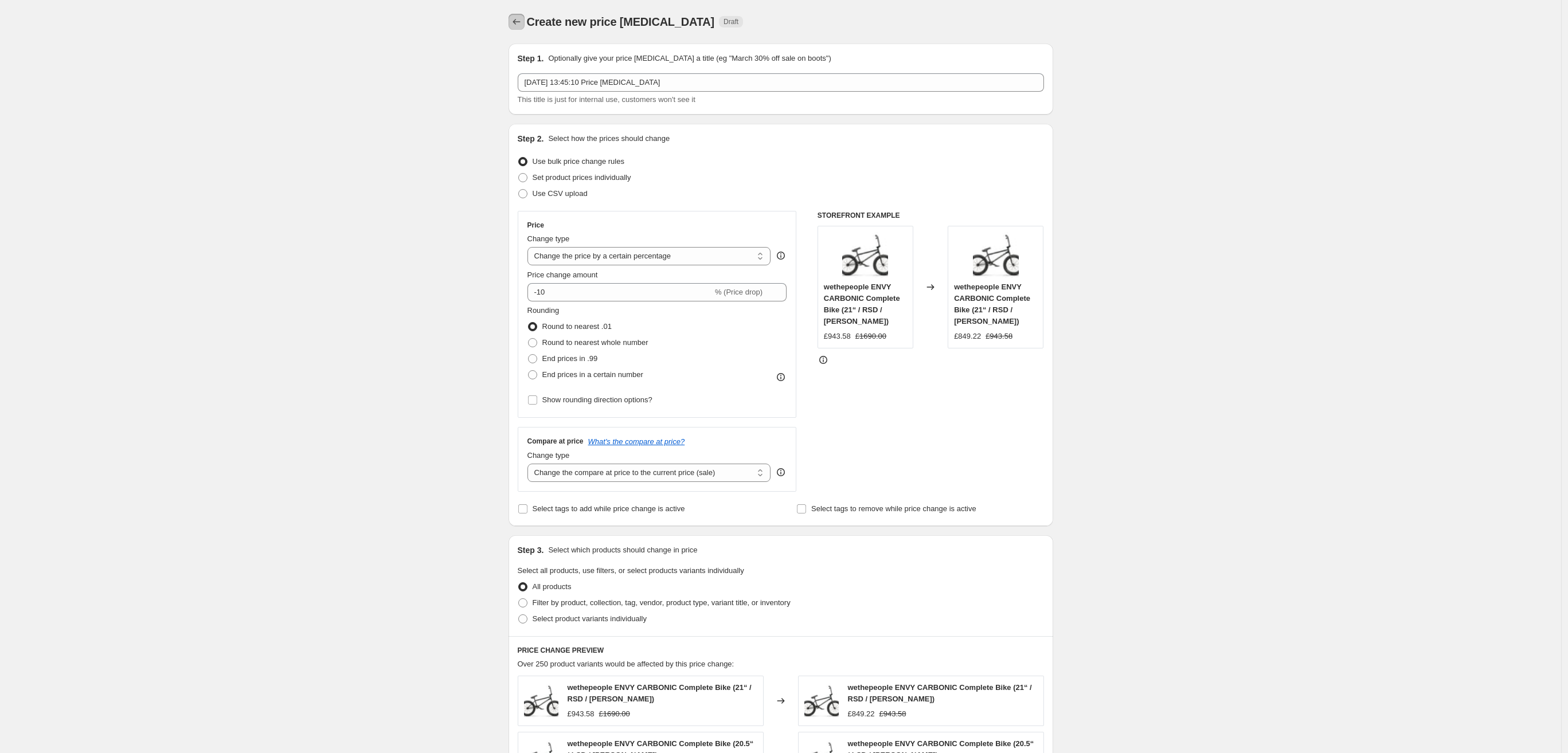
click at [521, 23] on icon "Price change jobs" at bounding box center [516, 21] width 12 height 12
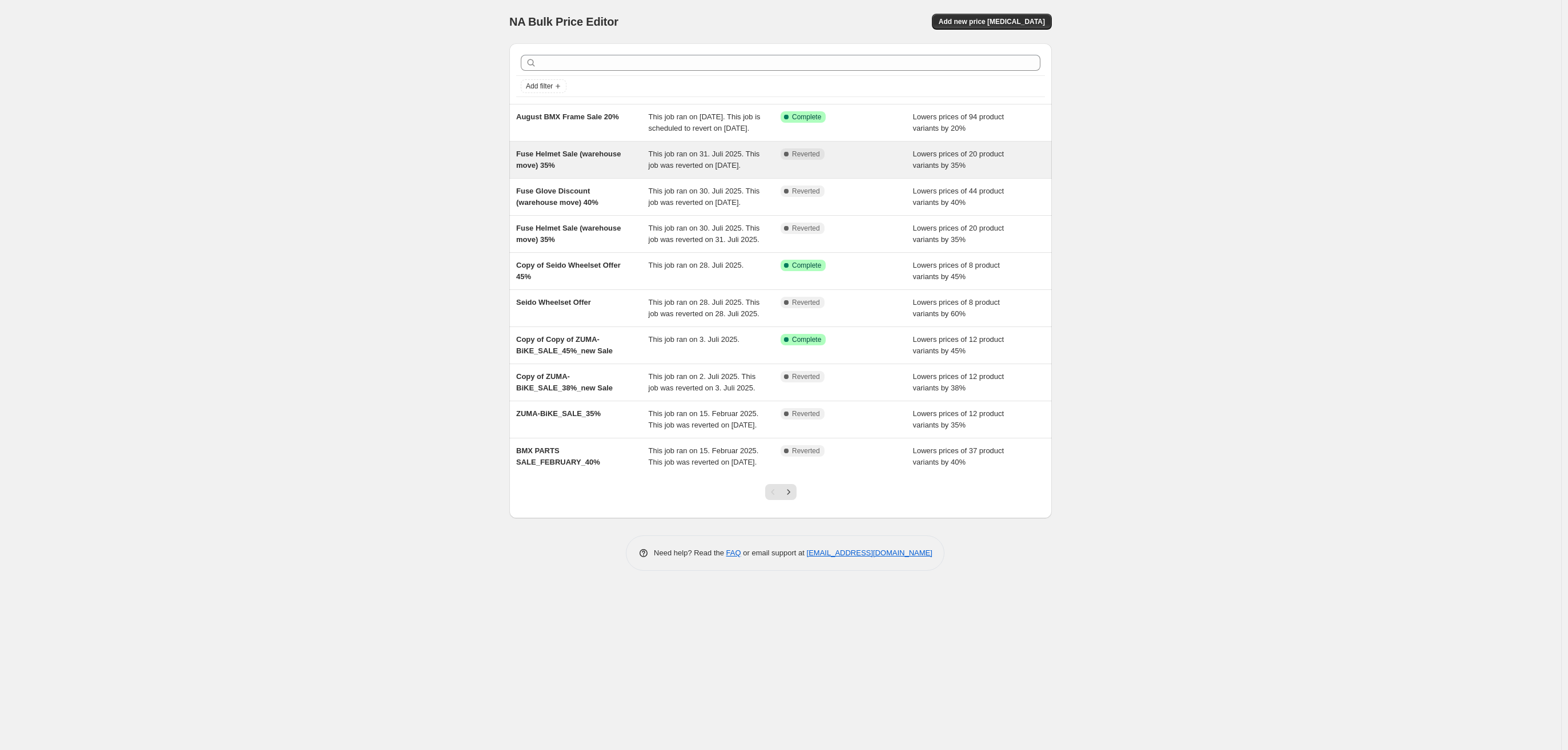
click at [565, 171] on div "Fuse Helmet Sale (warehouse move) 35%" at bounding box center [583, 160] width 133 height 23
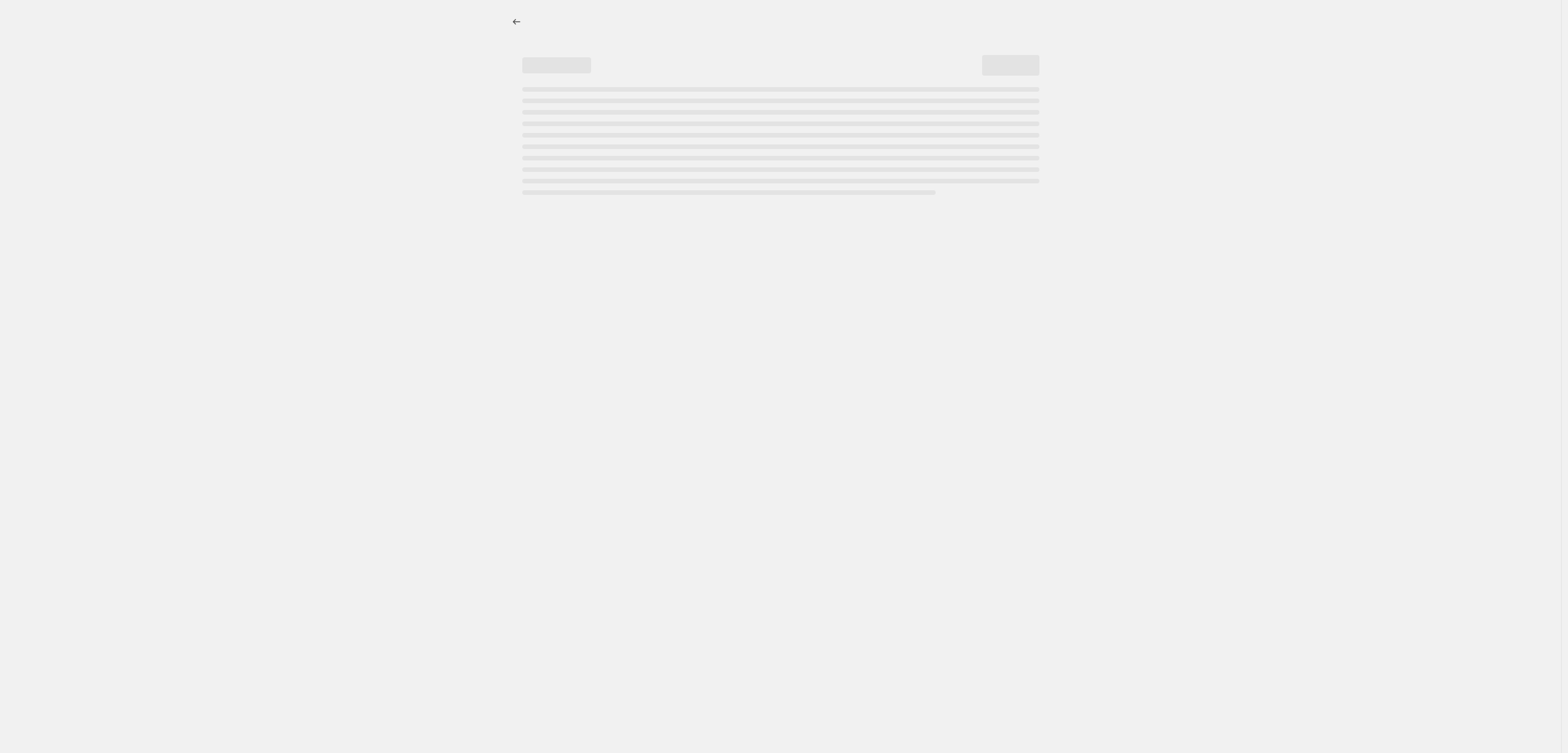
select select "percentage"
select select "no_change"
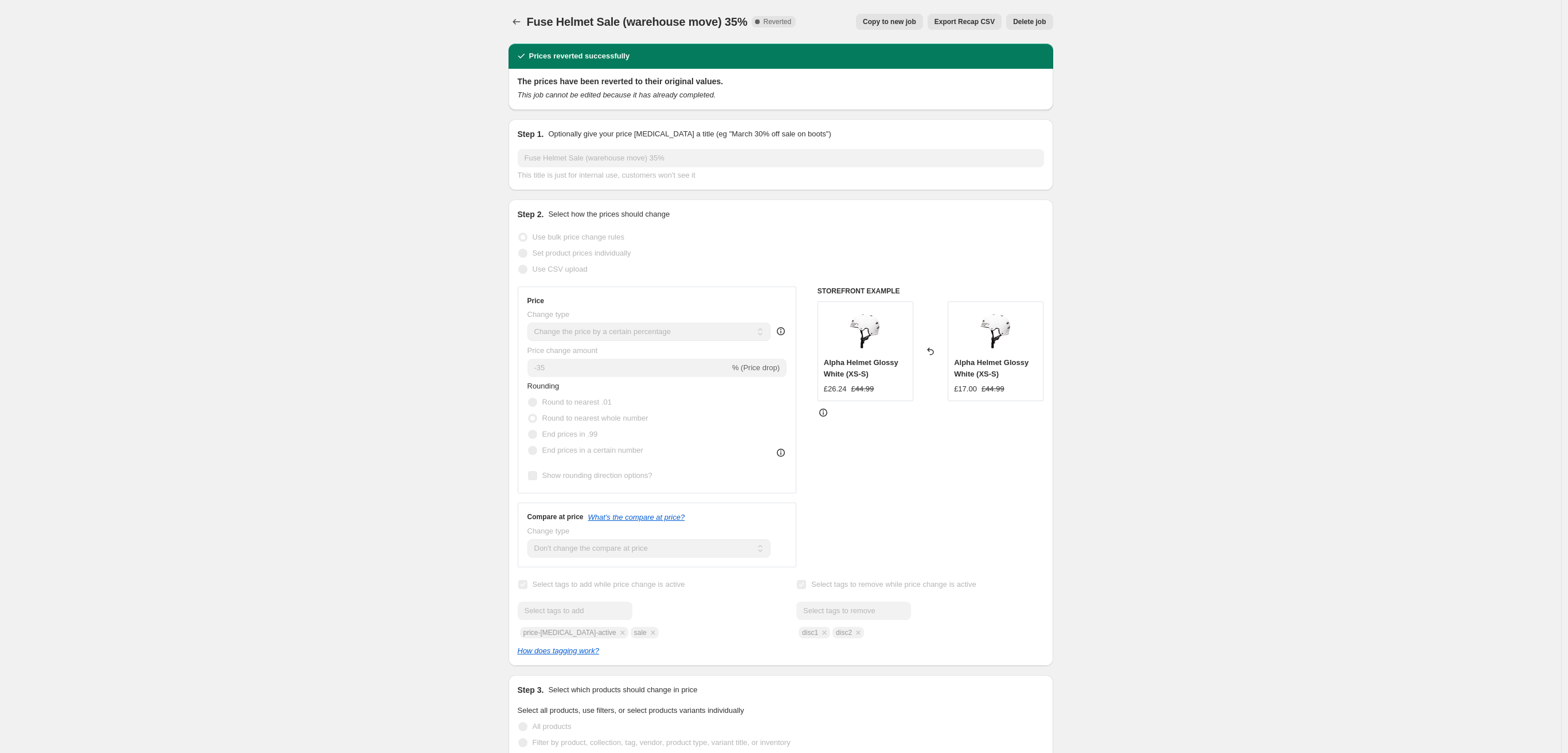
click at [875, 29] on button "Copy to new job" at bounding box center [890, 22] width 67 height 16
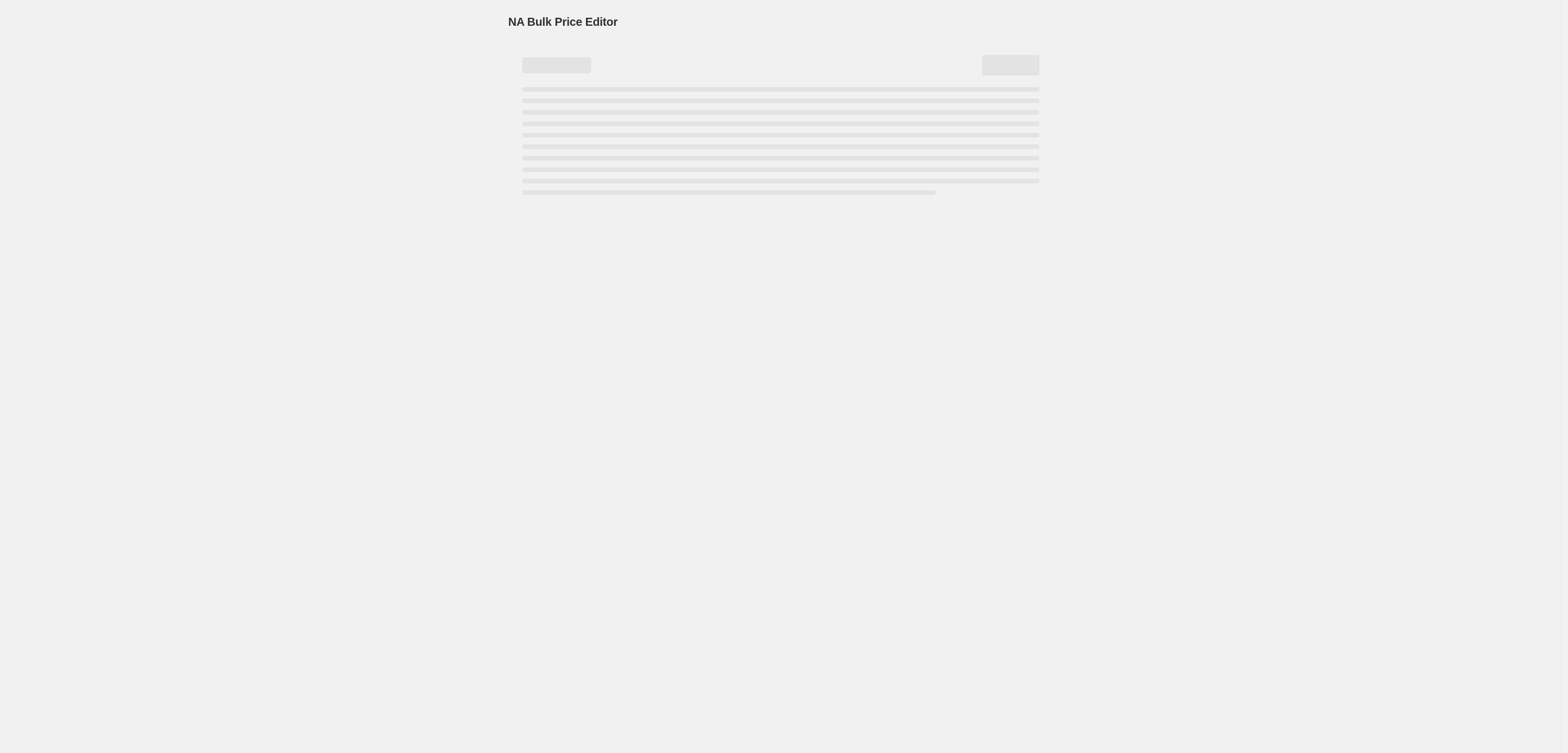
select select "percentage"
select select "no_change"
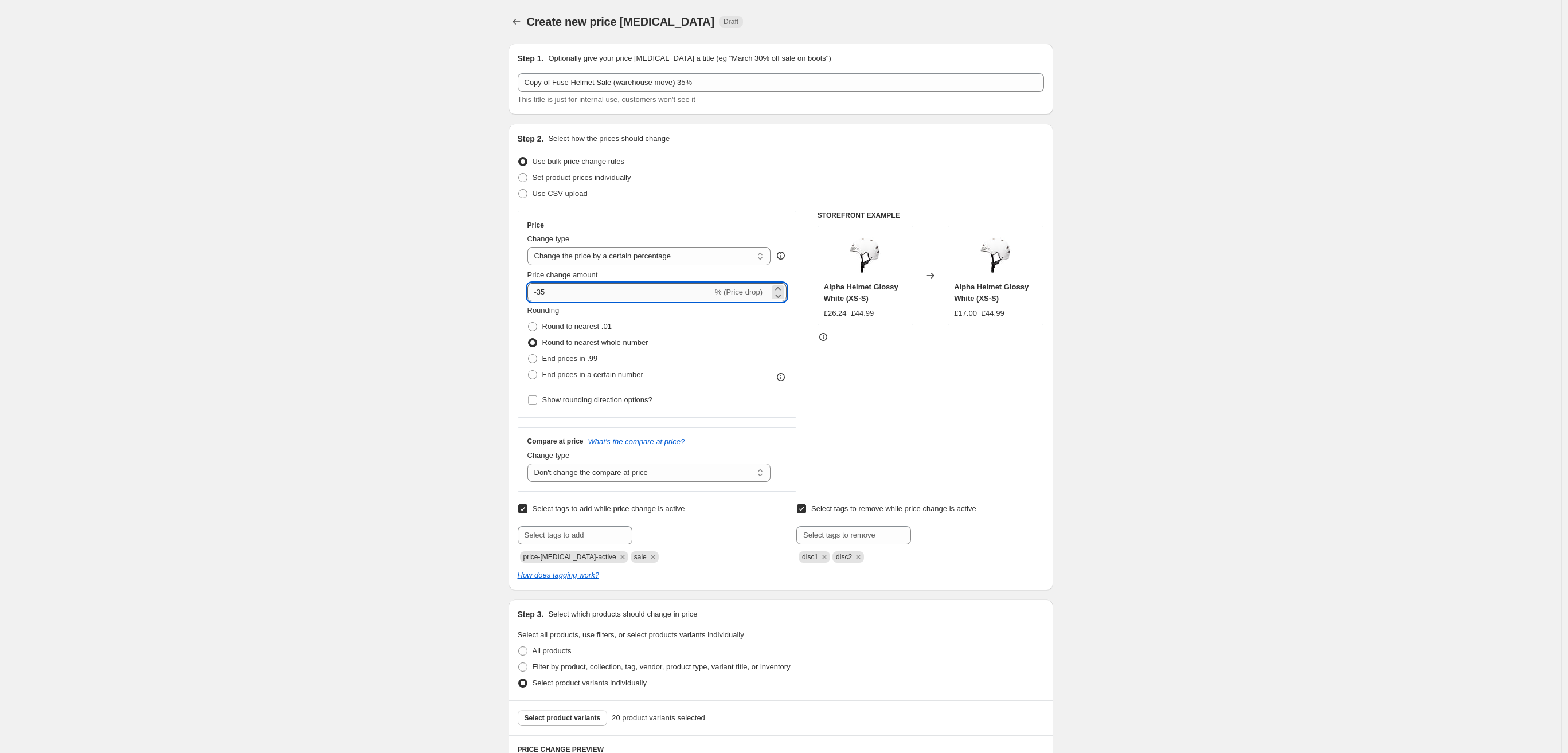
click at [559, 298] on input "-35" at bounding box center [620, 292] width 185 height 18
type input "-3"
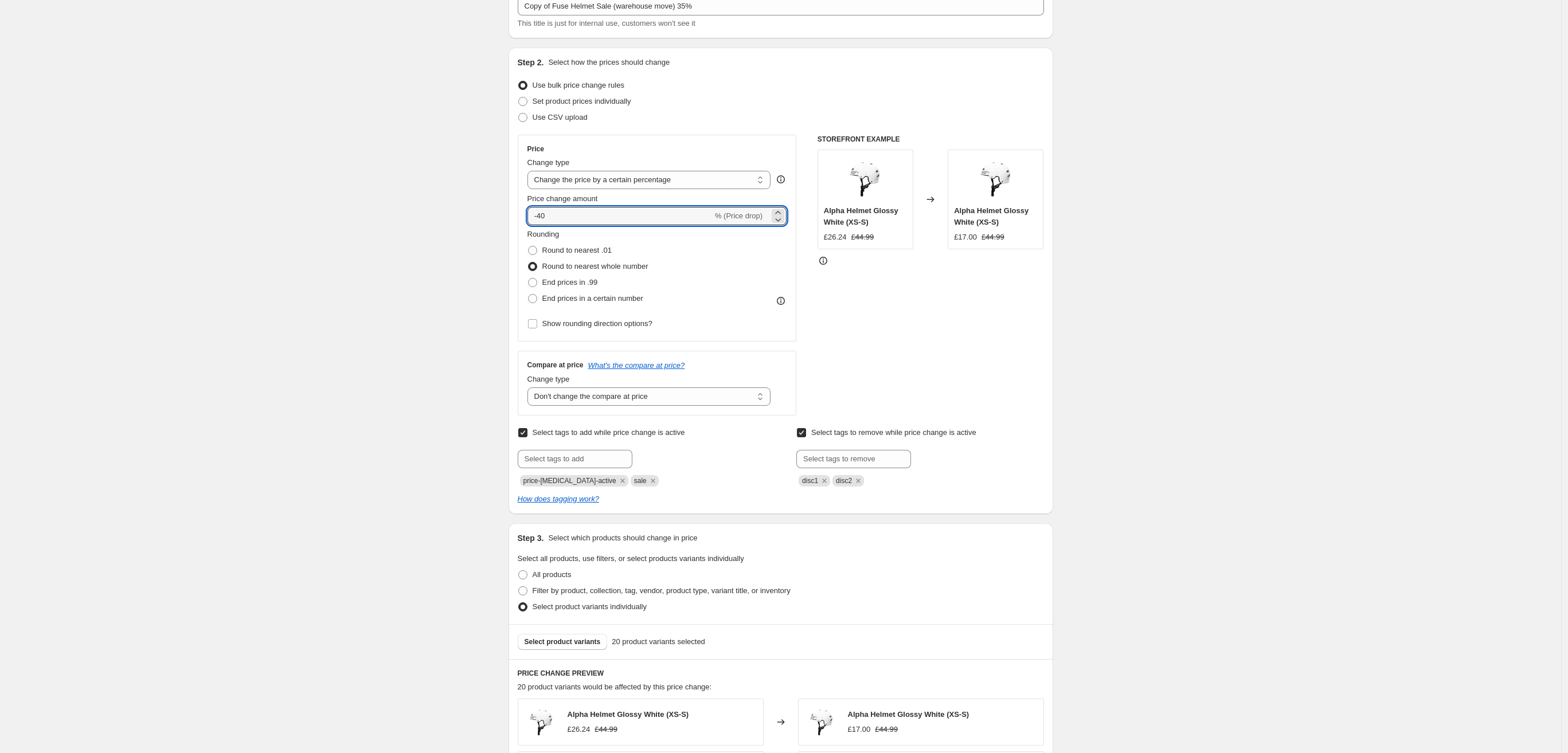
scroll to position [101, 0]
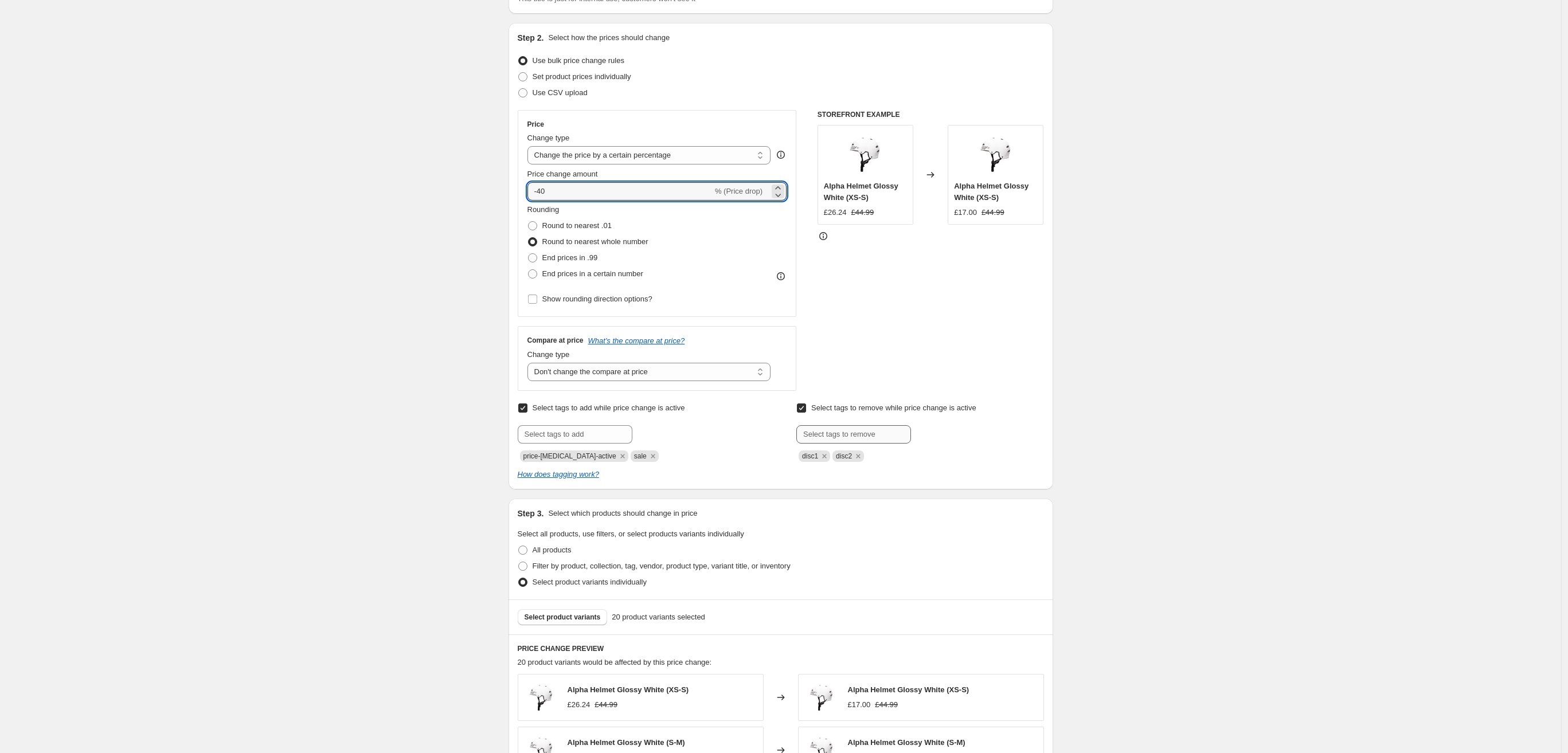
type input "-40"
click at [849, 430] on input "text" at bounding box center [854, 435] width 115 height 18
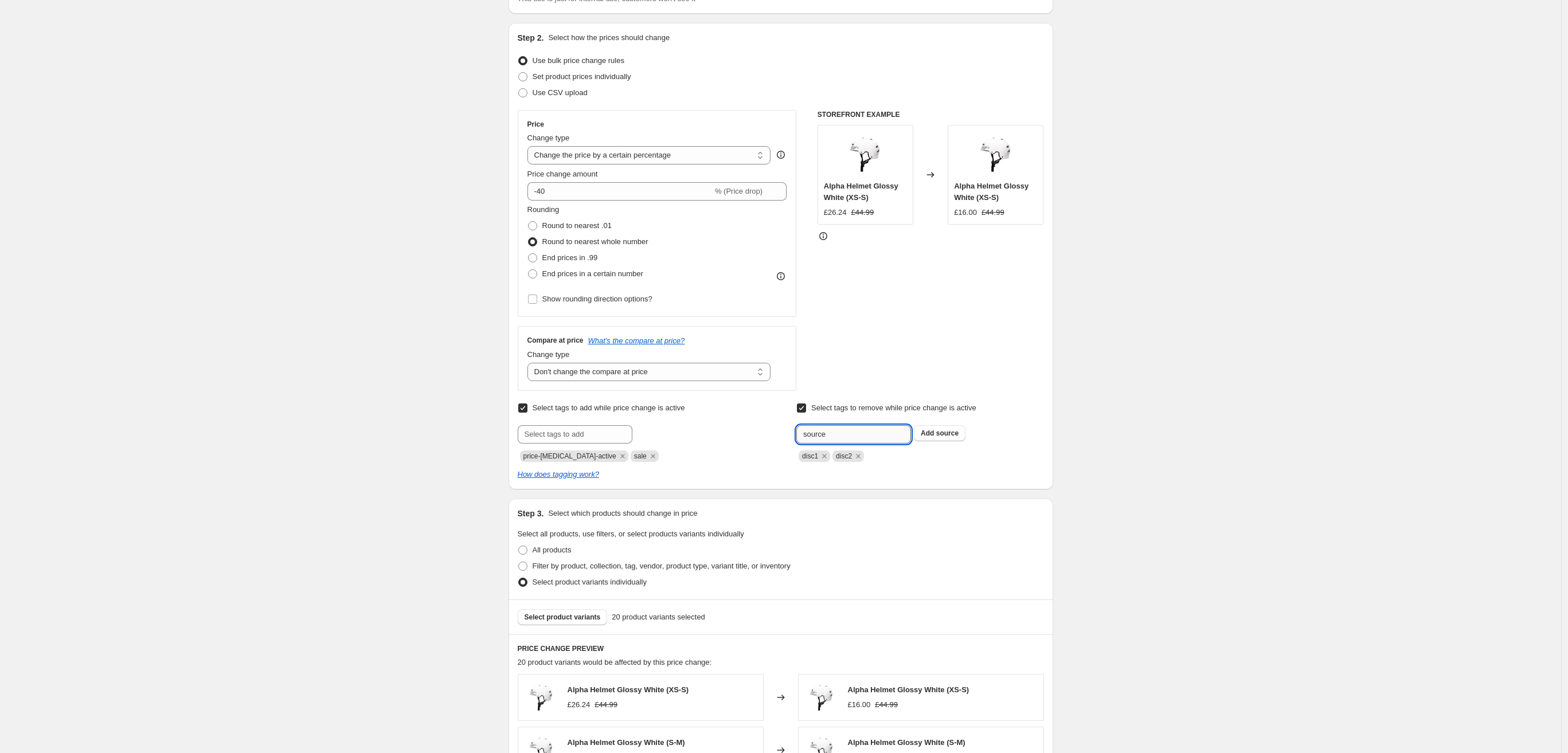
drag, startPoint x: 867, startPoint y: 432, endPoint x: 738, endPoint y: 411, distance: 130.7
click at [796, 425] on input "source" at bounding box center [854, 435] width 115 height 18
paste input "Sourcepartsdisc1"
type input "Sourcepartsdisc1"
click at [796, 23] on button "Submit" at bounding box center [812, 29] width 32 height 12
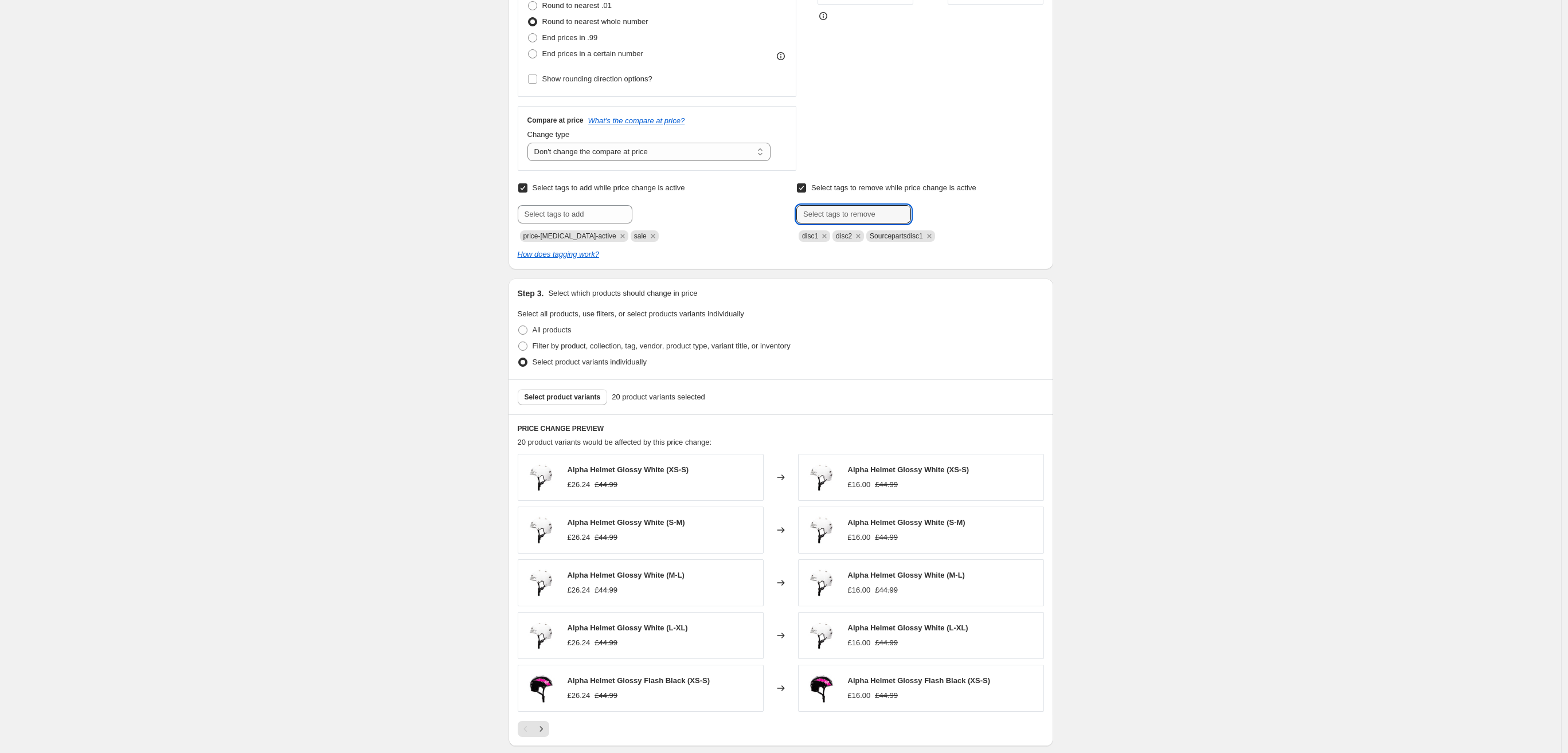
scroll to position [339, 0]
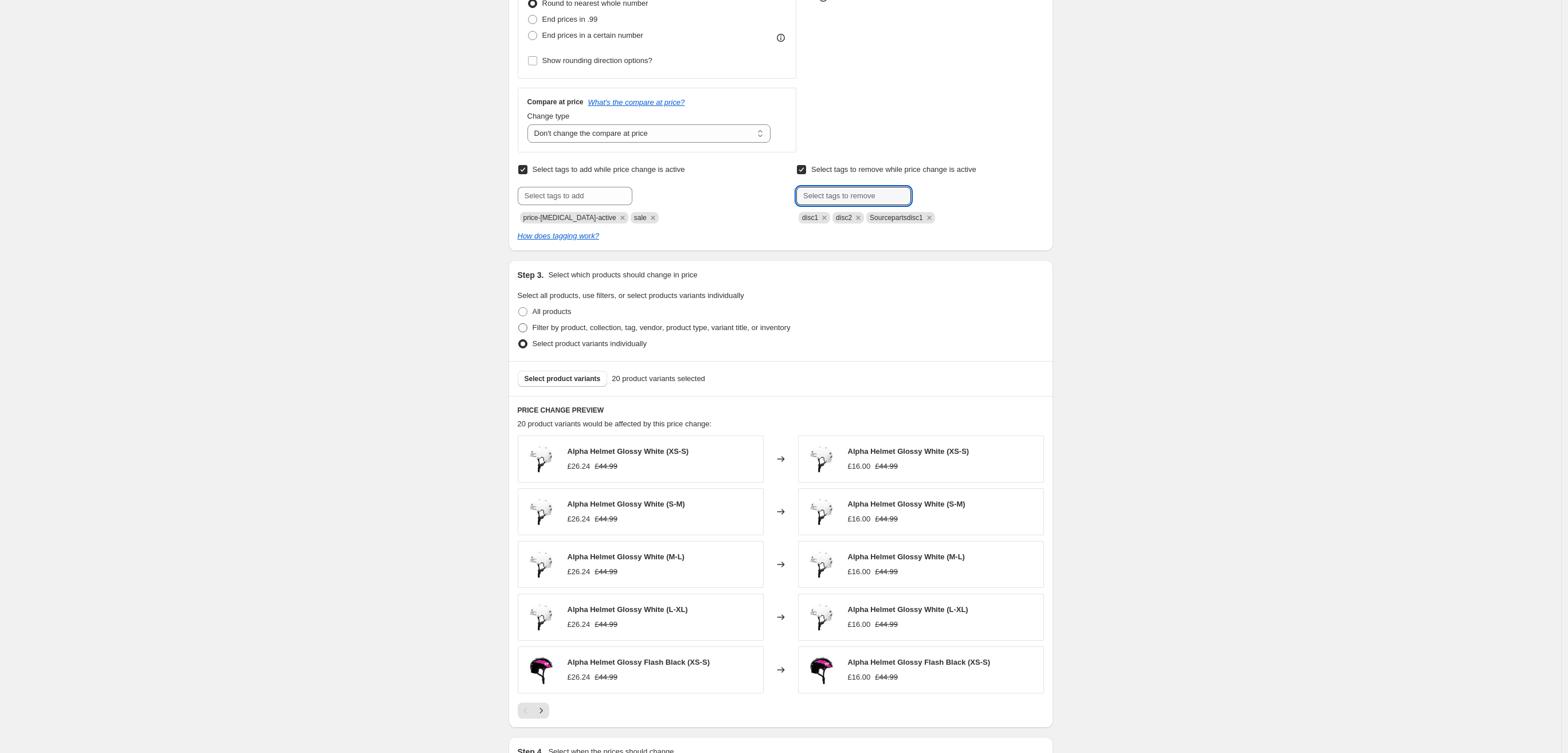
click at [528, 329] on span at bounding box center [523, 328] width 10 height 10
click at [519, 324] on input "Filter by product, collection, tag, vendor, product type, variant title, or inv…" at bounding box center [519, 323] width 1 height 1
radio input "true"
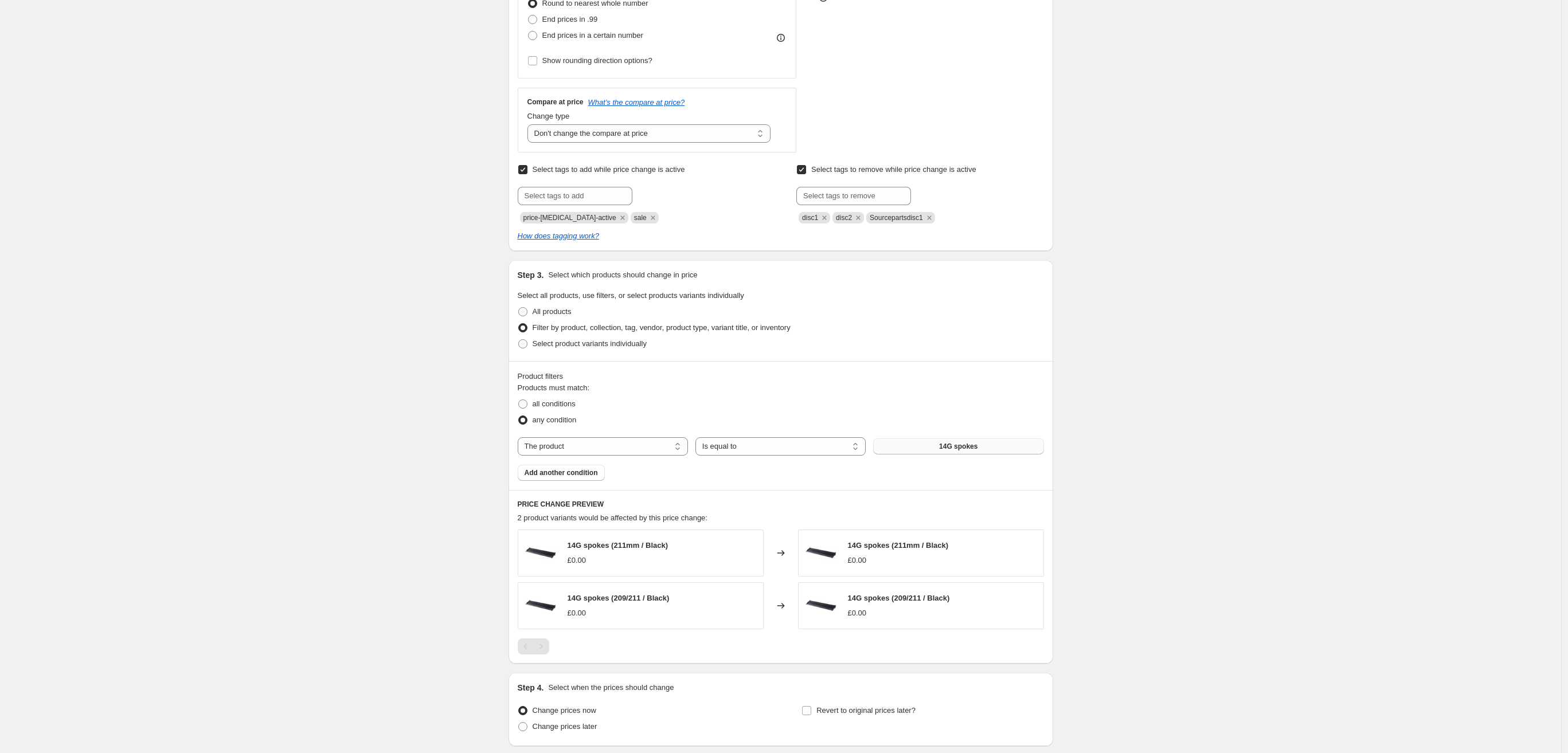
click at [918, 451] on button "14G spokes" at bounding box center [958, 446] width 170 height 16
click at [564, 429] on div "Products must match: all conditions any condition The product The product's col…" at bounding box center [781, 431] width 527 height 98
select select "collection"
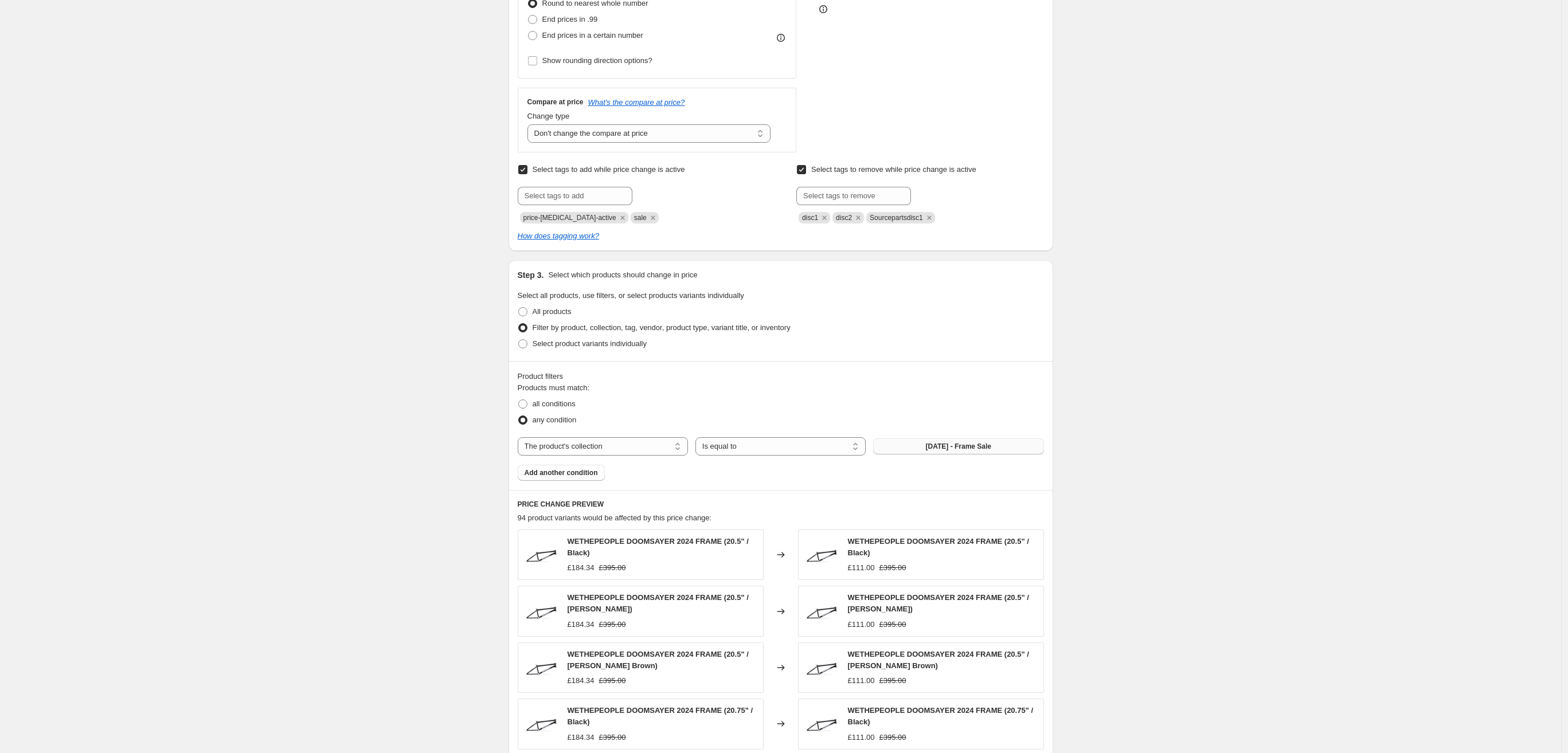
click at [969, 449] on span "[DATE] - Frame Sale" at bounding box center [958, 446] width 65 height 9
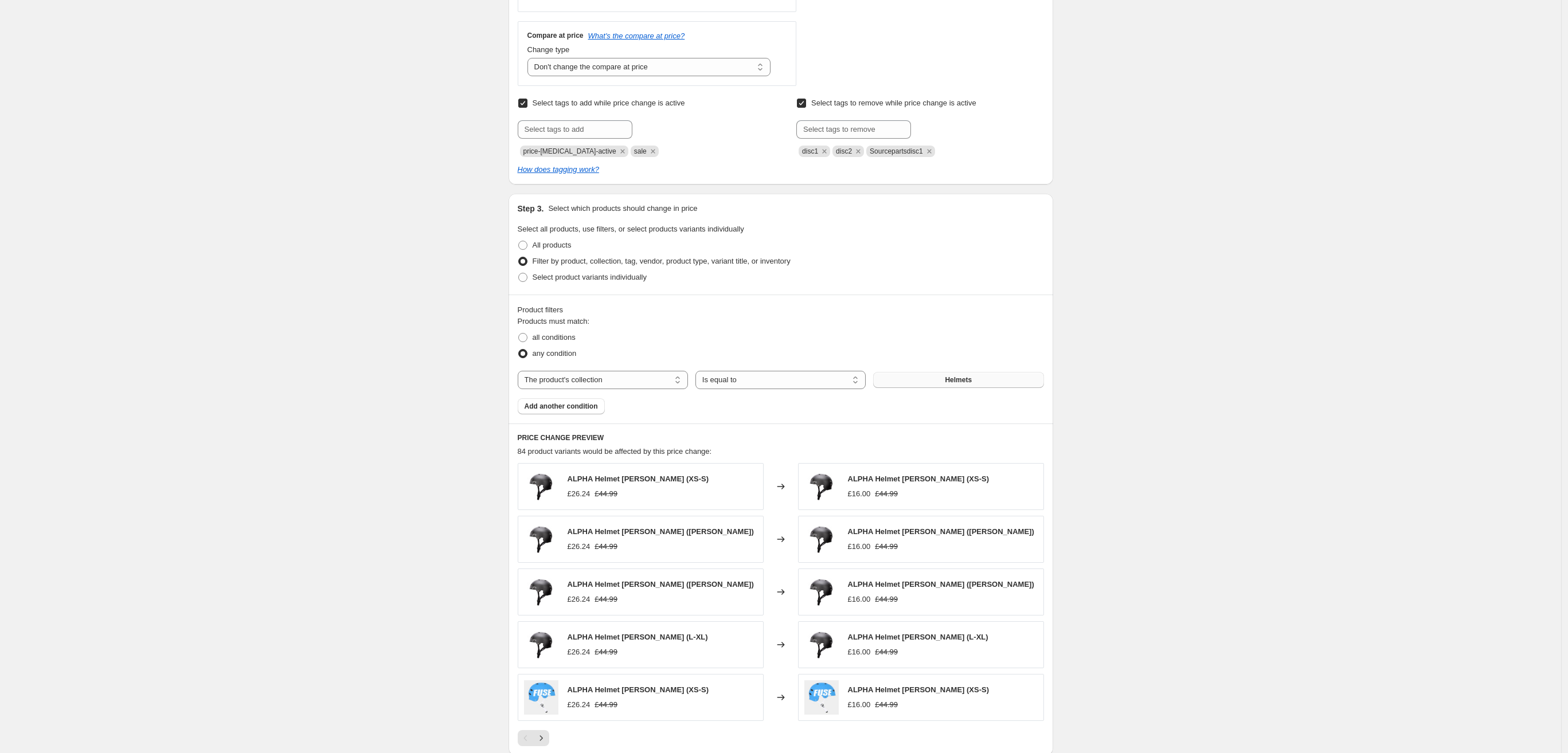
scroll to position [440, 0]
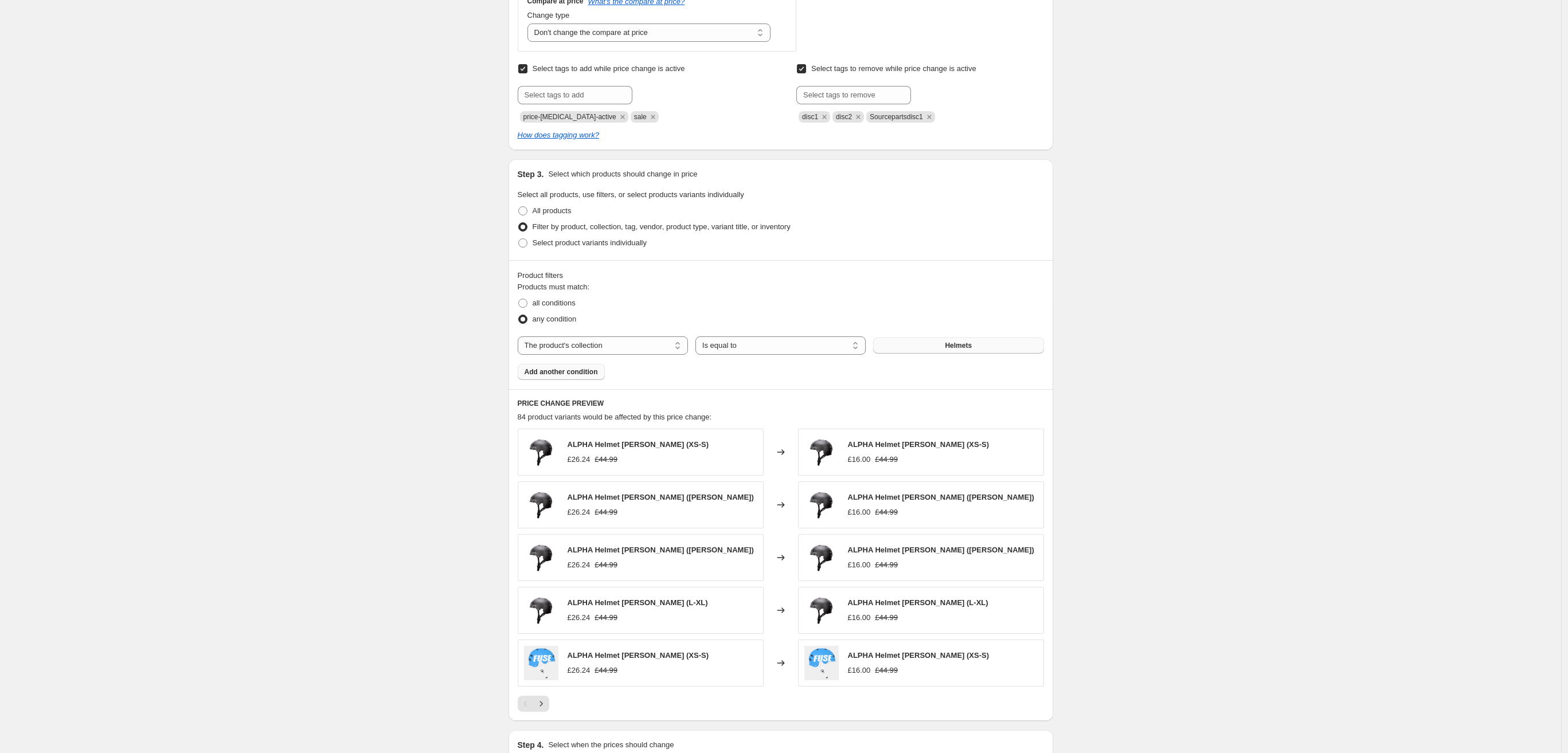
click at [550, 372] on span "Add another condition" at bounding box center [561, 372] width 73 height 9
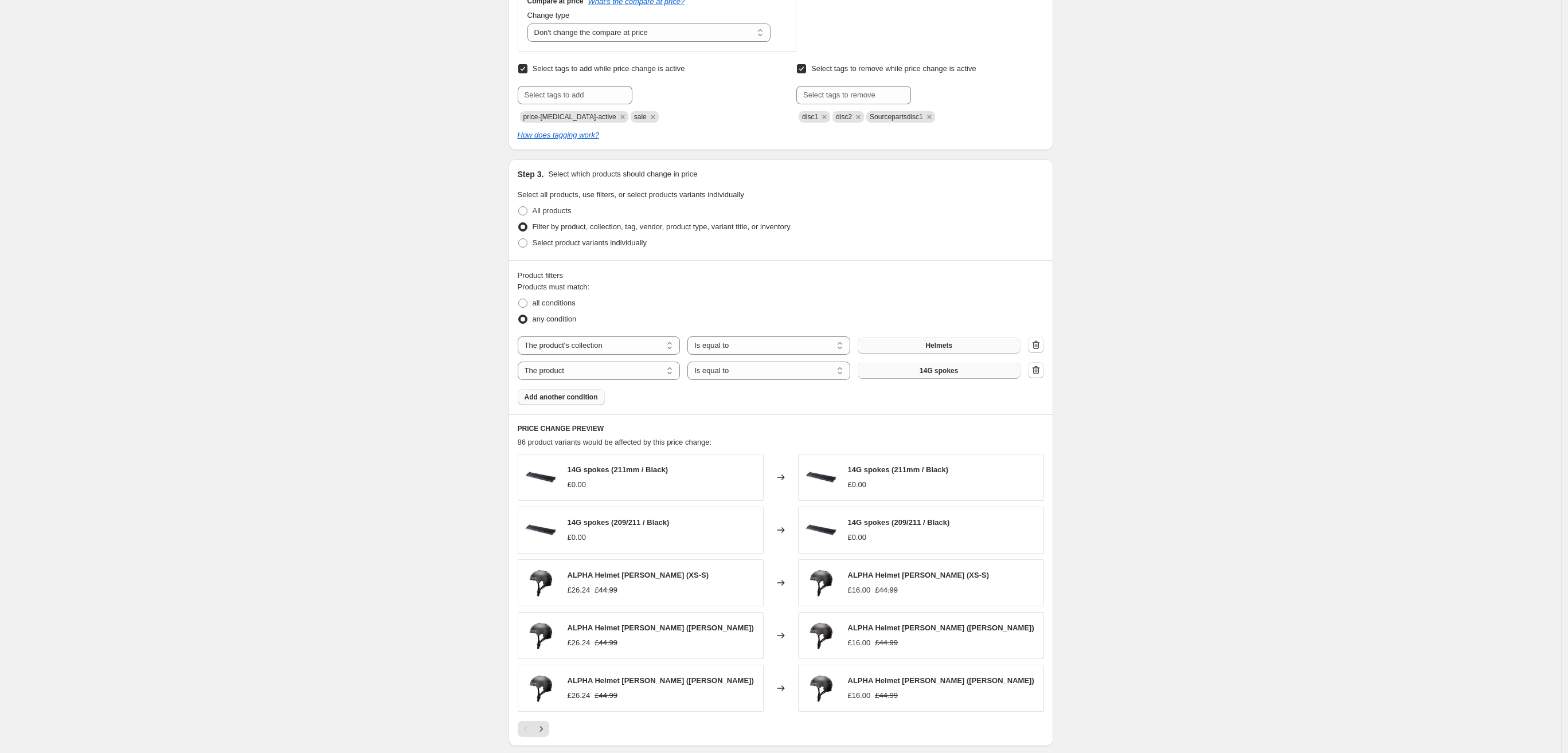
click at [898, 372] on button "14G spokes" at bounding box center [939, 371] width 163 height 16
select select "collection"
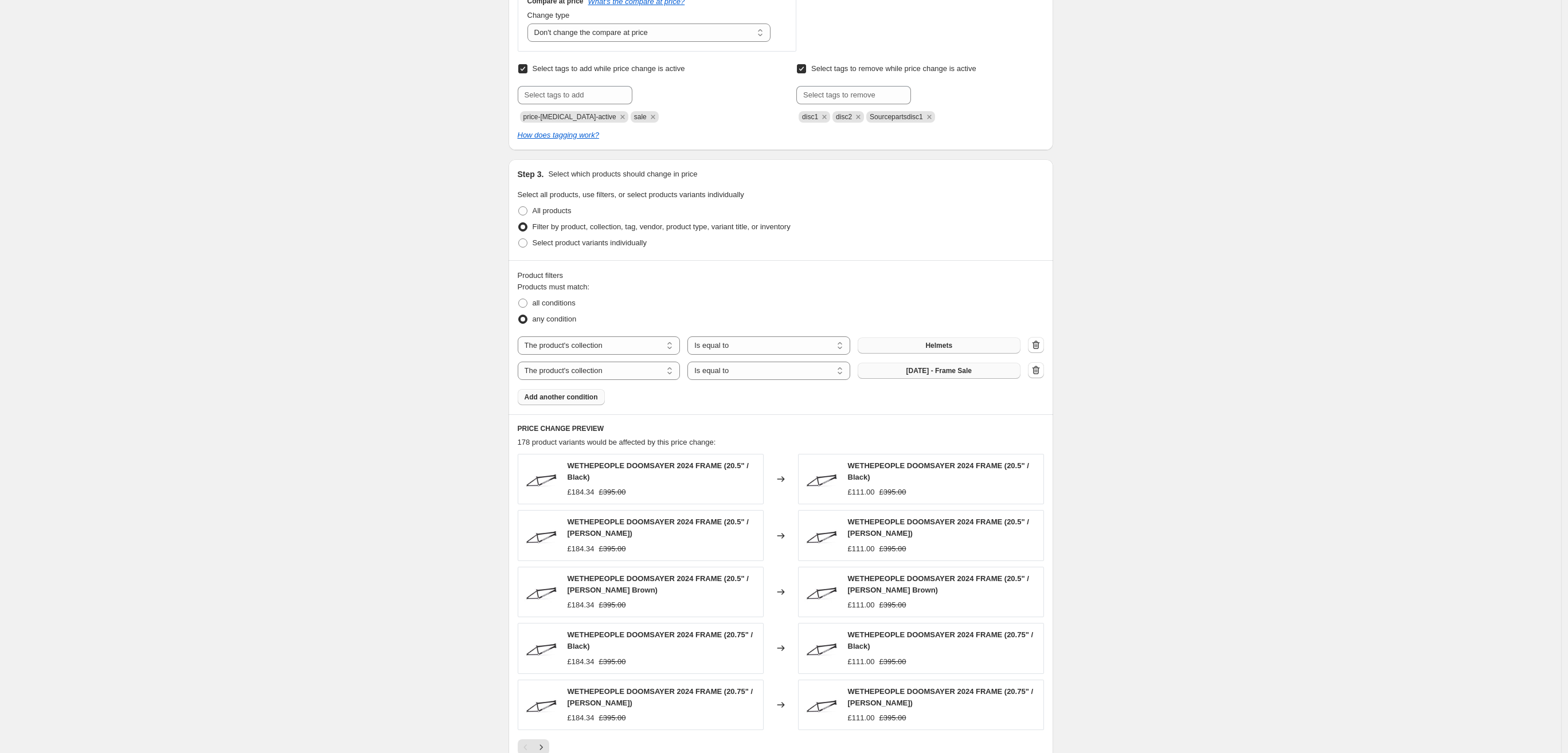
click at [903, 376] on button "[DATE] - Frame Sale" at bounding box center [939, 371] width 163 height 16
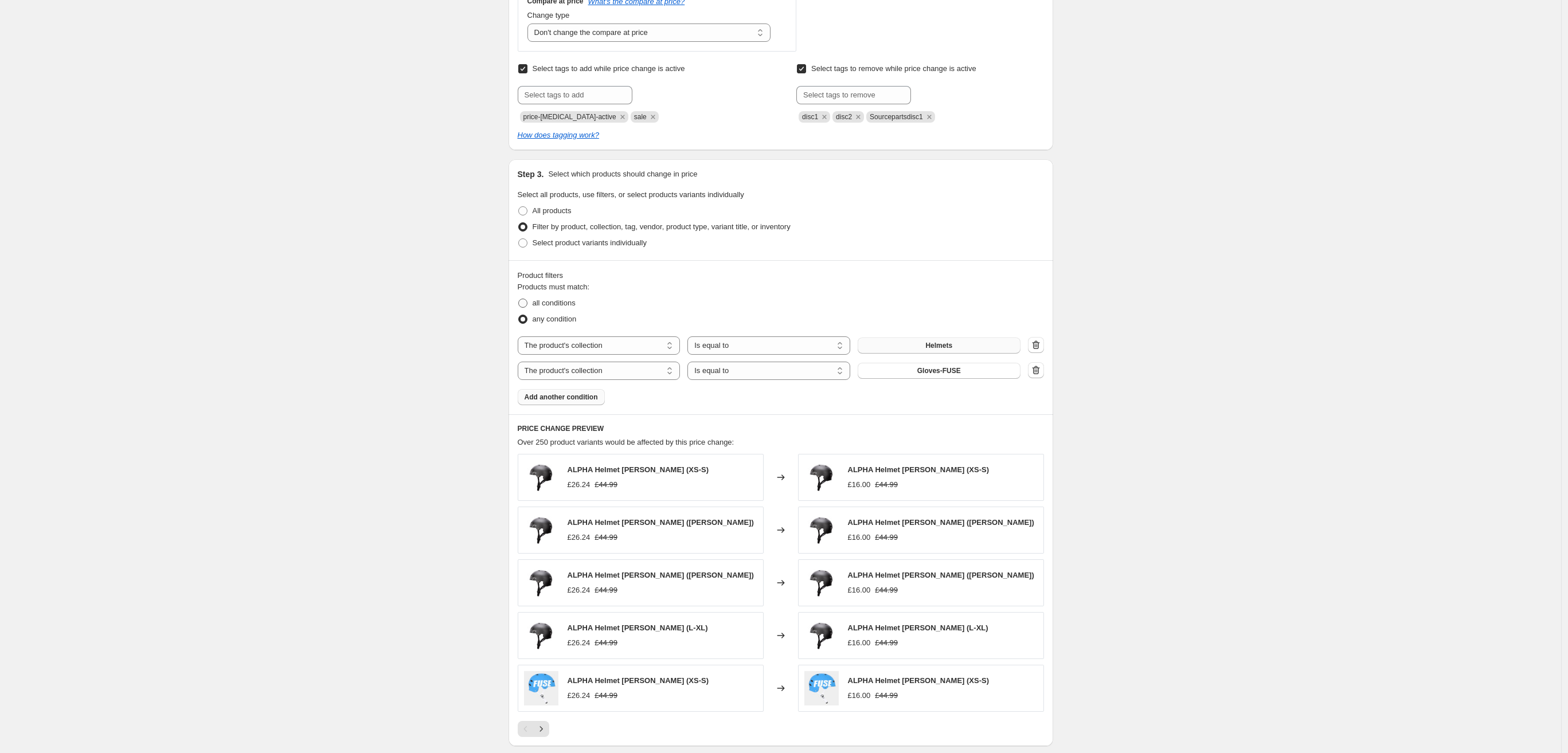
click at [528, 303] on span at bounding box center [523, 303] width 9 height 9
click at [519, 299] on input "all conditions" at bounding box center [519, 298] width 1 height 1
radio input "true"
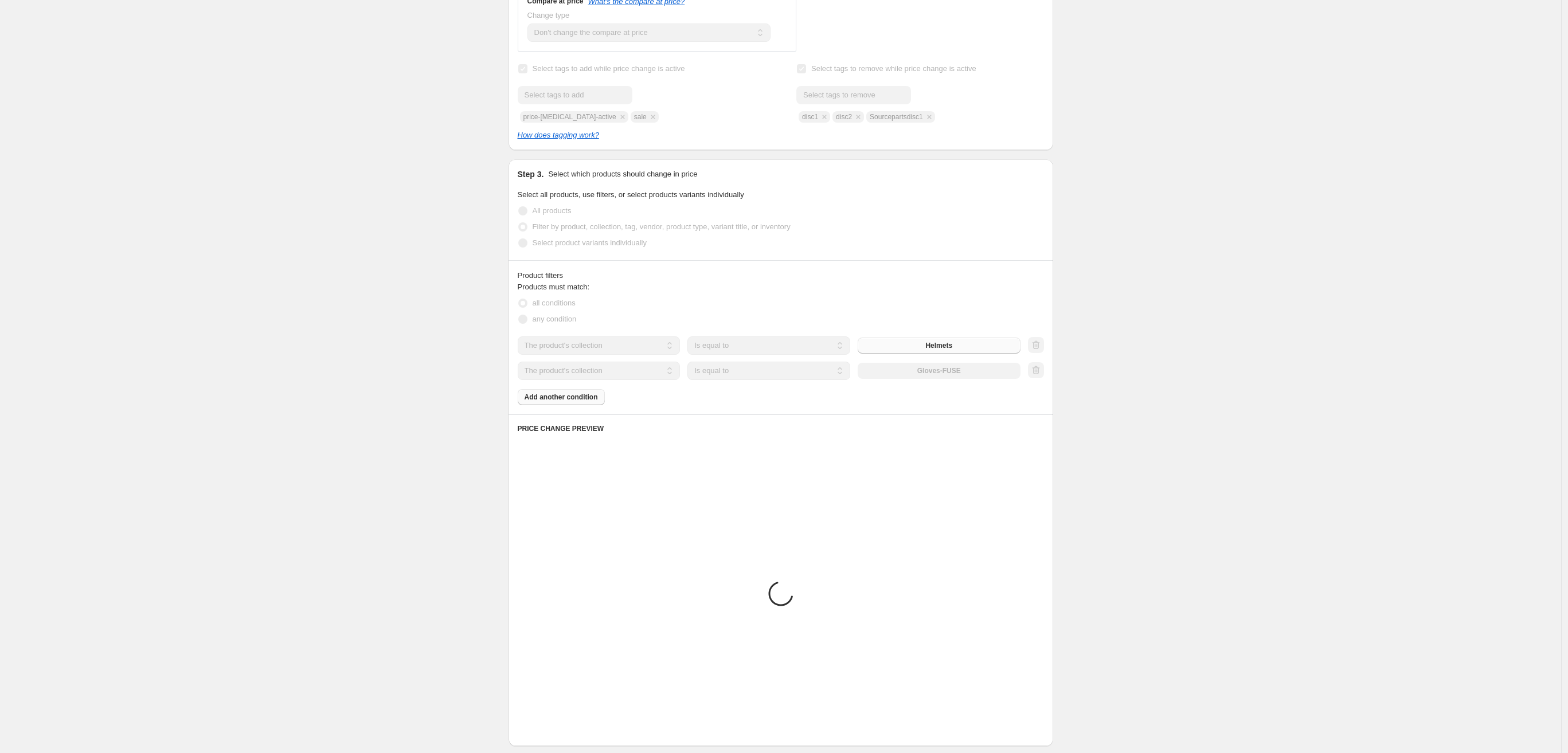
scroll to position [322, 0]
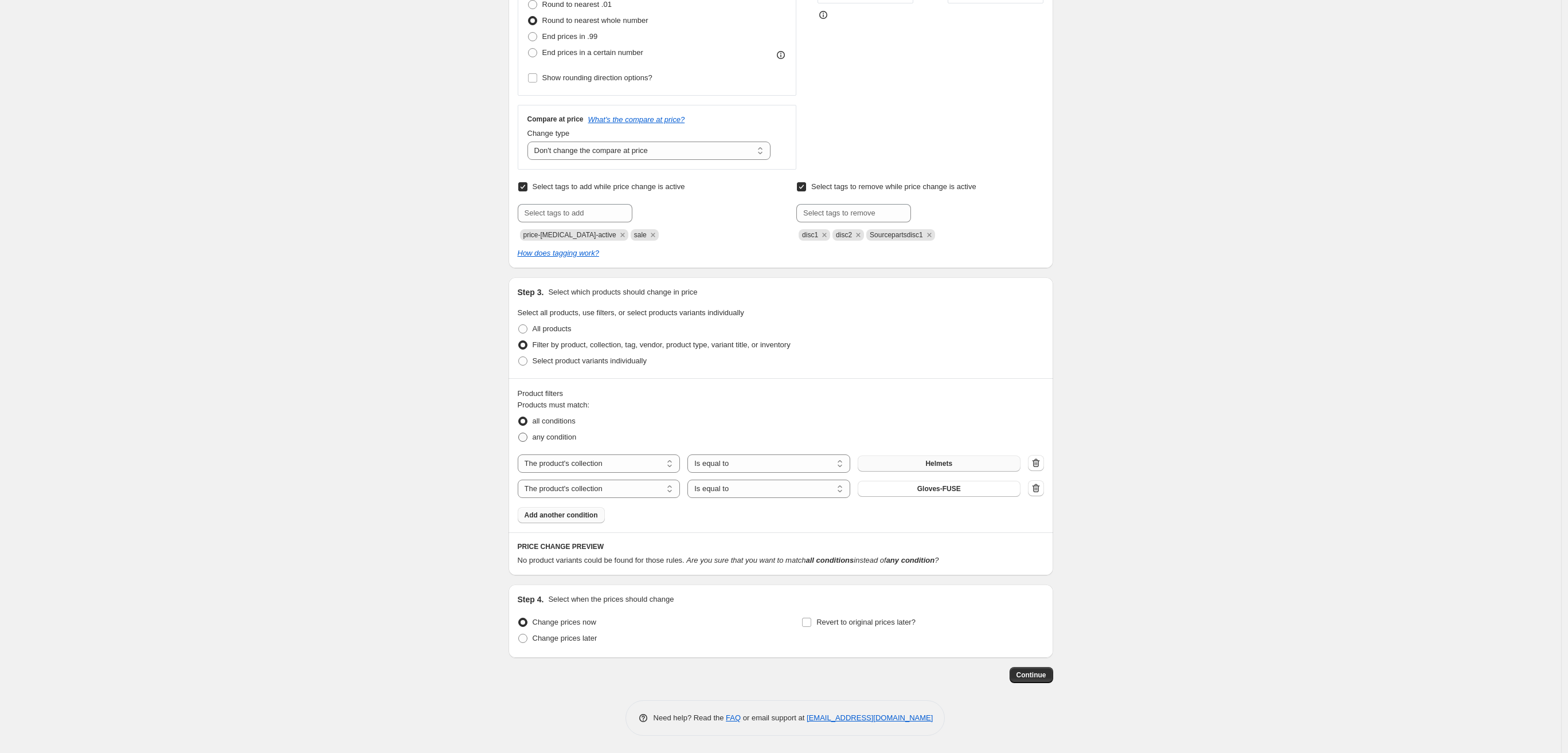
click at [525, 438] on span at bounding box center [523, 437] width 9 height 9
click at [519, 433] on input "any condition" at bounding box center [519, 433] width 1 height 1
radio input "true"
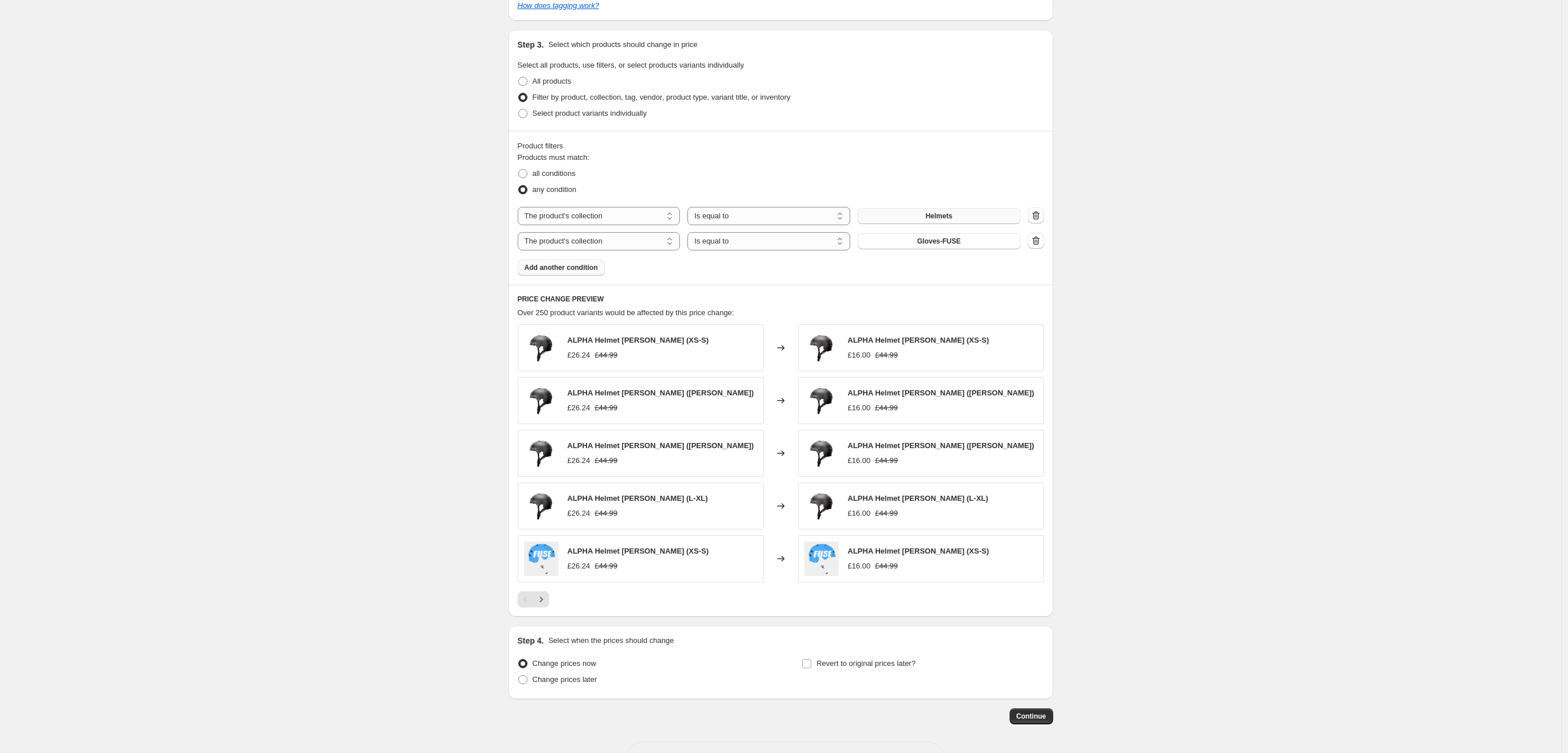
scroll to position [611, 0]
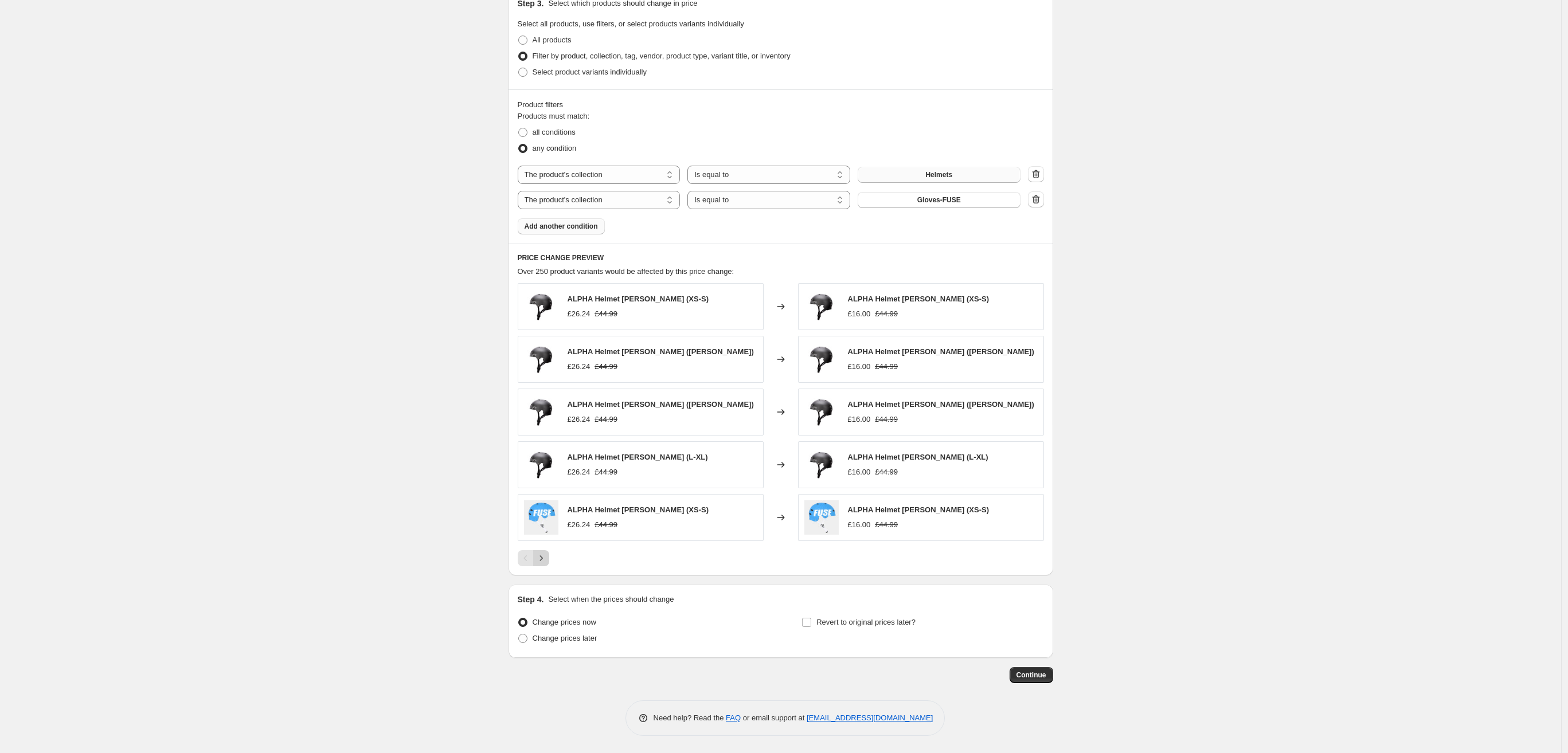
click at [545, 564] on button "Next" at bounding box center [541, 558] width 16 height 16
click at [545, 558] on icon "Next" at bounding box center [541, 558] width 12 height 12
click at [544, 561] on icon "Next" at bounding box center [541, 558] width 12 height 12
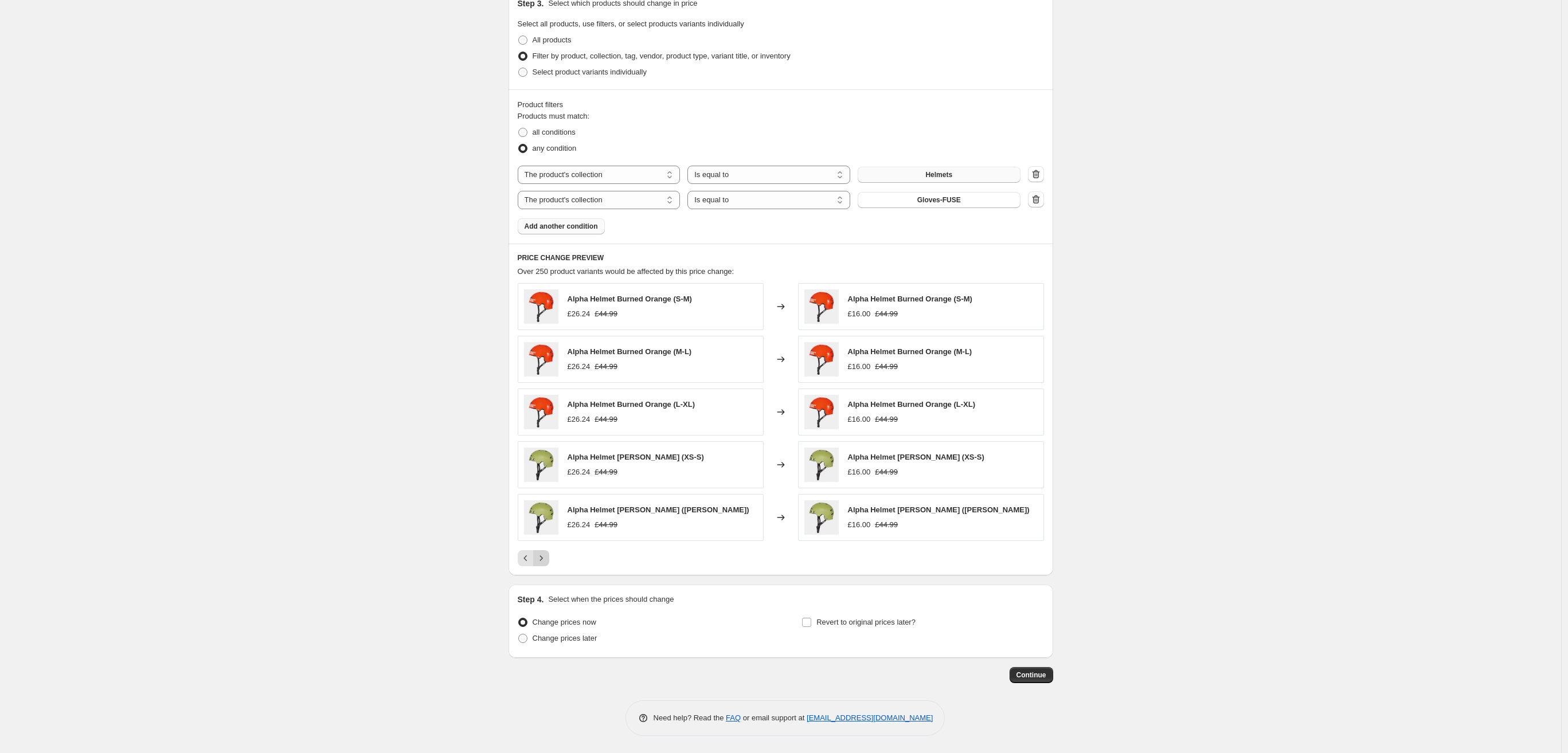
click at [544, 561] on icon "Next" at bounding box center [541, 558] width 12 height 12
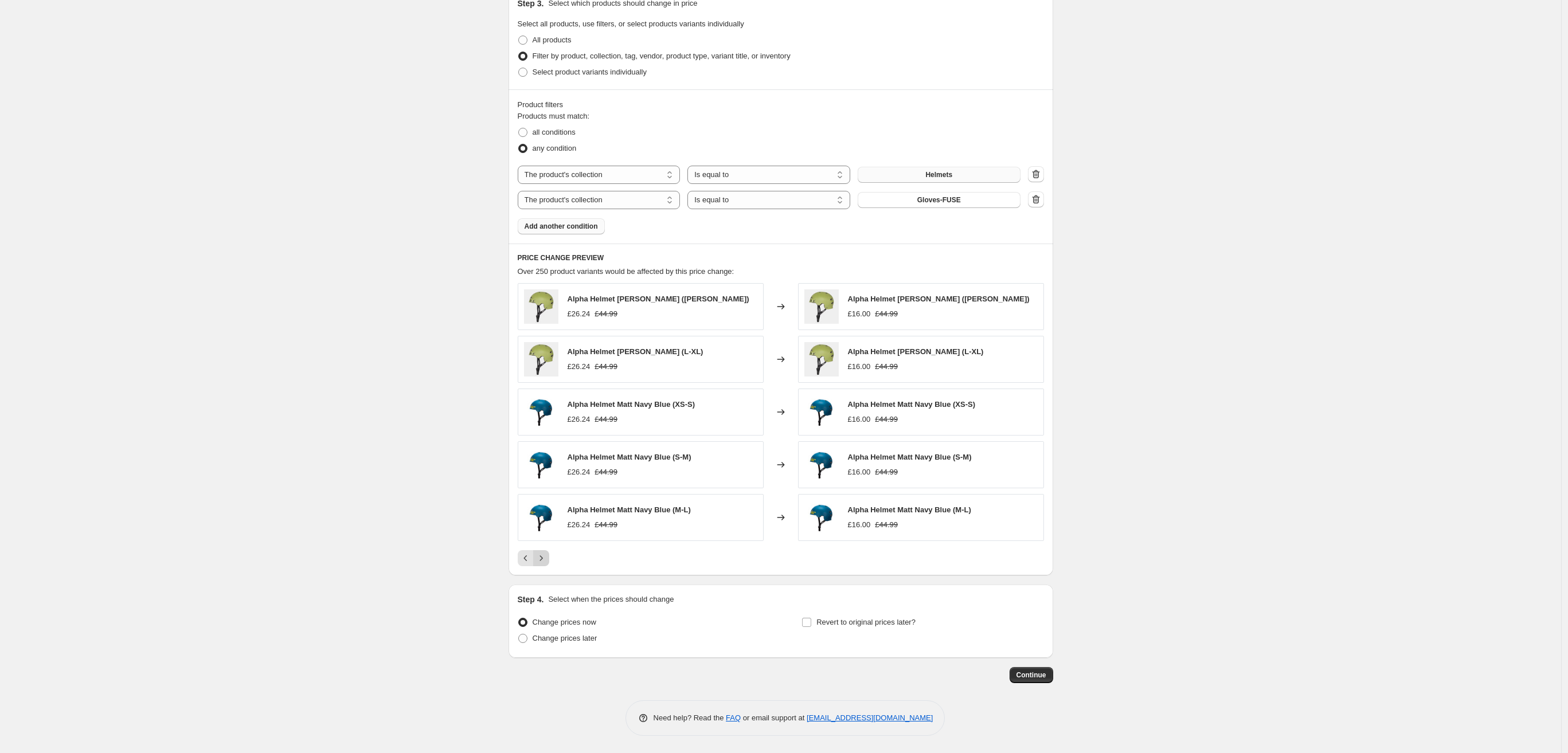
click at [544, 561] on icon "Next" at bounding box center [541, 558] width 12 height 12
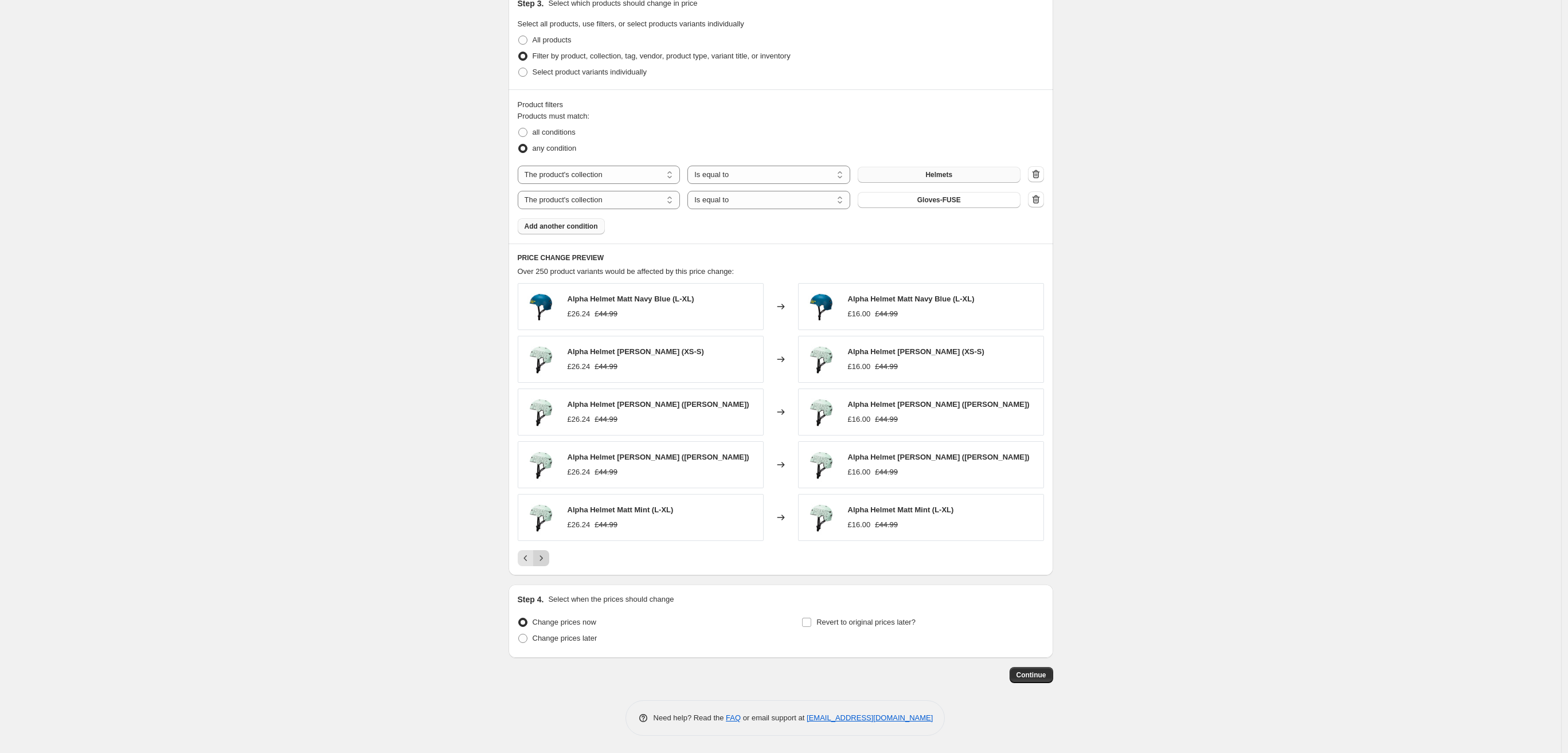
click at [544, 561] on icon "Next" at bounding box center [541, 558] width 12 height 12
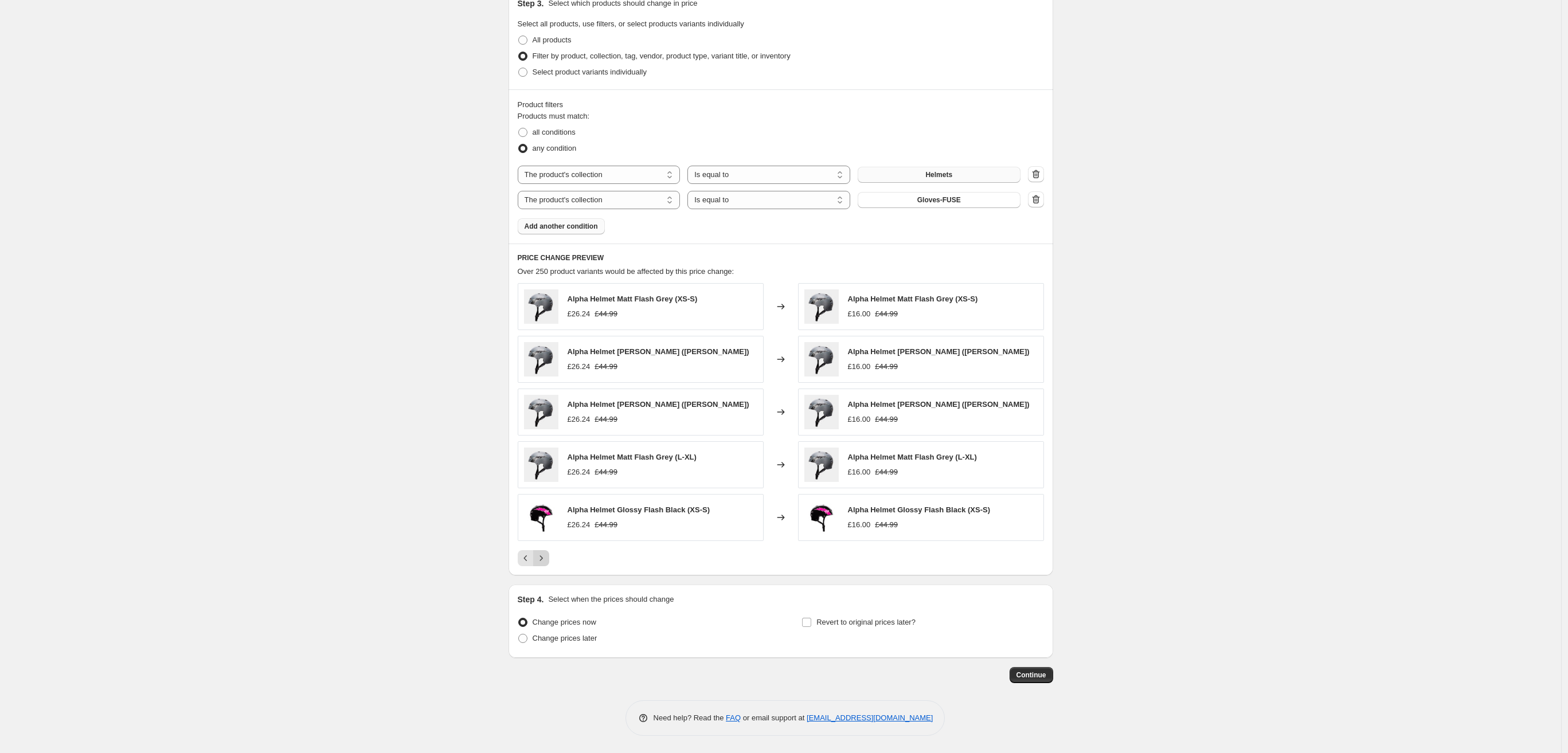
click at [544, 561] on icon "Next" at bounding box center [541, 558] width 12 height 12
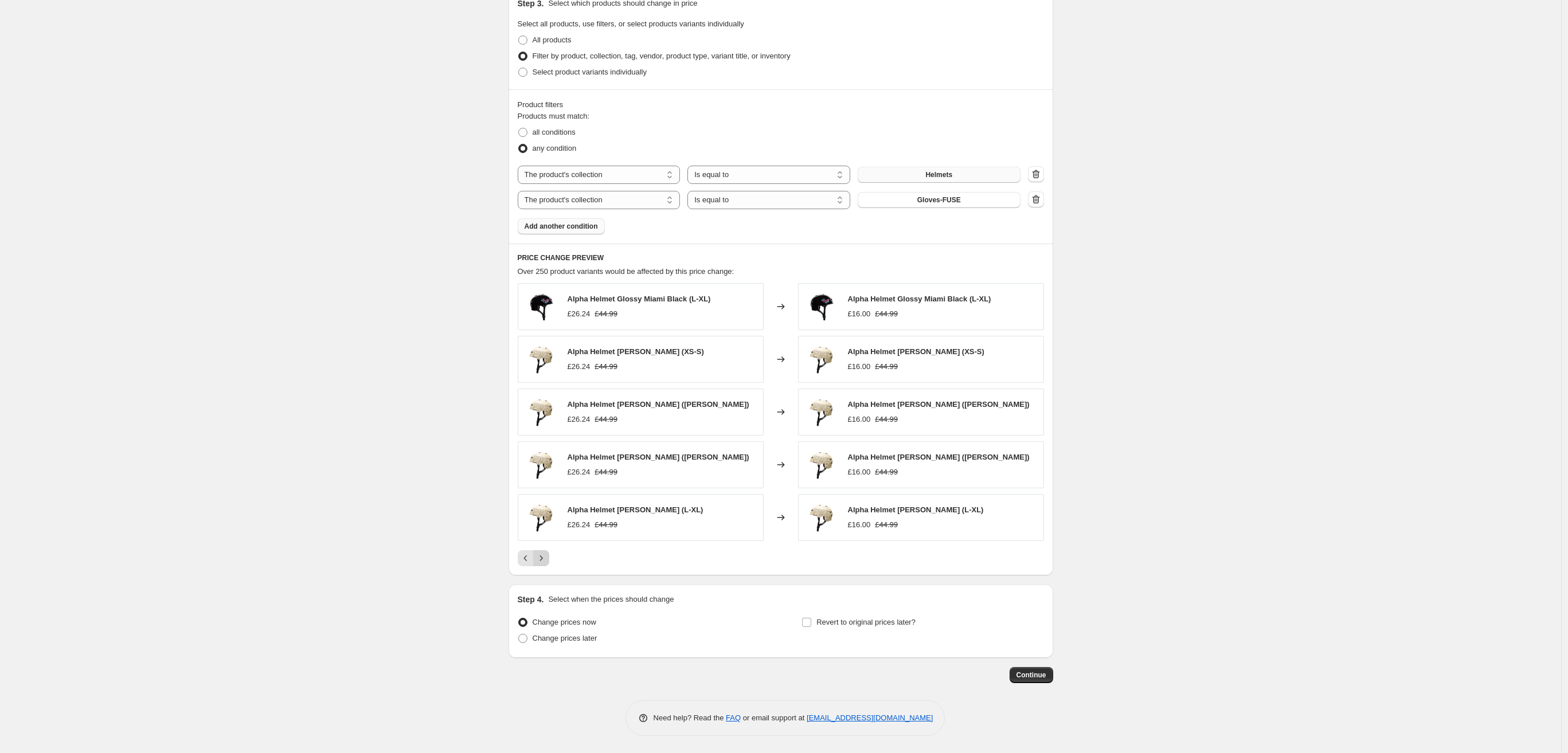
click at [539, 556] on icon "Next" at bounding box center [541, 558] width 12 height 12
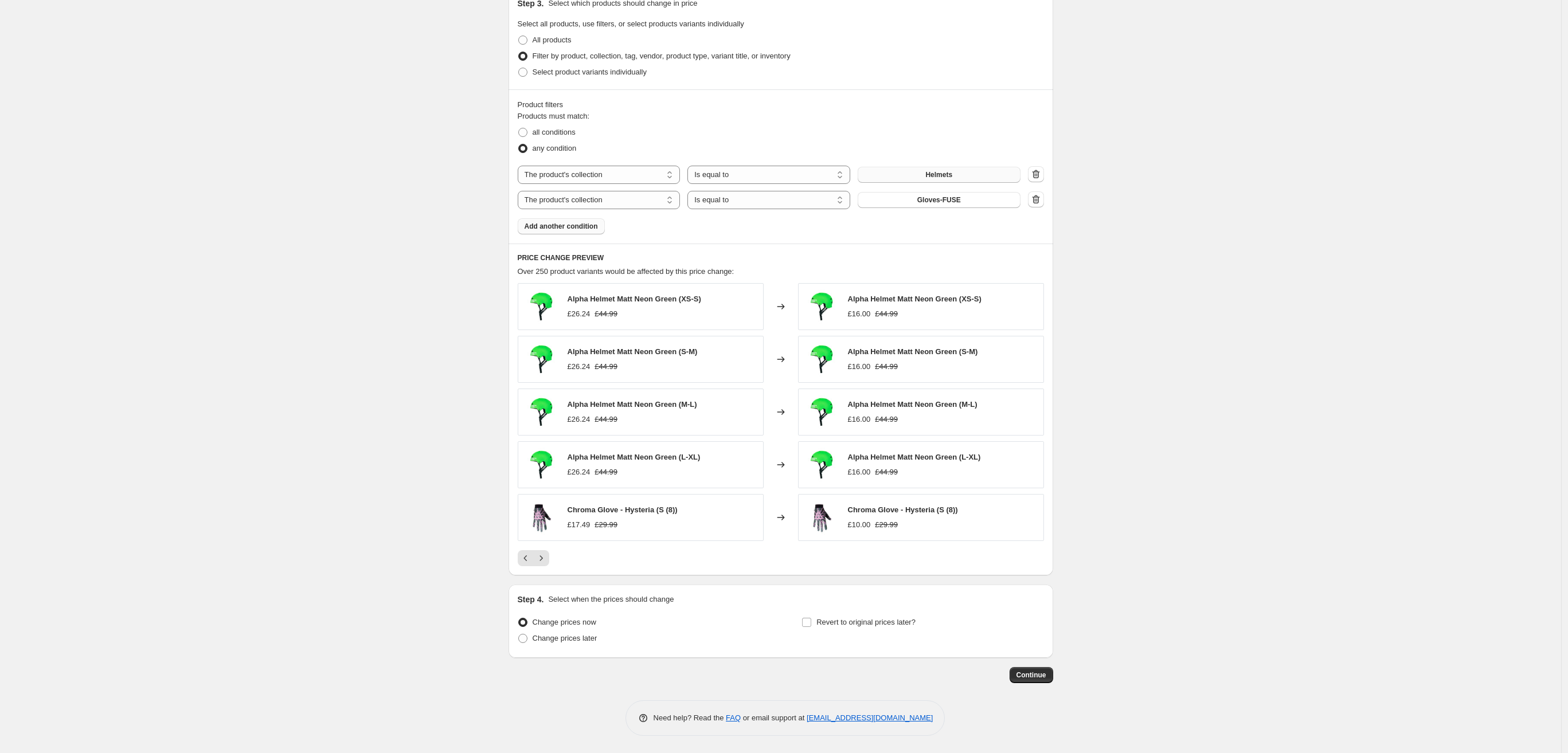
drag, startPoint x: 1035, startPoint y: 675, endPoint x: 429, endPoint y: 537, distance: 621.5
click at [425, 538] on div "Create new price change job. This page is ready Create new price change job Dra…" at bounding box center [780, 71] width 1561 height 1364
click at [1017, 671] on button "Continue" at bounding box center [1031, 675] width 43 height 16
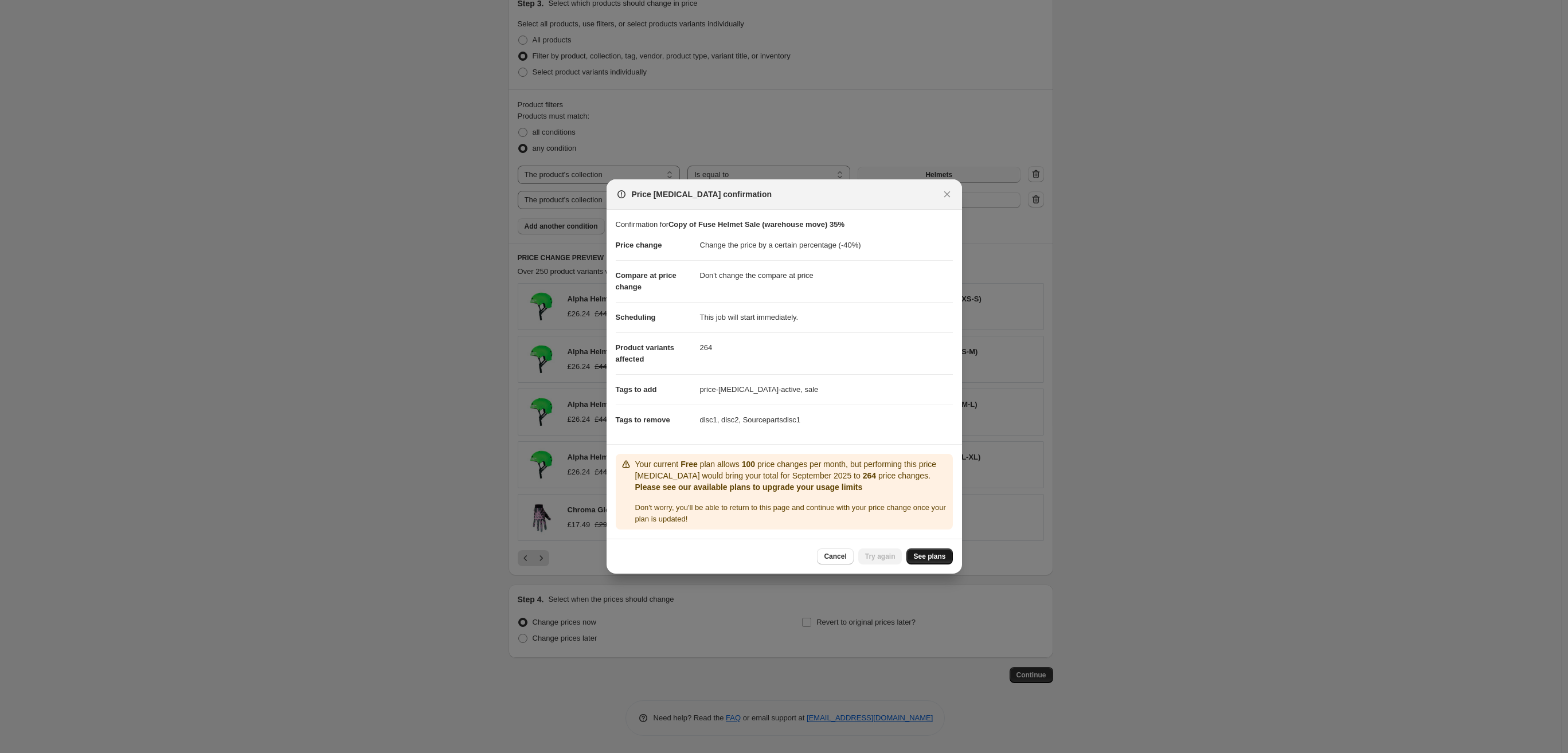
click at [942, 557] on span "See plans" at bounding box center [930, 556] width 32 height 9
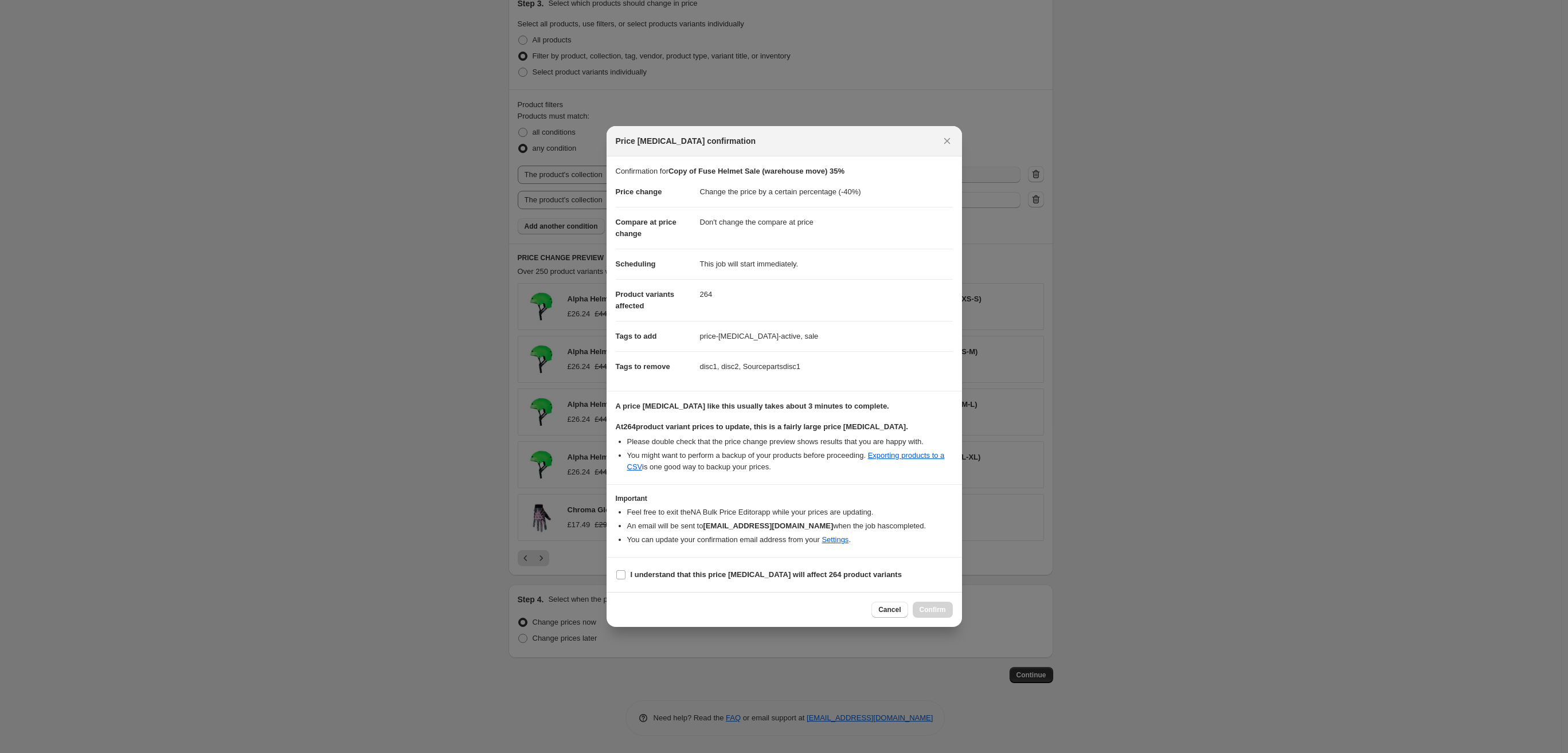
select select "percentage"
select select "no_change"
select select "collection"
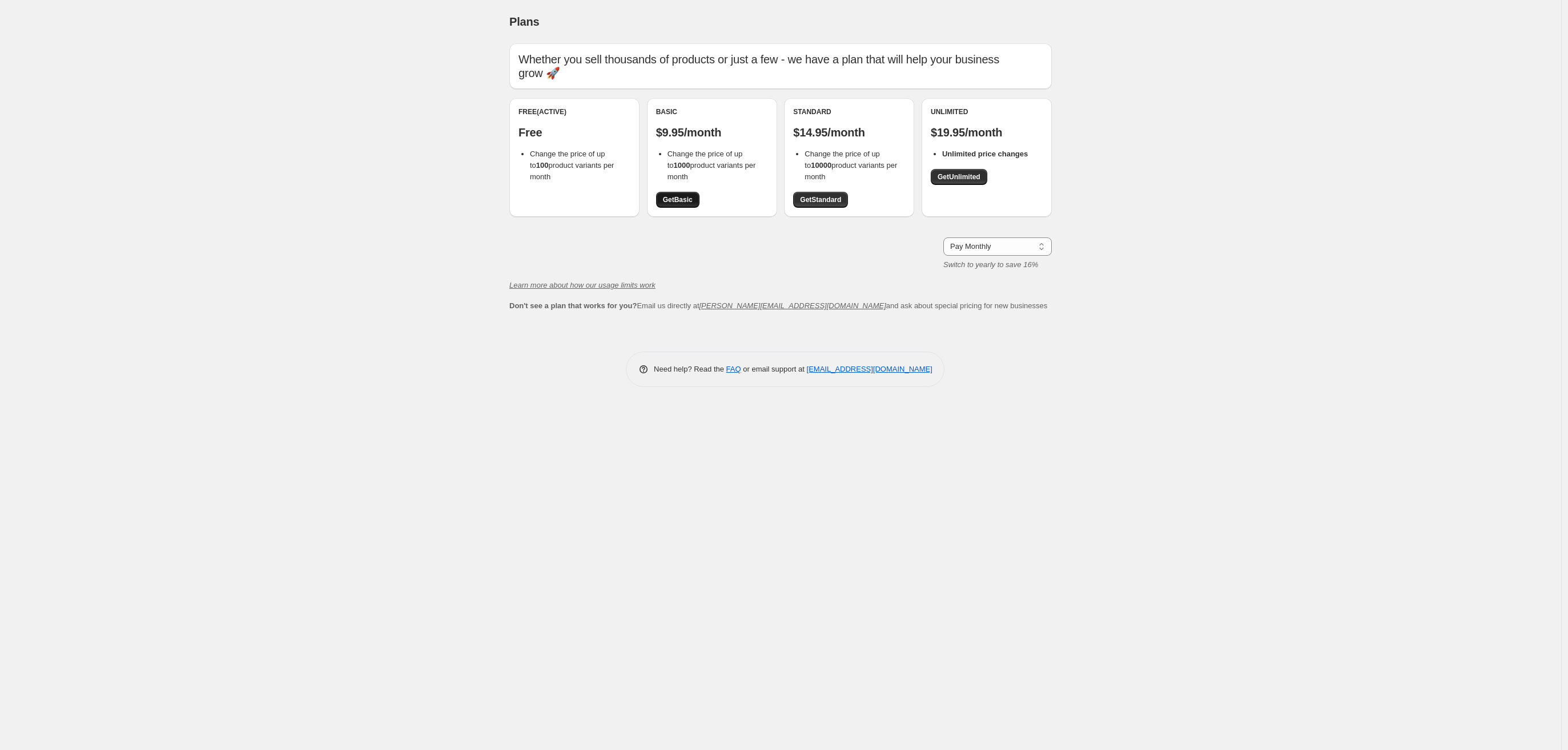
click at [666, 195] on span "Get Basic" at bounding box center [678, 200] width 30 height 9
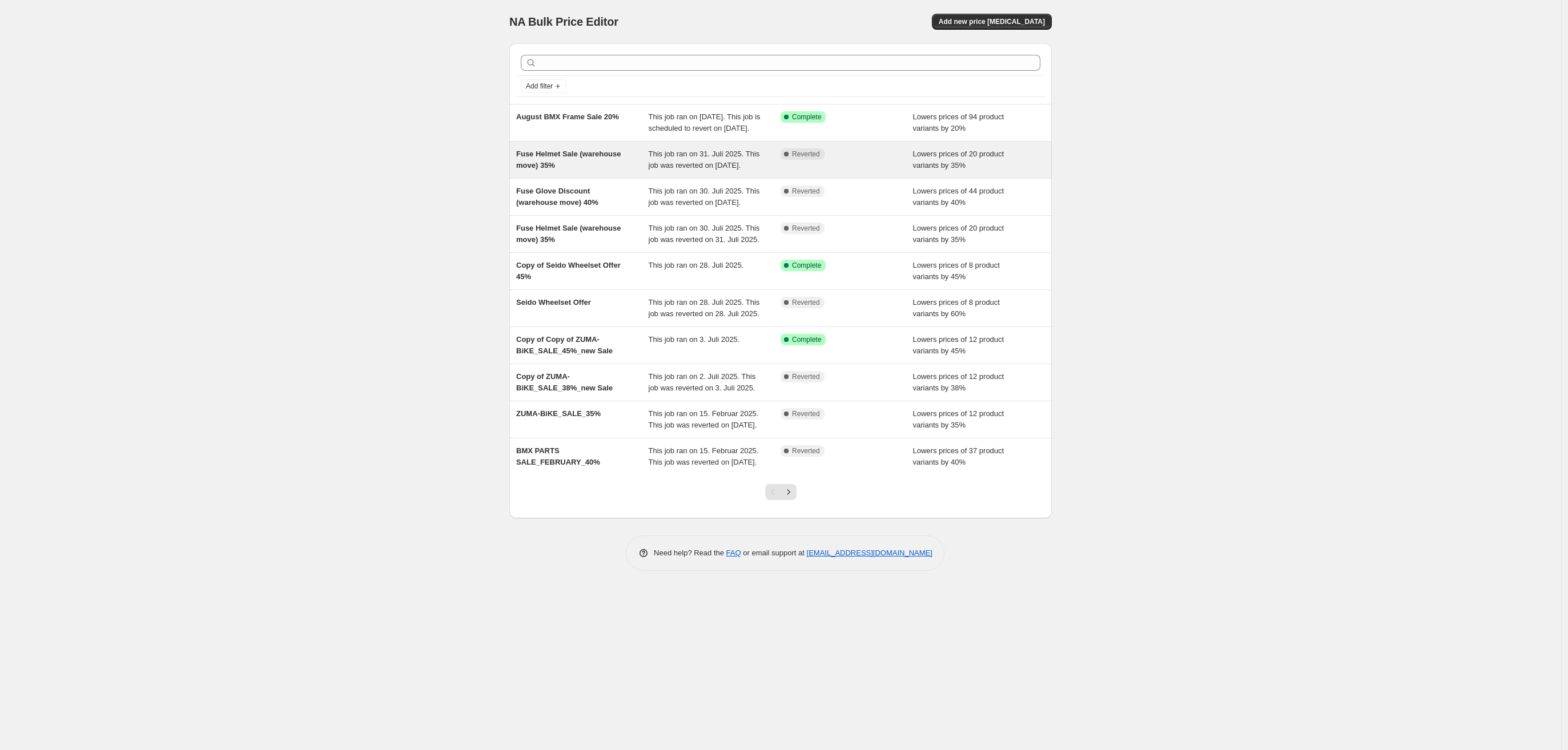
click at [555, 169] on span "Fuse Helmet Sale (warehouse move) 35%" at bounding box center [569, 159] width 105 height 20
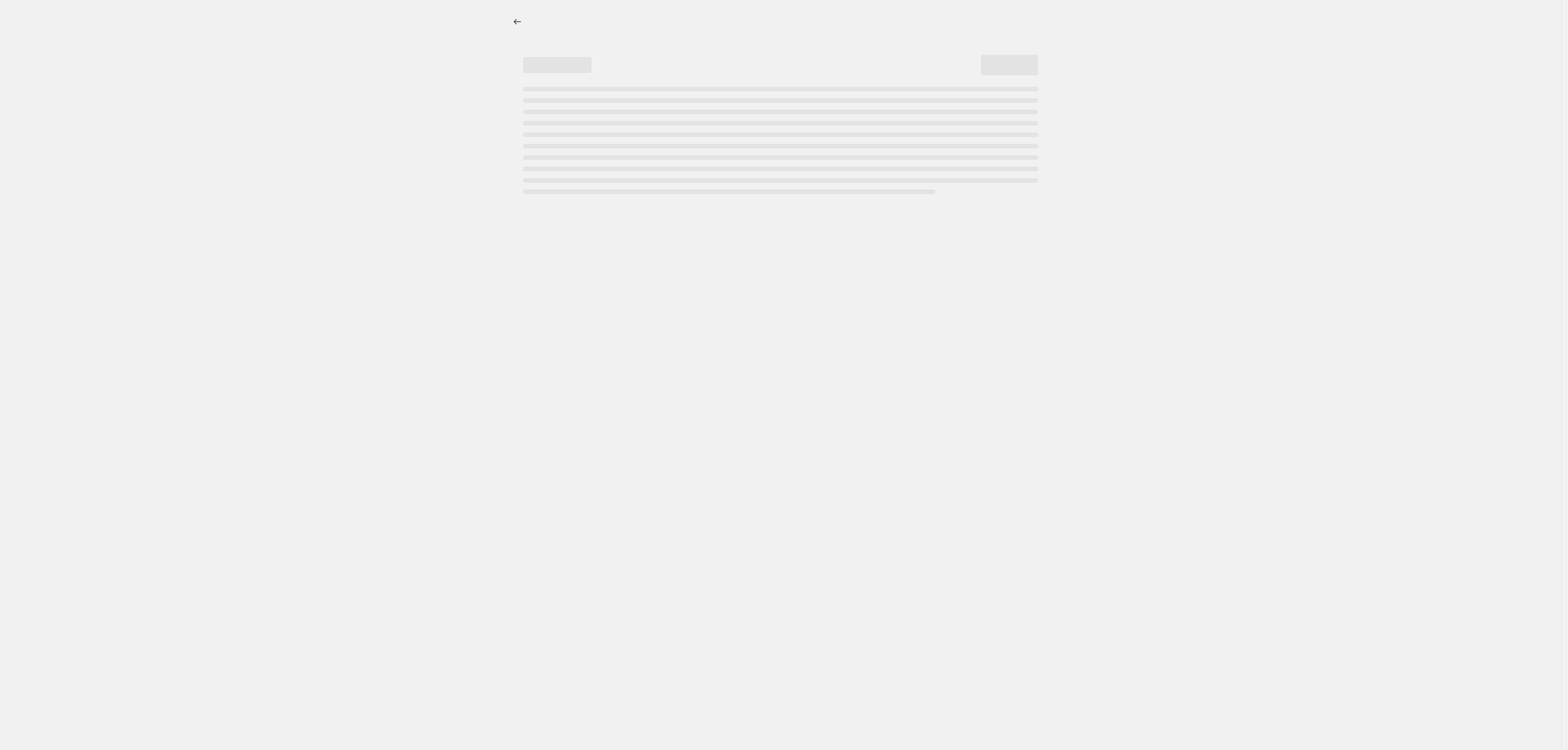
select select "percentage"
select select "no_change"
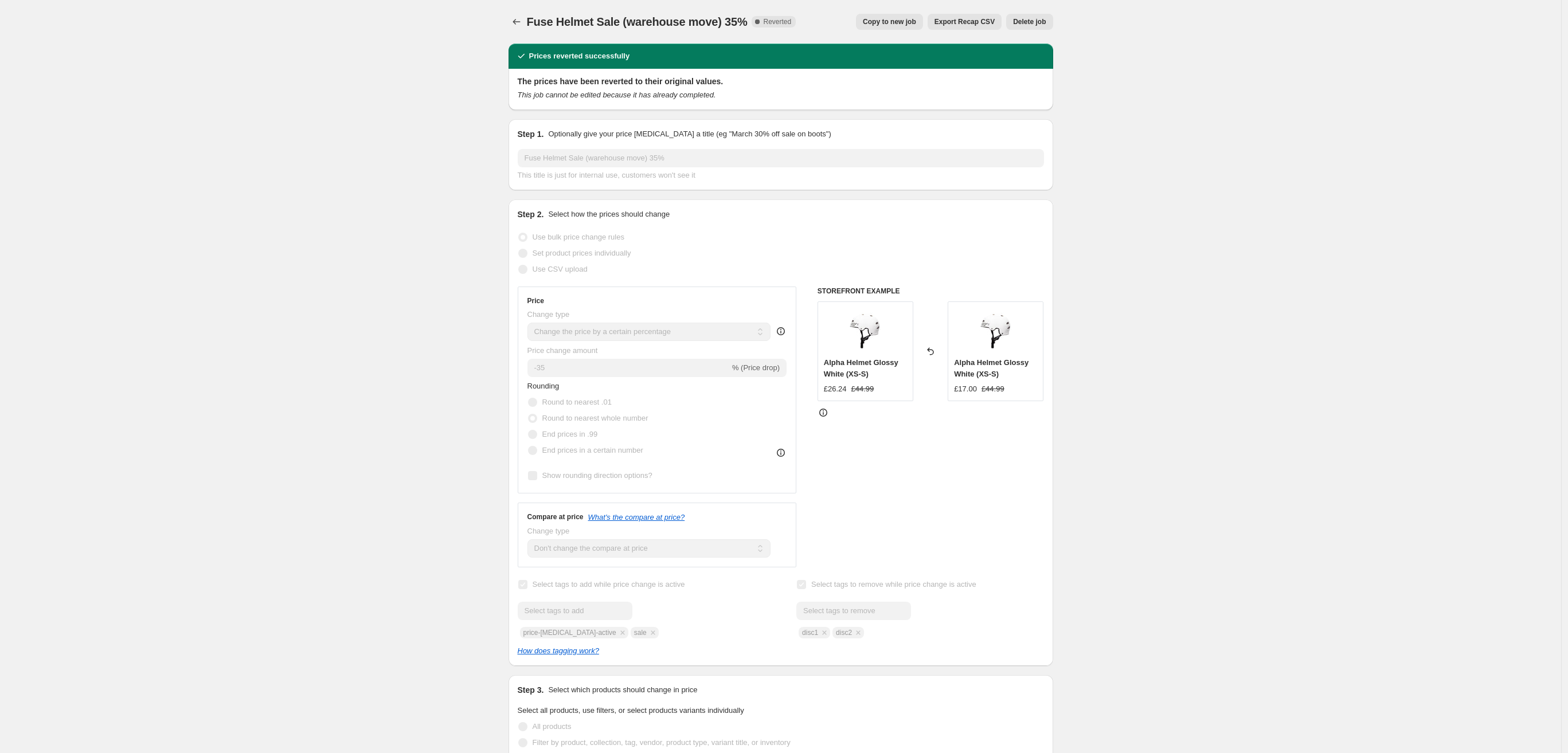
click at [876, 26] on button "Copy to new job" at bounding box center [890, 22] width 67 height 16
select select "percentage"
select select "no_change"
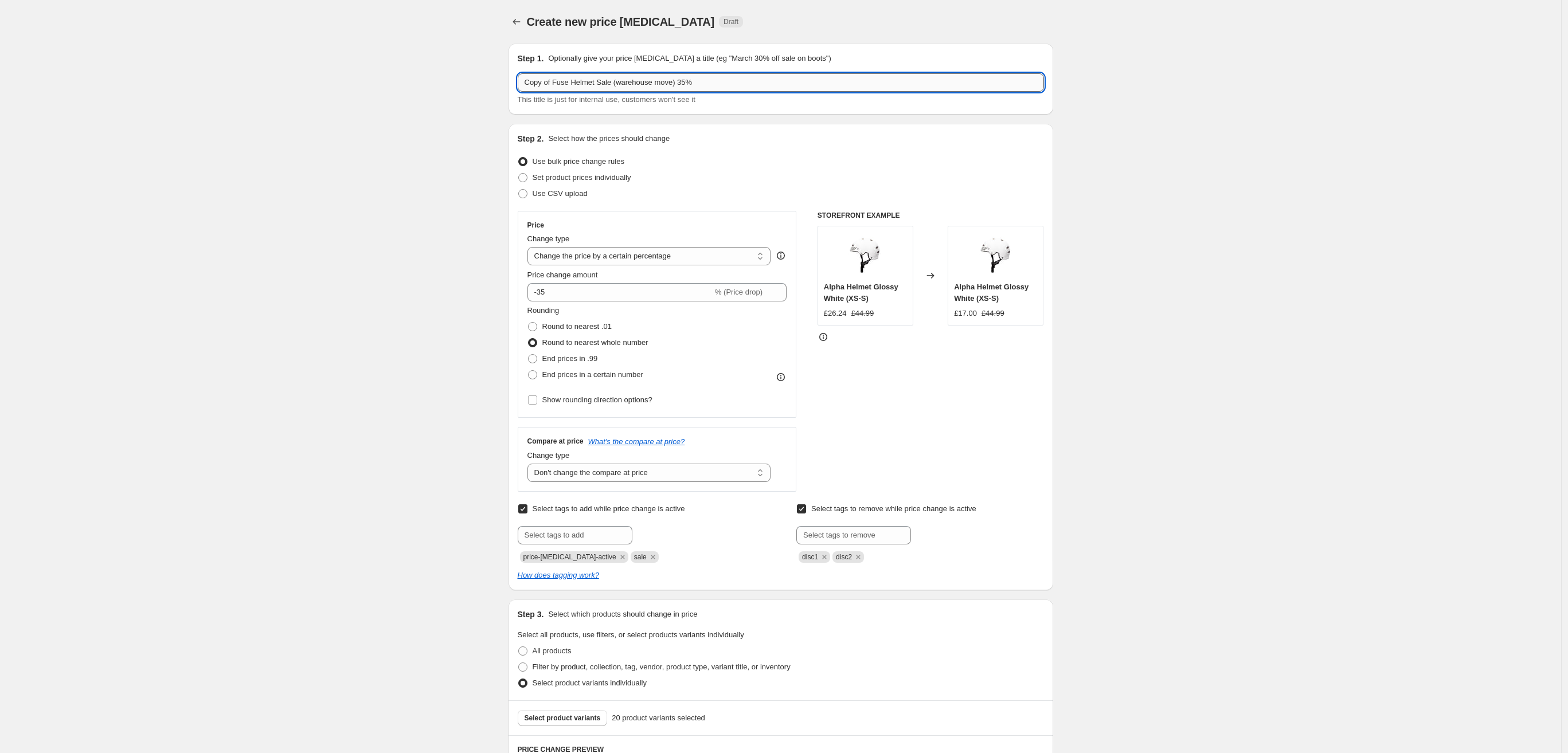
drag, startPoint x: 695, startPoint y: 82, endPoint x: 689, endPoint y: 82, distance: 6.0
click at [689, 82] on input "Copy of Fuse Helmet Sale (warehouse move) 35%" at bounding box center [781, 83] width 527 height 18
drag, startPoint x: 684, startPoint y: 84, endPoint x: 508, endPoint y: 83, distance: 176.0
click at [518, 83] on input "Copy of Fuse Helmet Sale (warehouse move) 40%" at bounding box center [781, 83] width 527 height 18
type input "Fuse Sale 40%"
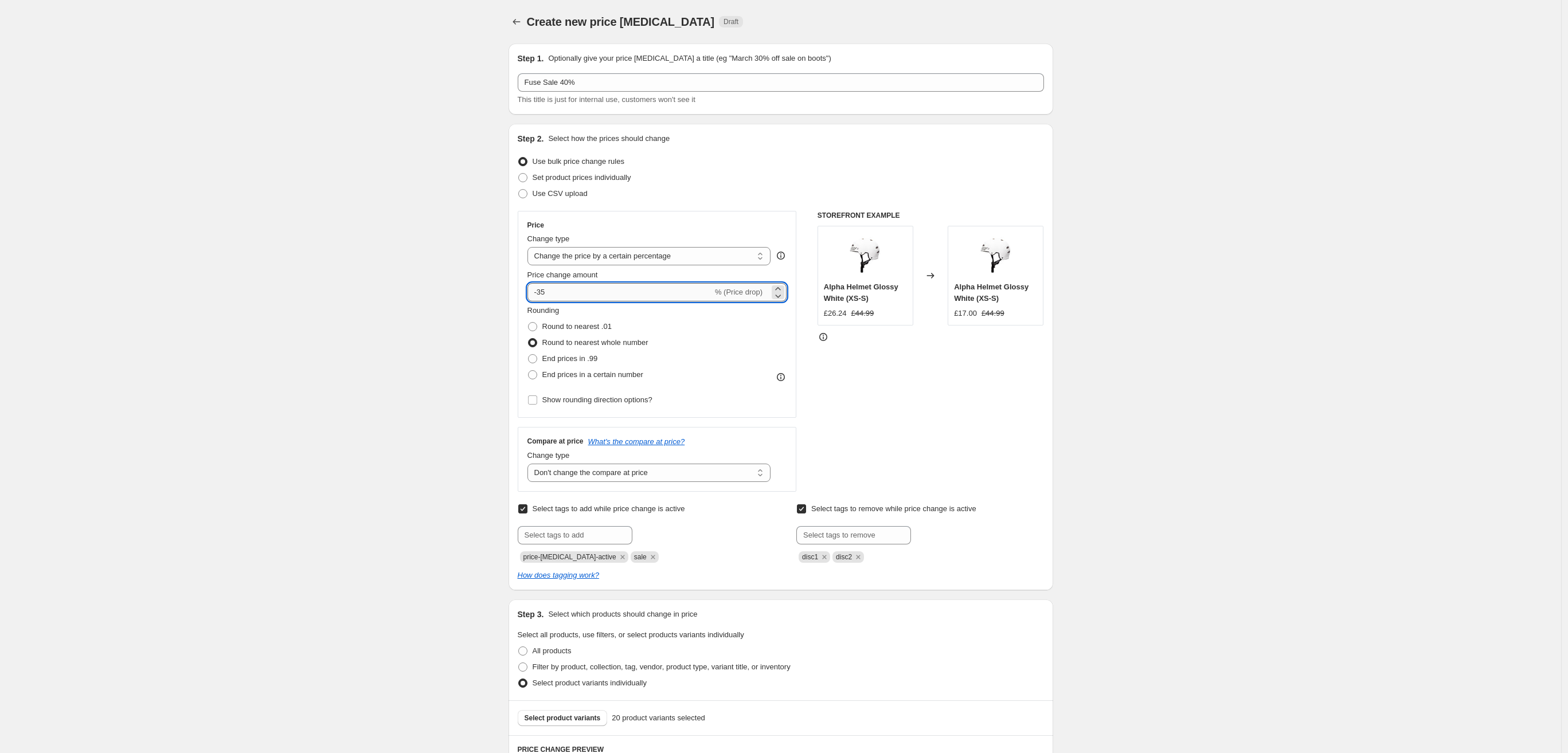
drag, startPoint x: 552, startPoint y: 290, endPoint x: 542, endPoint y: 292, distance: 10.2
click at [541, 292] on input "-35" at bounding box center [620, 292] width 185 height 18
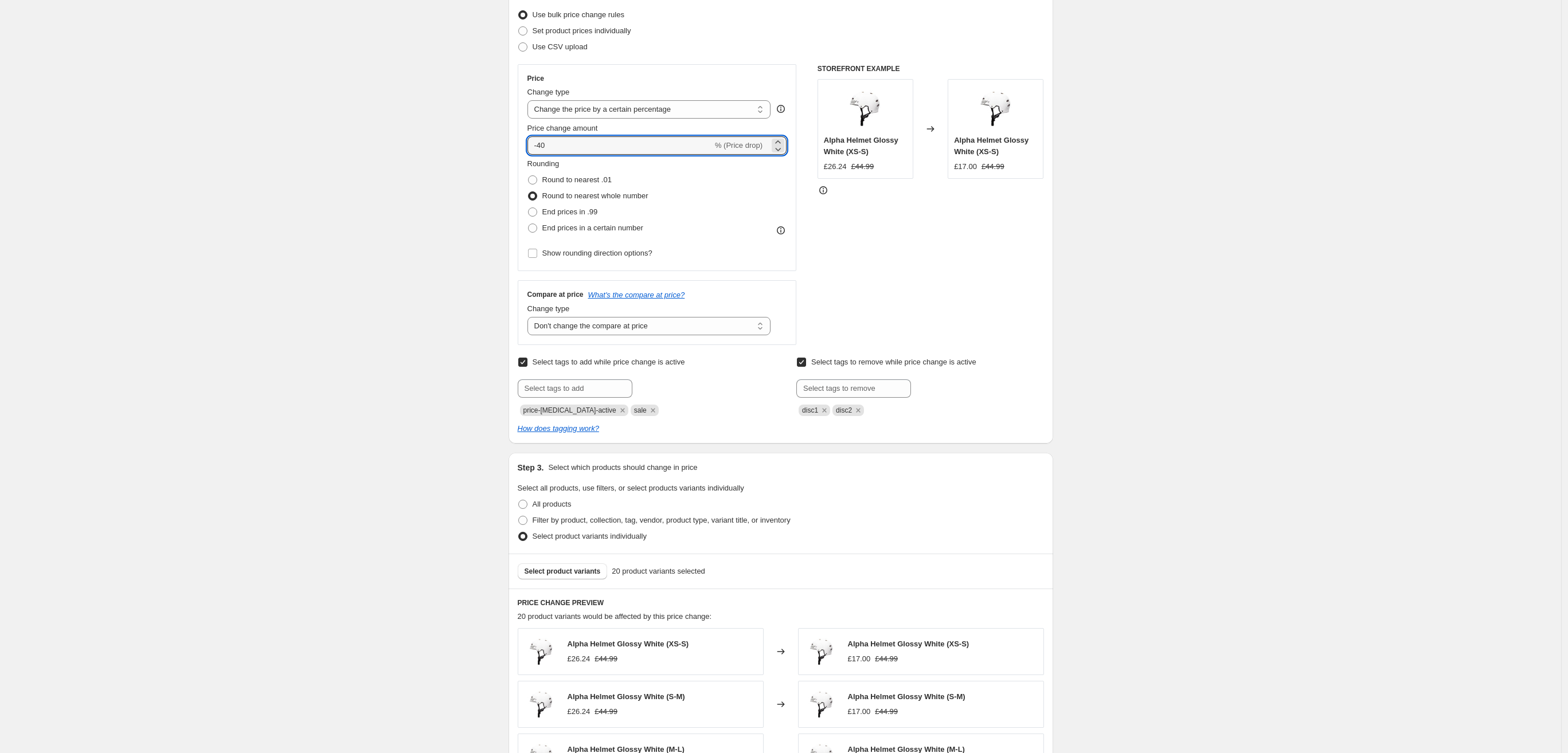
scroll to position [220, 0]
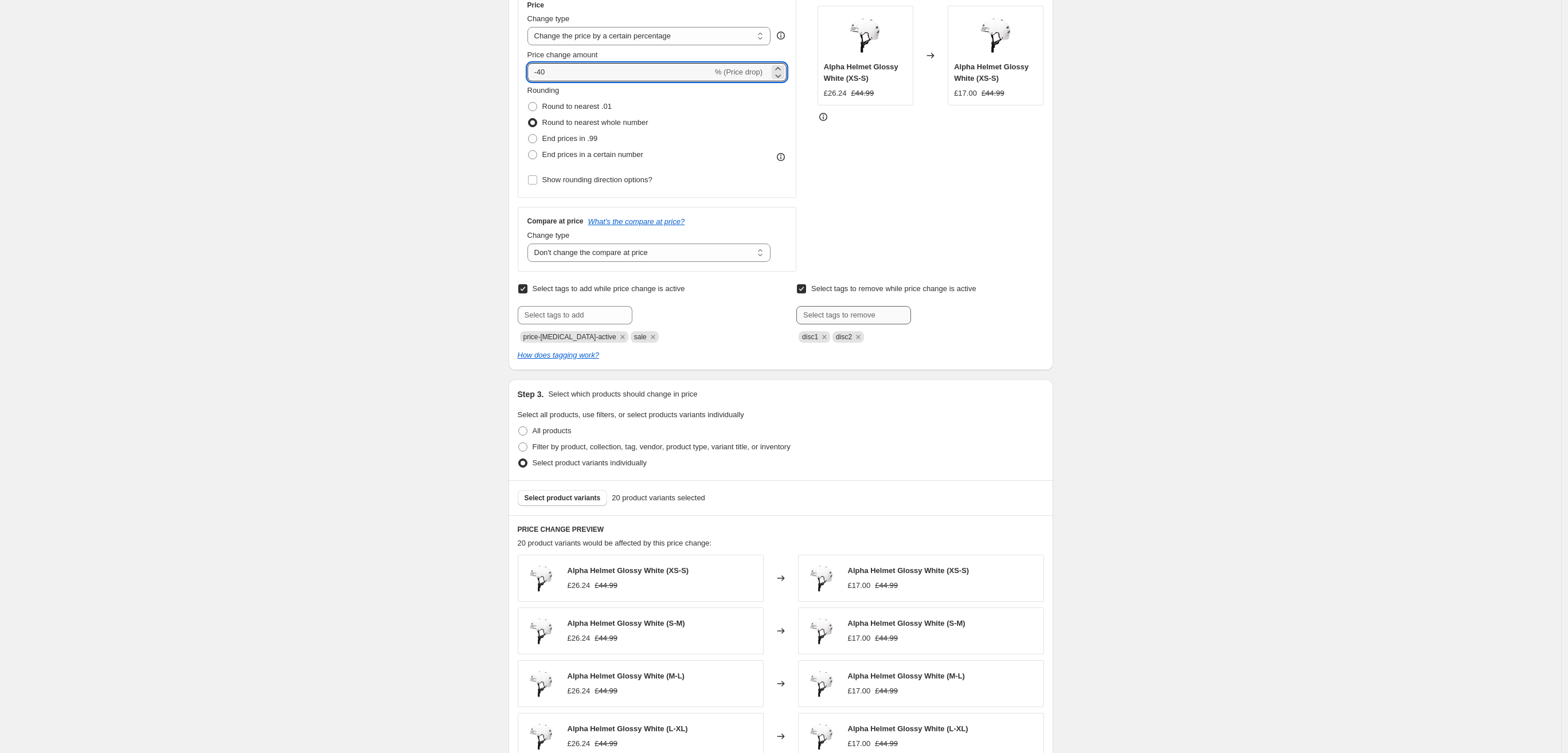
type input "-40"
click at [848, 319] on input "text" at bounding box center [854, 315] width 115 height 18
paste input "Sourcepartsdisc1"
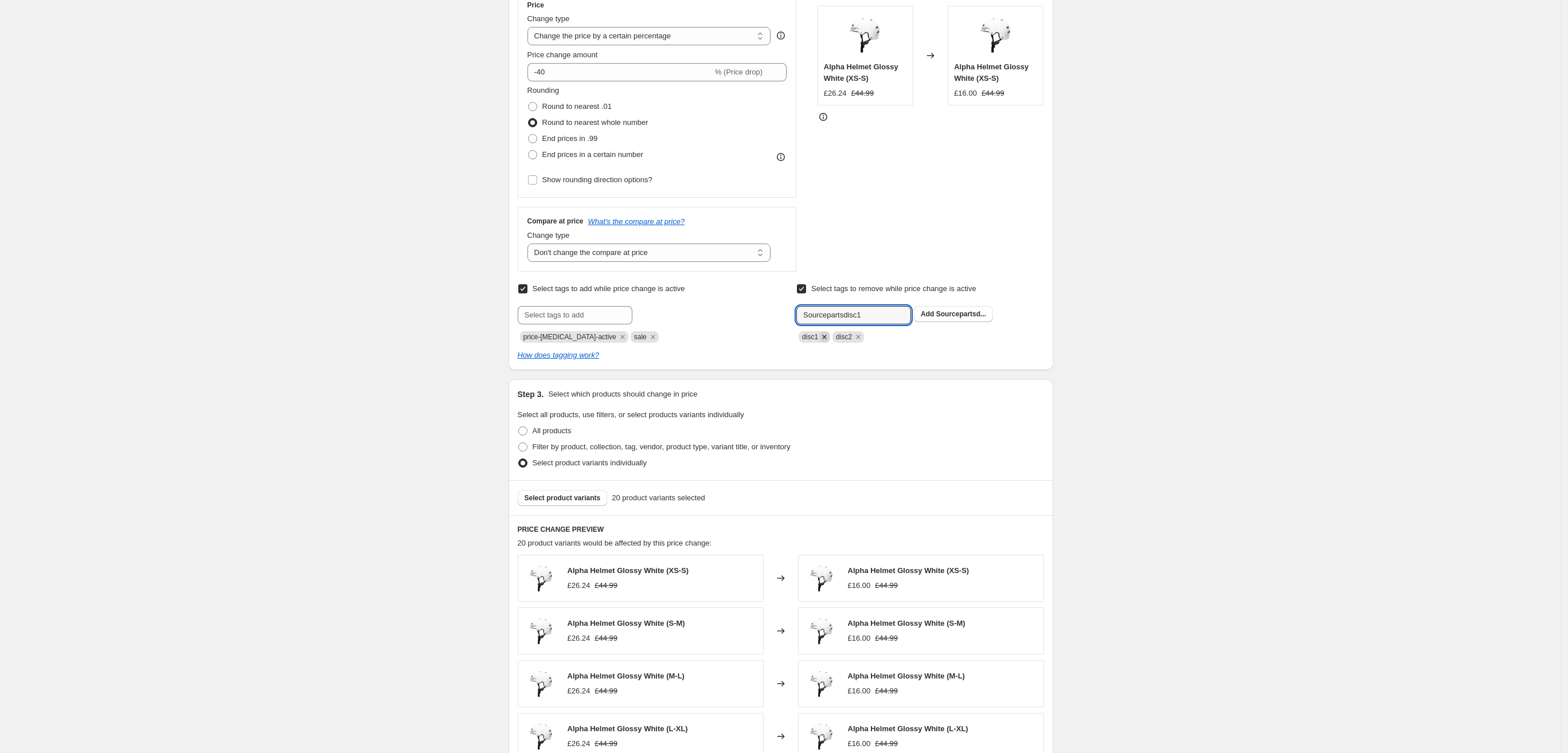
type input "Sourcepartsdisc1"
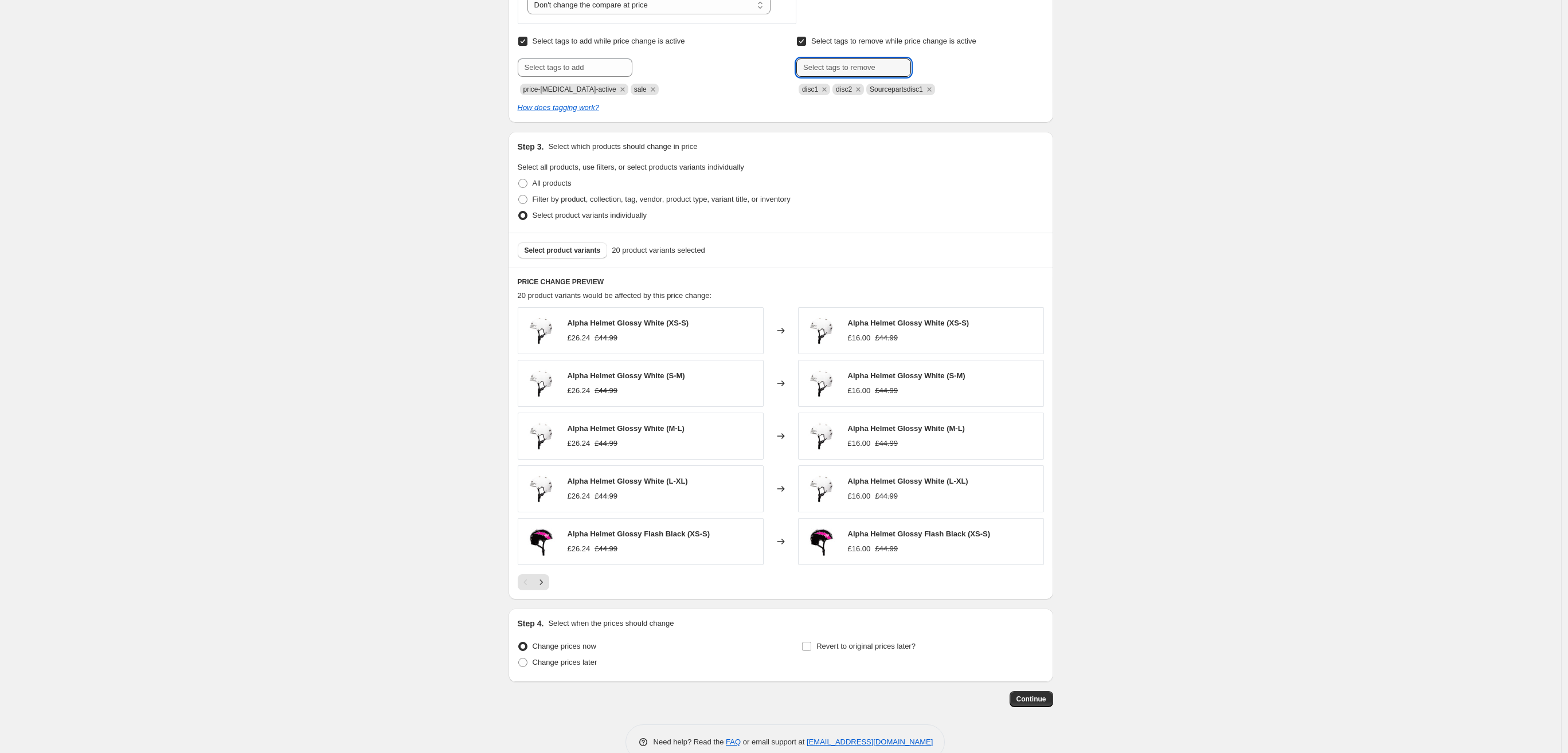
scroll to position [491, 0]
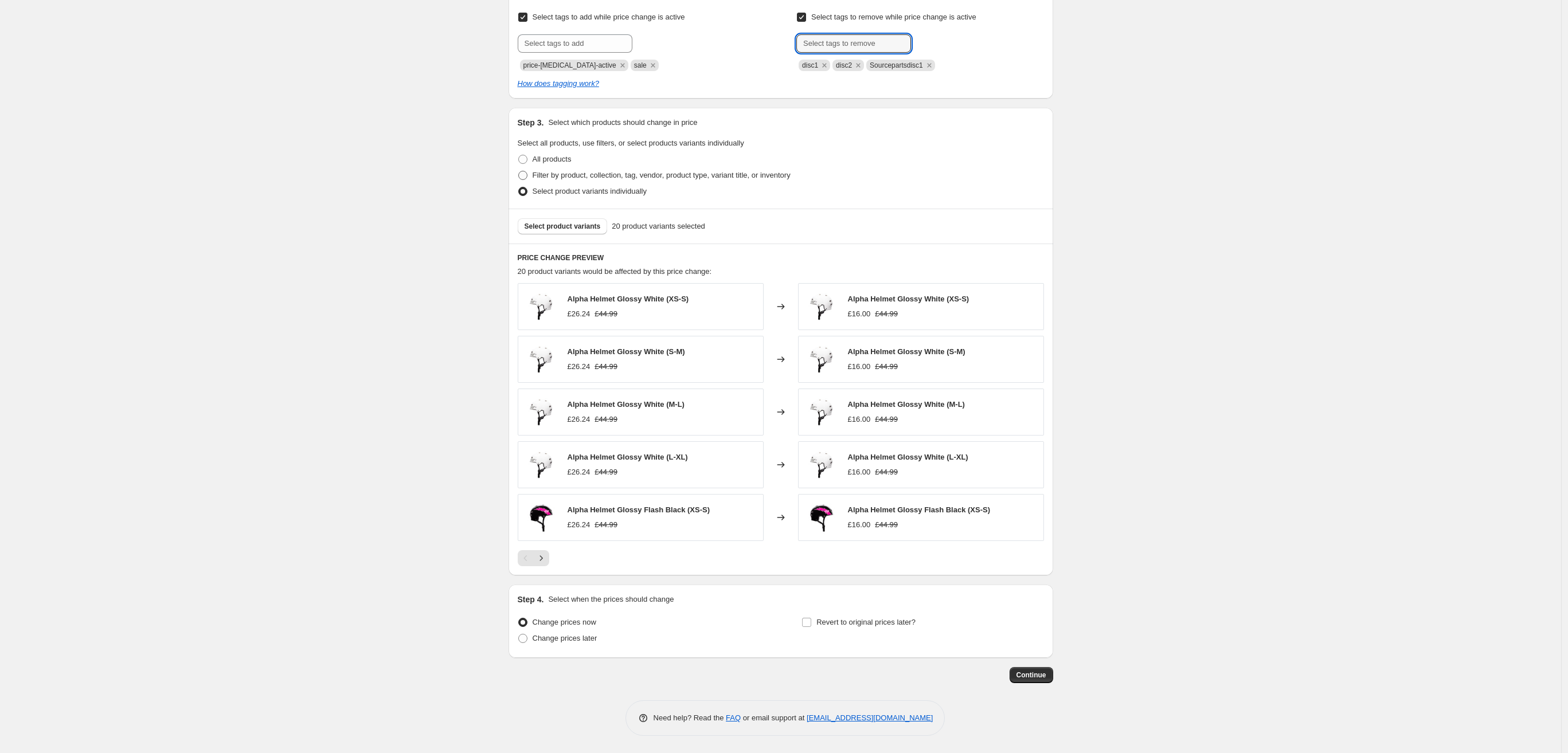
click at [530, 181] on label "Filter by product, collection, tag, vendor, product type, variant title, or inv…" at bounding box center [654, 175] width 273 height 16
click at [519, 171] on input "Filter by product, collection, tag, vendor, product type, variant title, or inv…" at bounding box center [519, 171] width 1 height 1
radio input "true"
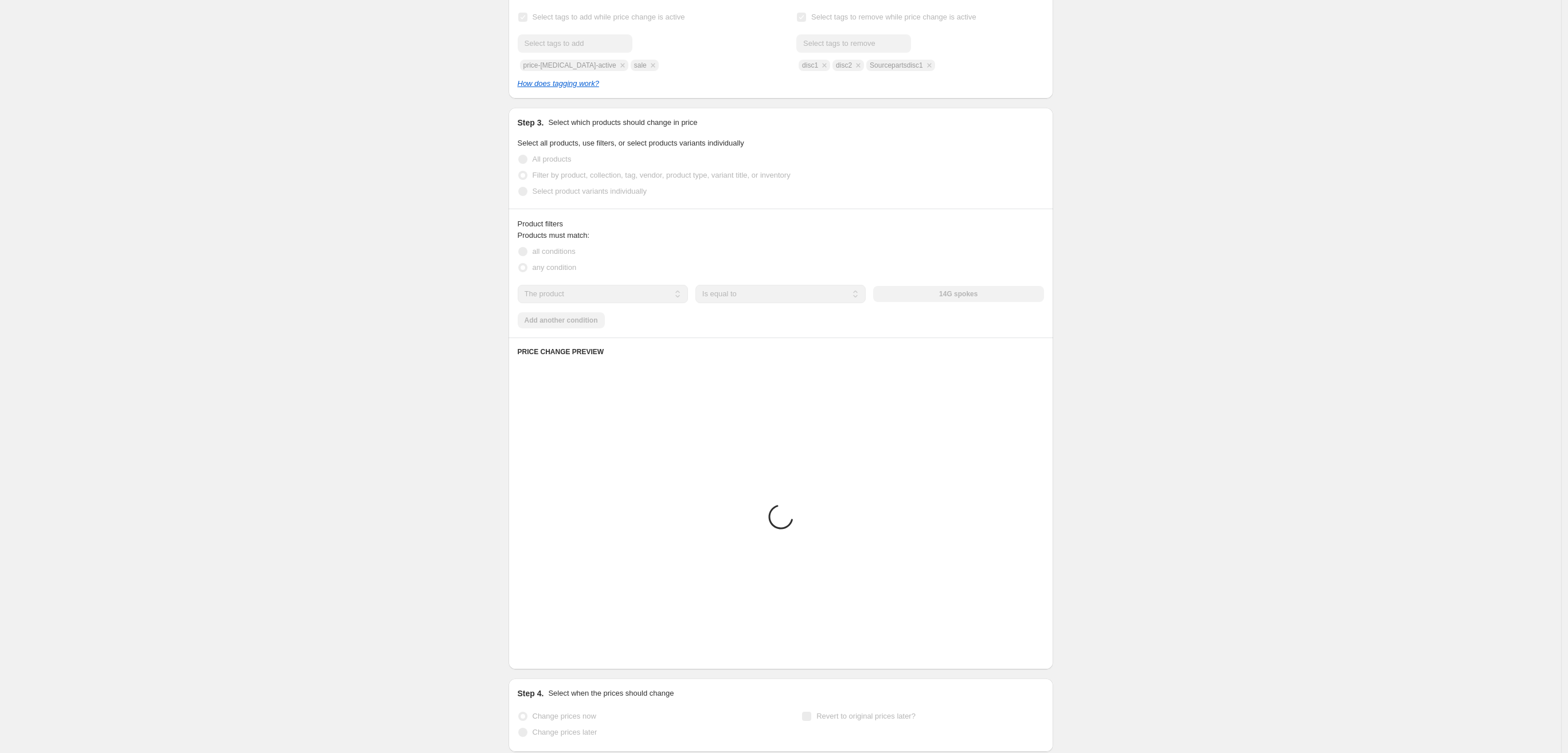
scroll to position [427, 0]
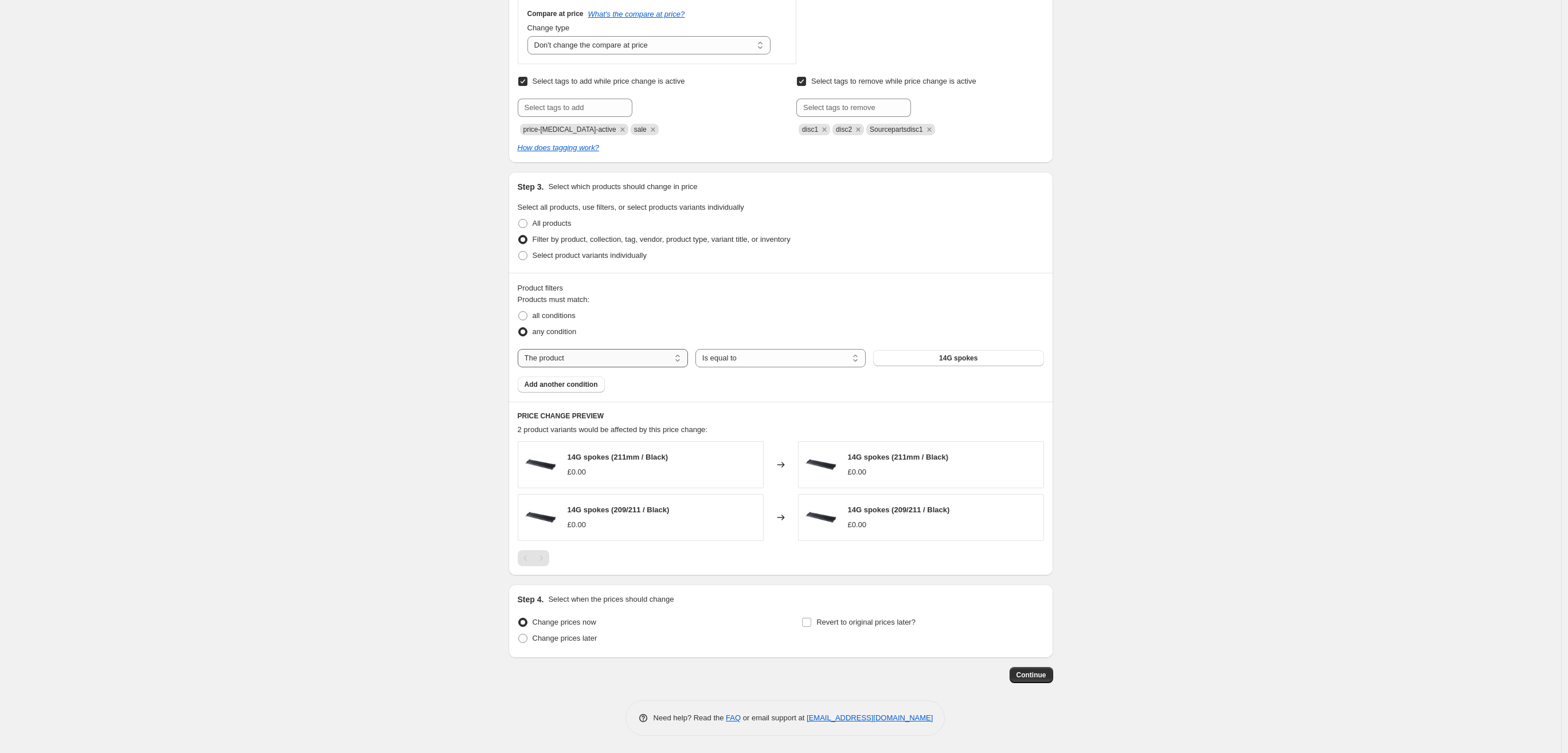
select select "collection"
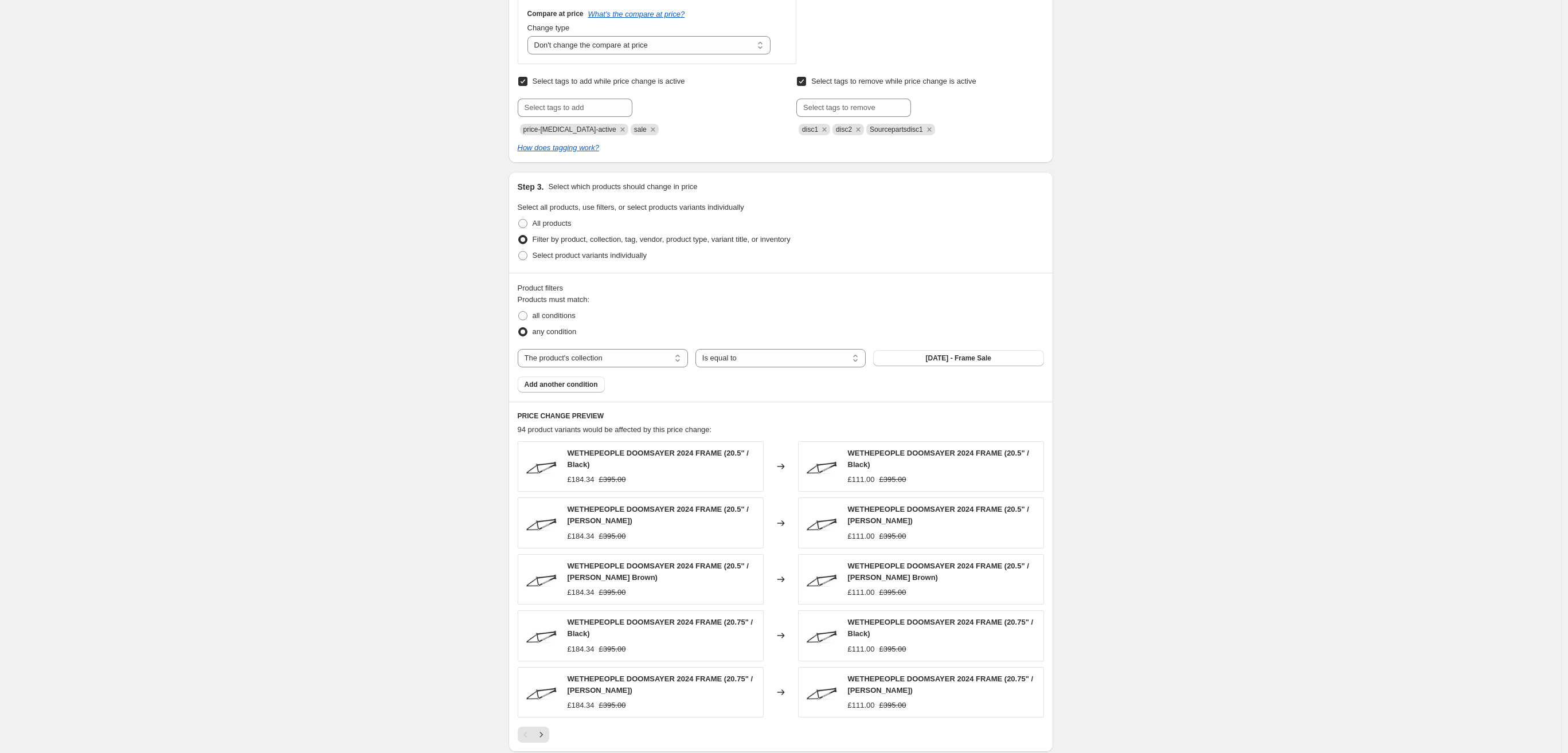
click at [898, 359] on button "[DATE] - Frame Sale" at bounding box center [958, 358] width 170 height 16
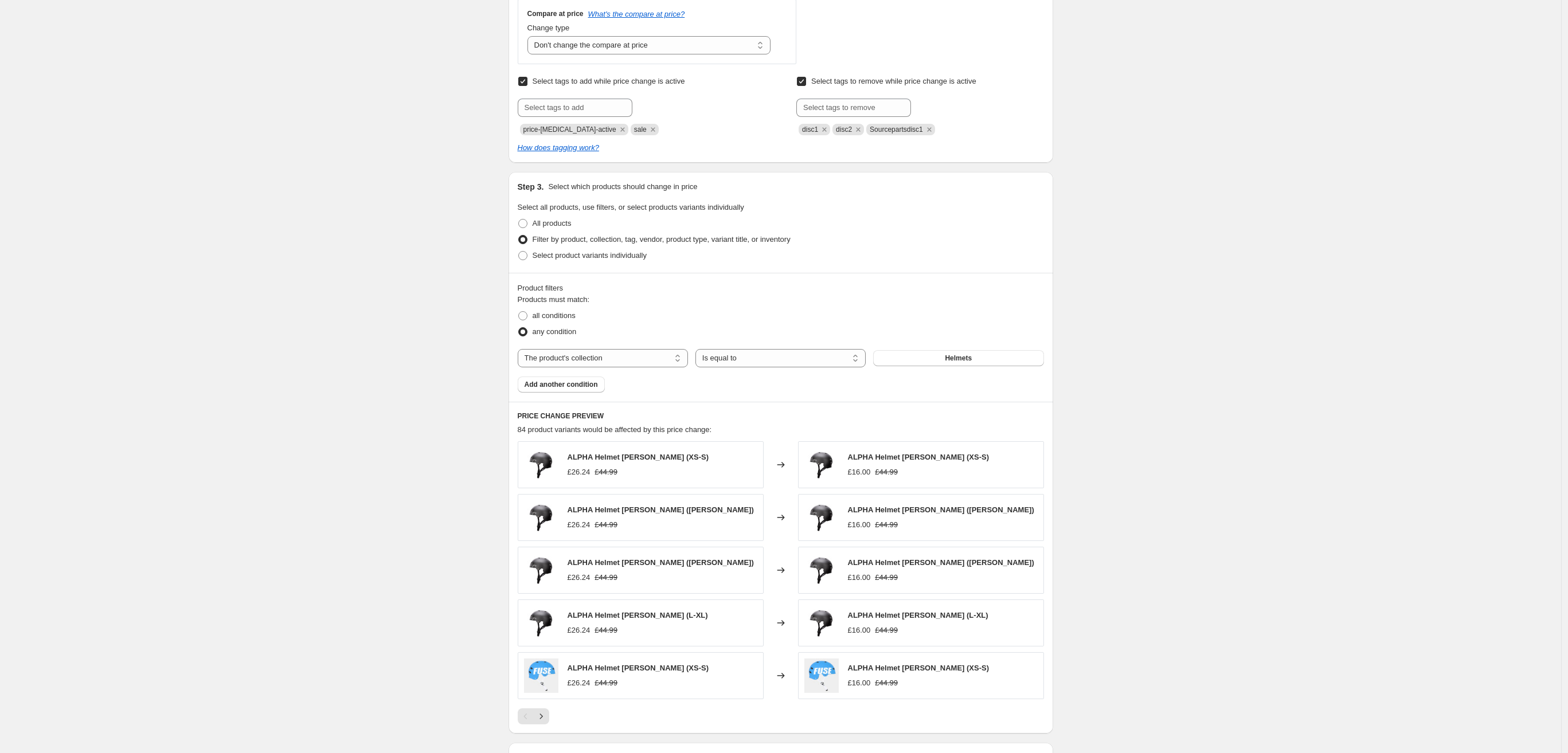
click at [574, 392] on div "Product filters Products must match: all conditions any condition The product T…" at bounding box center [781, 337] width 545 height 129
click at [569, 387] on span "Add another condition" at bounding box center [561, 384] width 73 height 9
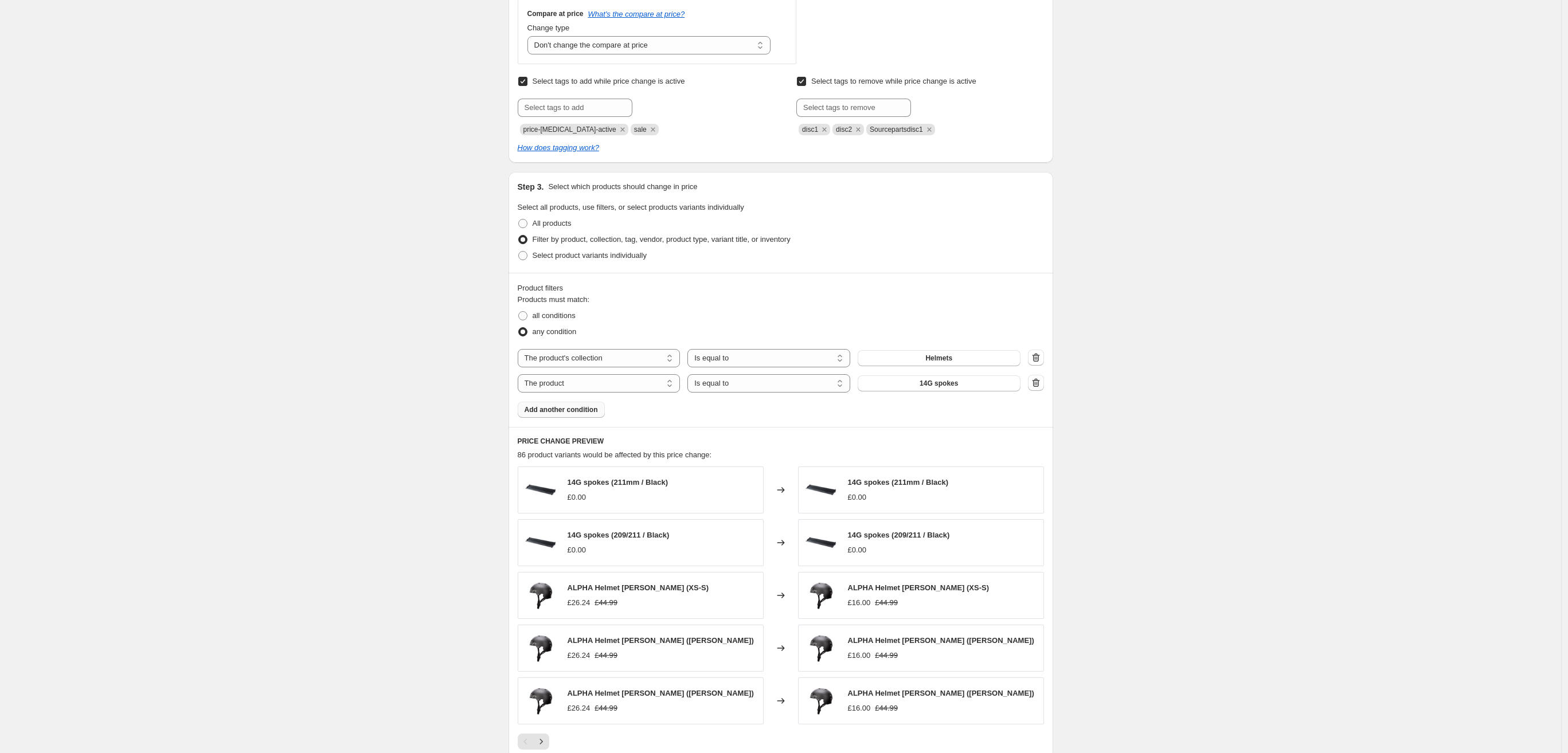
select select "collection"
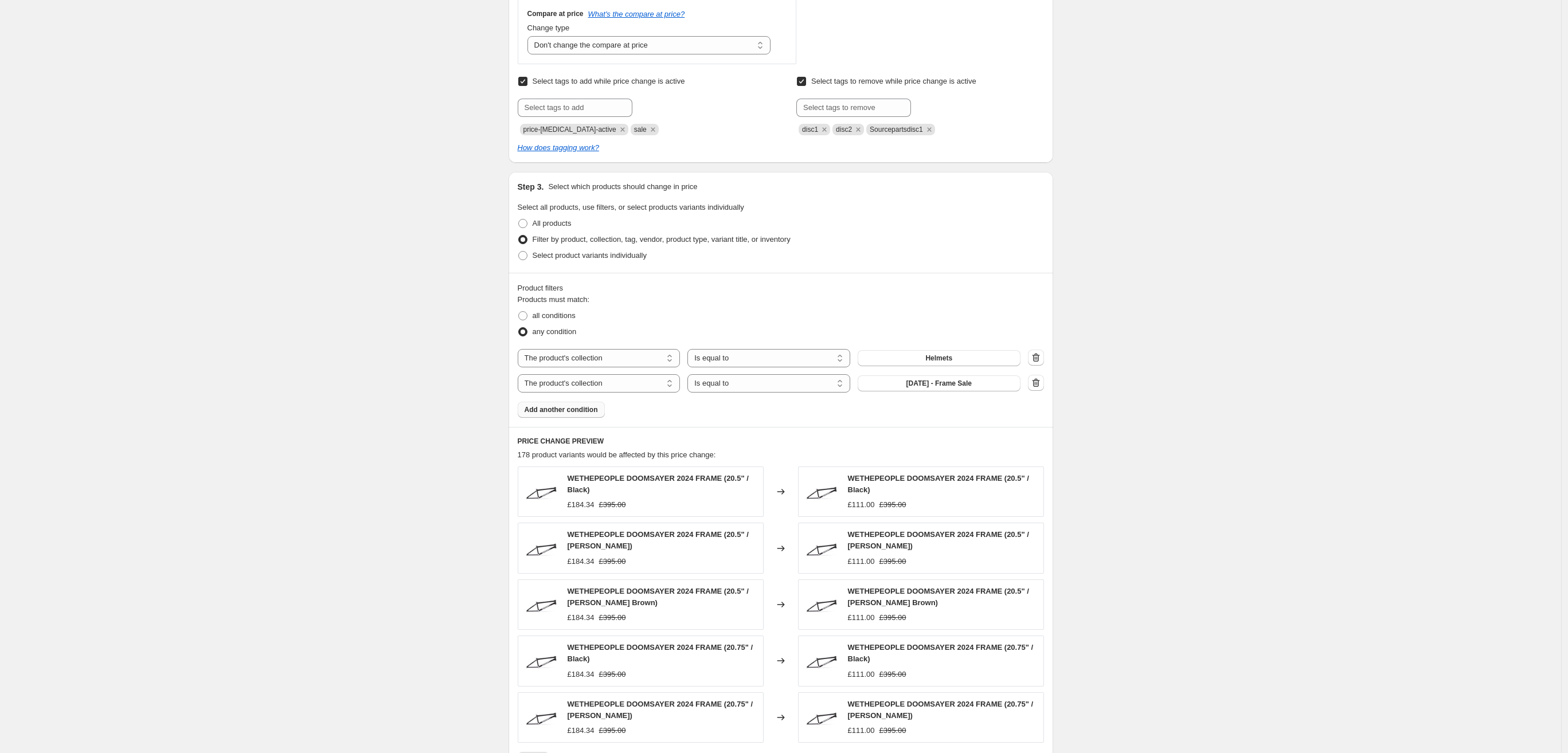
click at [927, 389] on button "[DATE] - Frame Sale" at bounding box center [939, 383] width 163 height 16
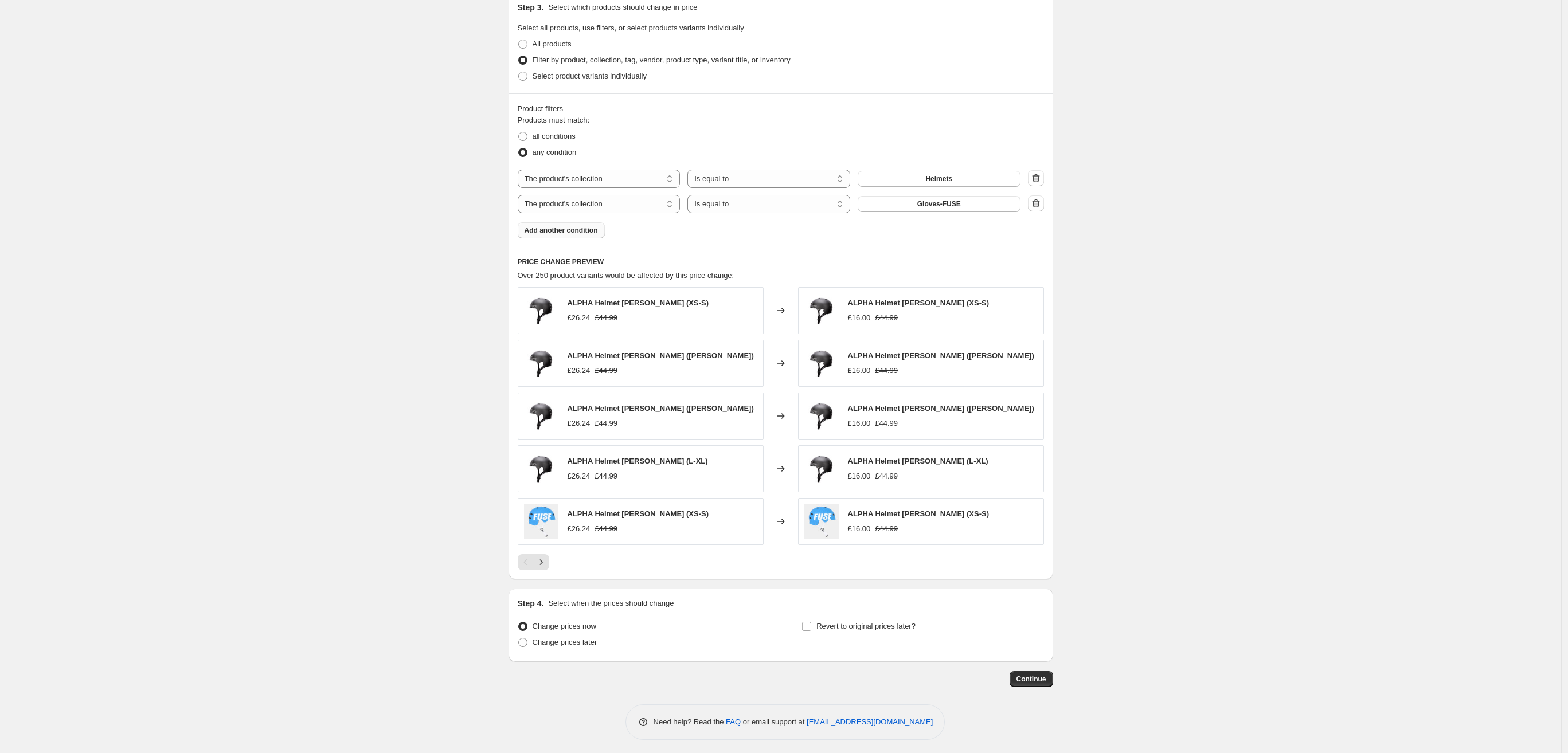
scroll to position [611, 0]
click at [1043, 675] on span "Continue" at bounding box center [1031, 675] width 30 height 9
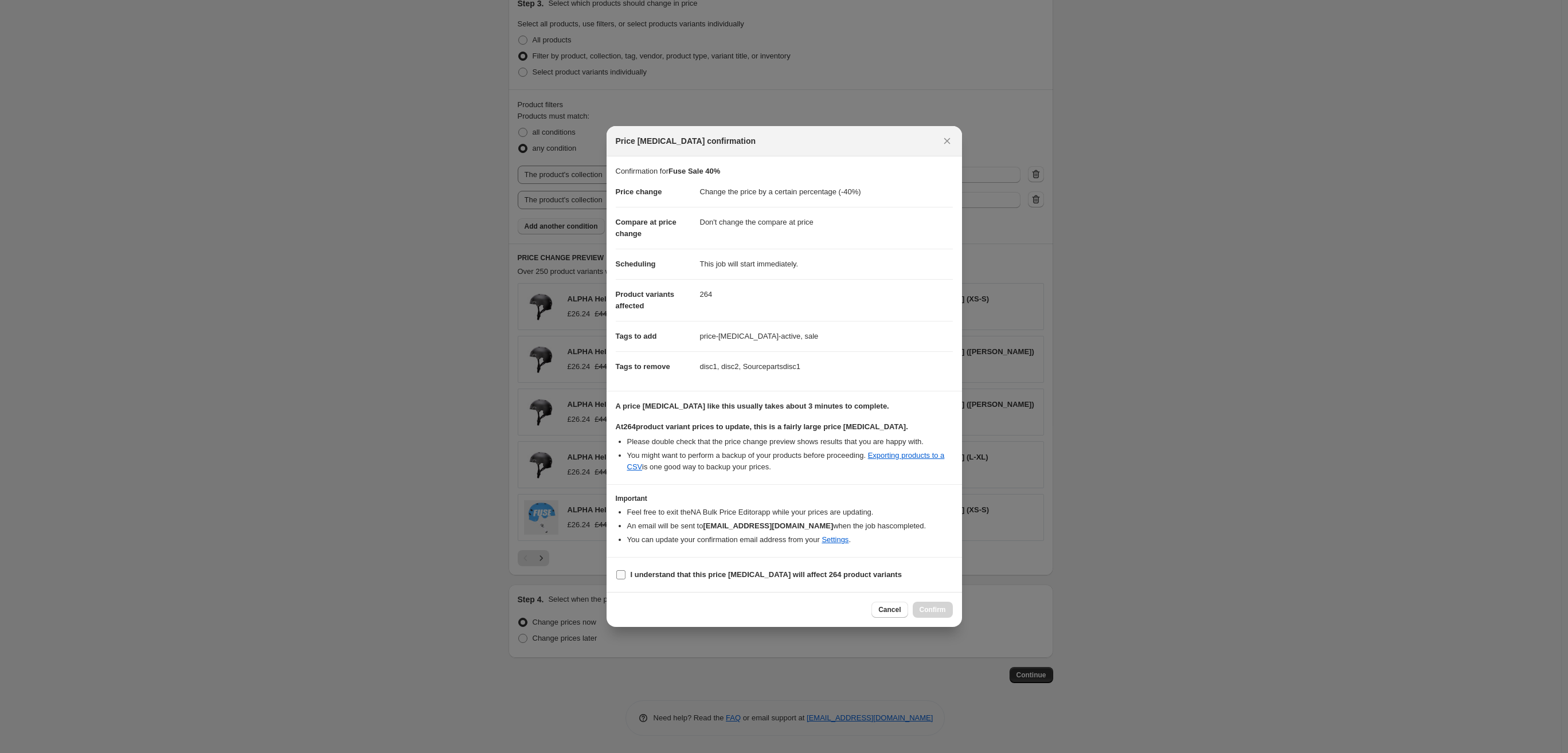
click at [627, 575] on label "I understand that this price [MEDICAL_DATA] will affect 264 product variants" at bounding box center [759, 575] width 286 height 16
click at [626, 575] on input "I understand that this price [MEDICAL_DATA] will affect 264 product variants" at bounding box center [621, 575] width 9 height 9
checkbox input "true"
click at [922, 608] on span "Confirm" at bounding box center [933, 609] width 26 height 9
